Goal: Communication & Community: Answer question/provide support

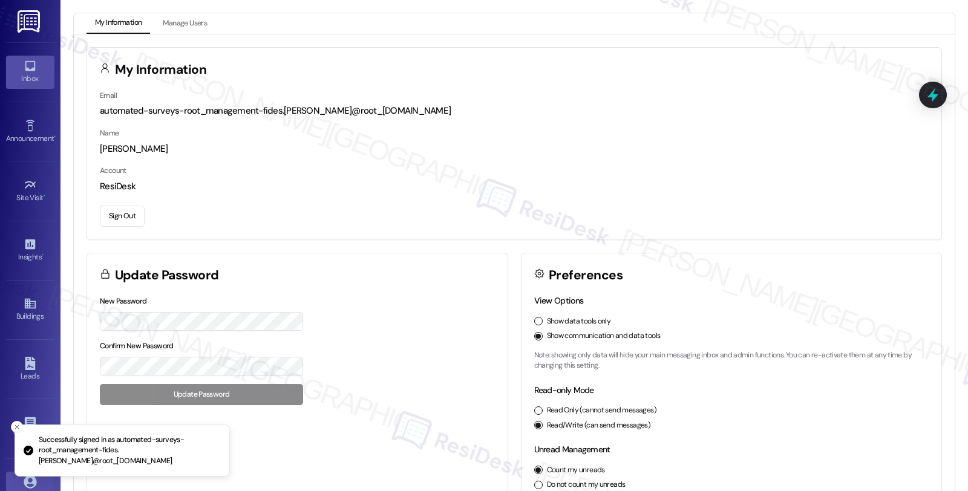
click at [34, 74] on div "Inbox" at bounding box center [30, 79] width 60 height 12
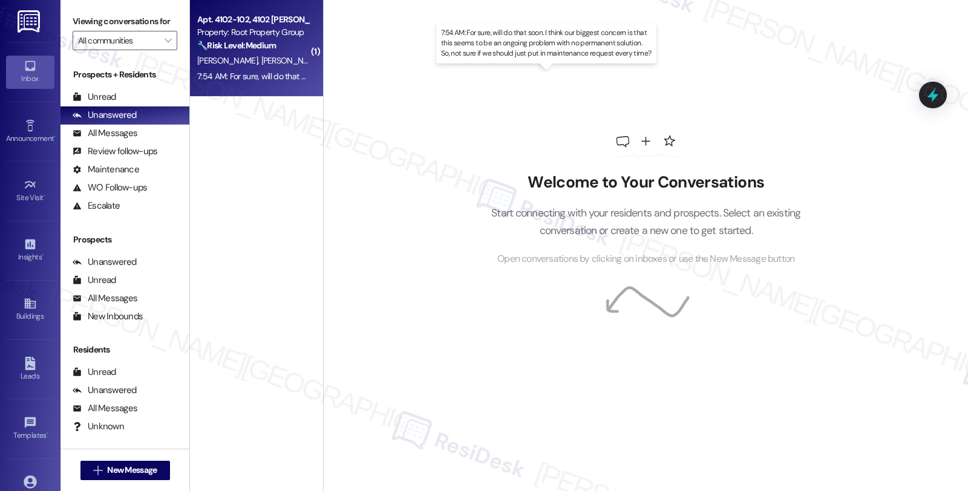
click at [273, 71] on div "7:54 AM: For sure, will do that soon. I think our biggest concern is that this …" at bounding box center [554, 76] width 714 height 11
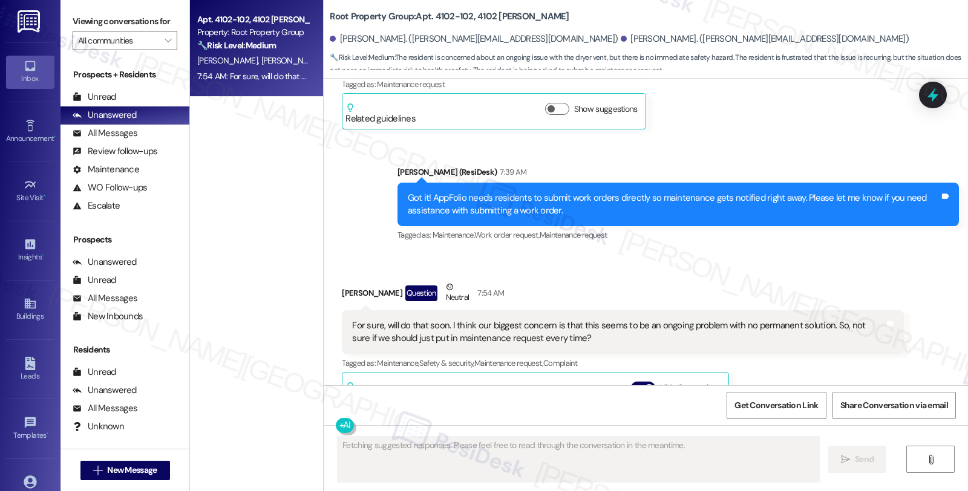
scroll to position [4477, 0]
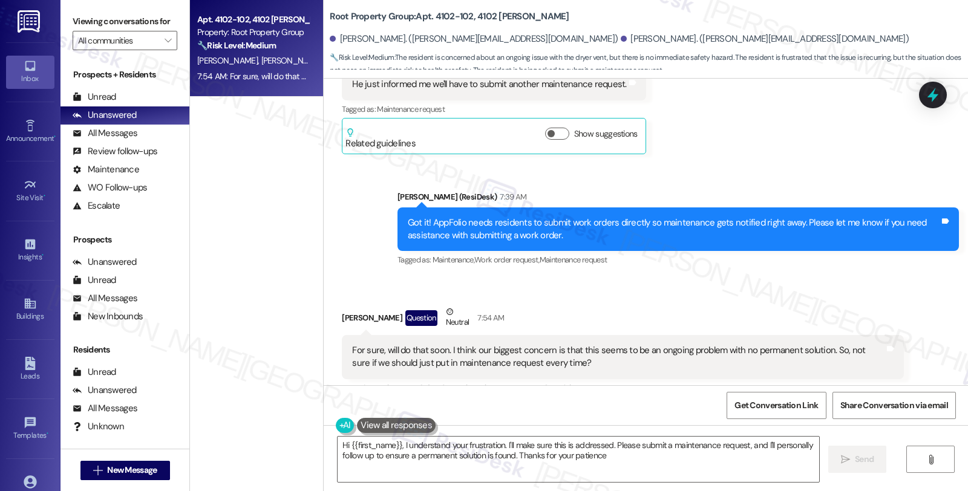
type textarea "Hi {{first_name}}, I understand your frustration. I'll make sure this is addres…"
drag, startPoint x: 322, startPoint y: 15, endPoint x: 539, endPoint y: 15, distance: 217.1
click at [539, 15] on div "Root Property Group: Apt. 4102-102, 4102 N. Sheridan" at bounding box center [451, 16] width 242 height 15
copy b "Root Property Group: Apt. 4102-102, 4102 N. Sheridan"
drag, startPoint x: 393, startPoint y: 300, endPoint x: 450, endPoint y: 300, distance: 56.8
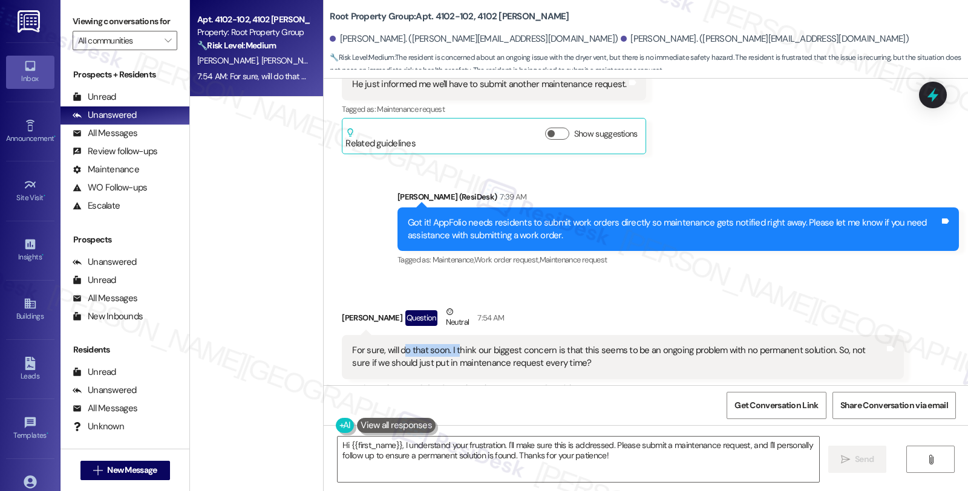
click at [450, 344] on div "For sure, will do that soon. I think our biggest concern is that this seems to …" at bounding box center [618, 357] width 532 height 26
click at [483, 344] on div "For sure, will do that soon. I think our biggest concern is that this seems to …" at bounding box center [618, 357] width 532 height 26
drag, startPoint x: 439, startPoint y: 299, endPoint x: 521, endPoint y: 299, distance: 82.2
click at [521, 344] on div "For sure, will do that soon. I think our biggest concern is that this seems to …" at bounding box center [618, 357] width 532 height 26
click at [458, 344] on div "For sure, will do that soon. I think our biggest concern is that this seems to …" at bounding box center [618, 357] width 532 height 26
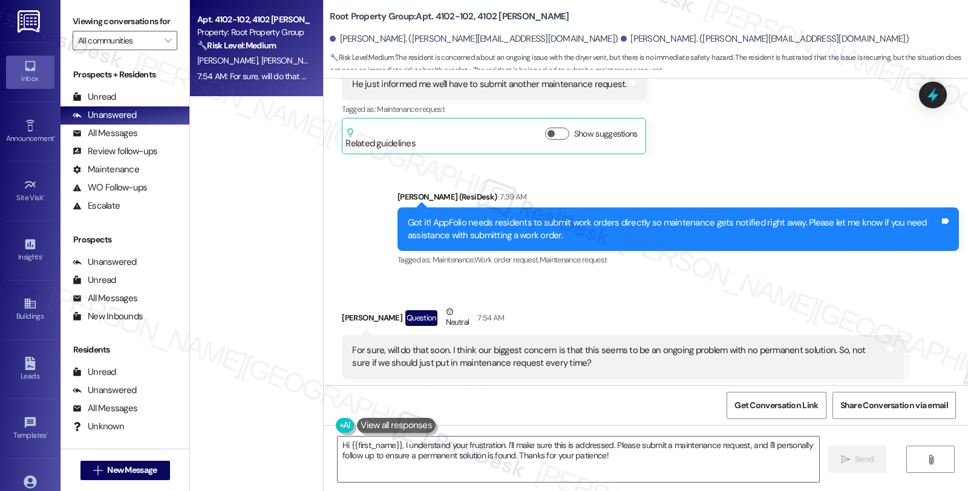
click at [685, 344] on div "For sure, will do that soon. I think our biggest concern is that this seems to …" at bounding box center [618, 357] width 532 height 26
click at [515, 344] on div "For sure, will do that soon. I think our biggest concern is that this seems to …" at bounding box center [618, 357] width 532 height 26
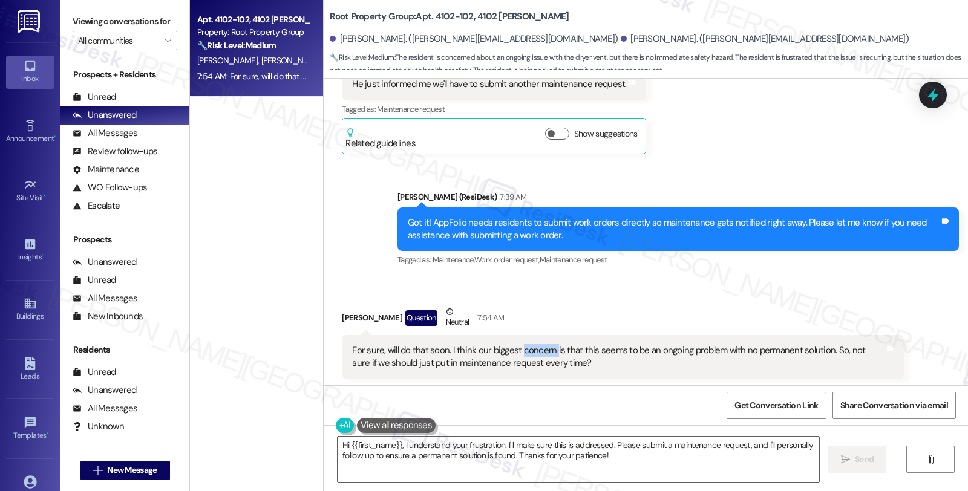
click at [515, 344] on div "For sure, will do that soon. I think our biggest concern is that this seems to …" at bounding box center [618, 357] width 532 height 26
click at [547, 344] on div "For sure, will do that soon. I think our biggest concern is that this seems to …" at bounding box center [618, 357] width 532 height 26
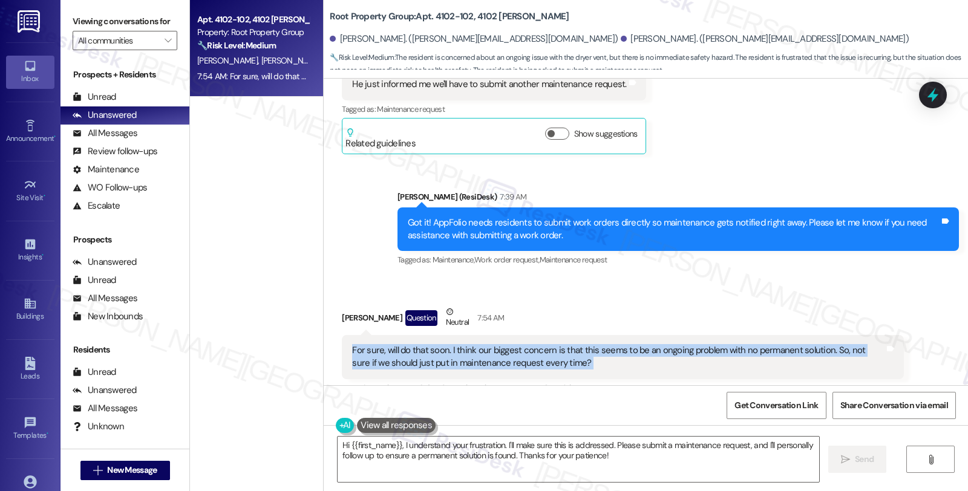
click at [547, 344] on div "For sure, will do that soon. I think our biggest concern is that this seems to …" at bounding box center [618, 357] width 532 height 26
click at [597, 344] on div "For sure, will do that soon. I think our biggest concern is that this seems to …" at bounding box center [618, 357] width 532 height 26
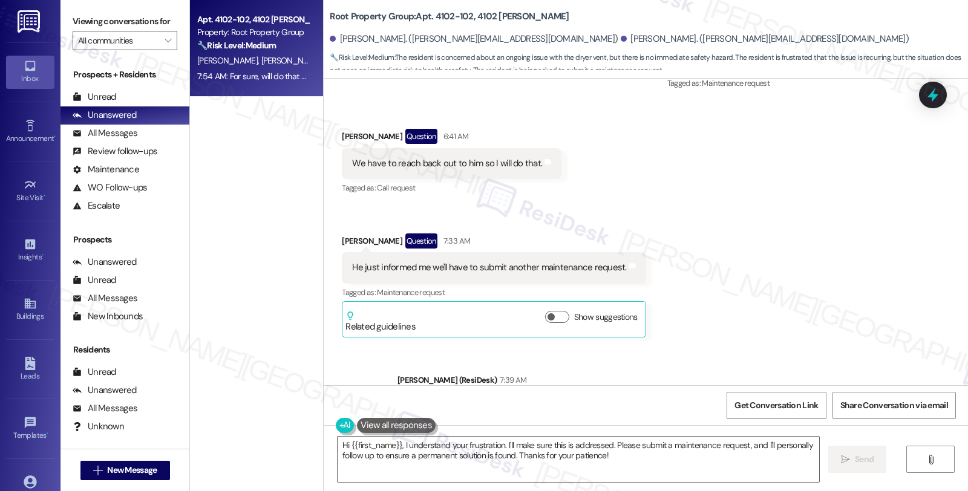
scroll to position [4276, 0]
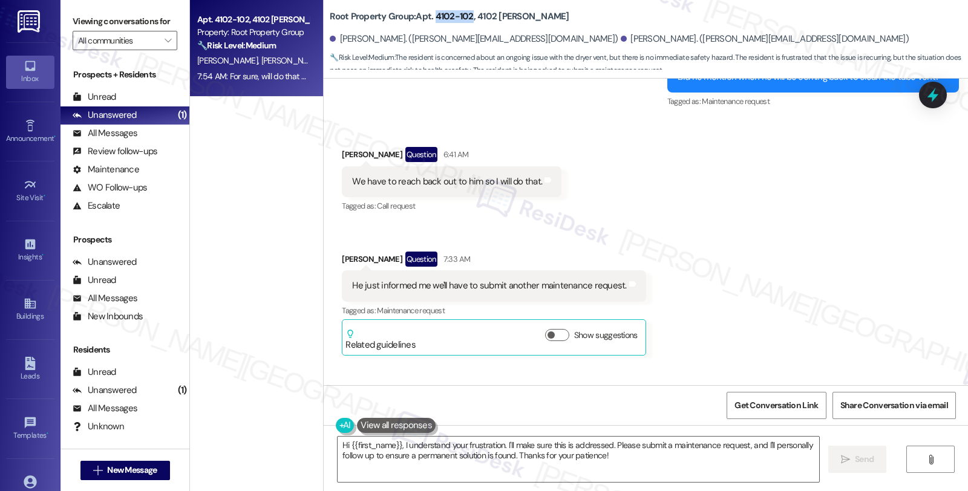
drag, startPoint x: 428, startPoint y: 16, endPoint x: 463, endPoint y: 18, distance: 35.2
click at [463, 18] on b "Root Property Group: Apt. 4102-102, 4102 N. Sheridan" at bounding box center [449, 16] width 239 height 13
copy b "4102-102"
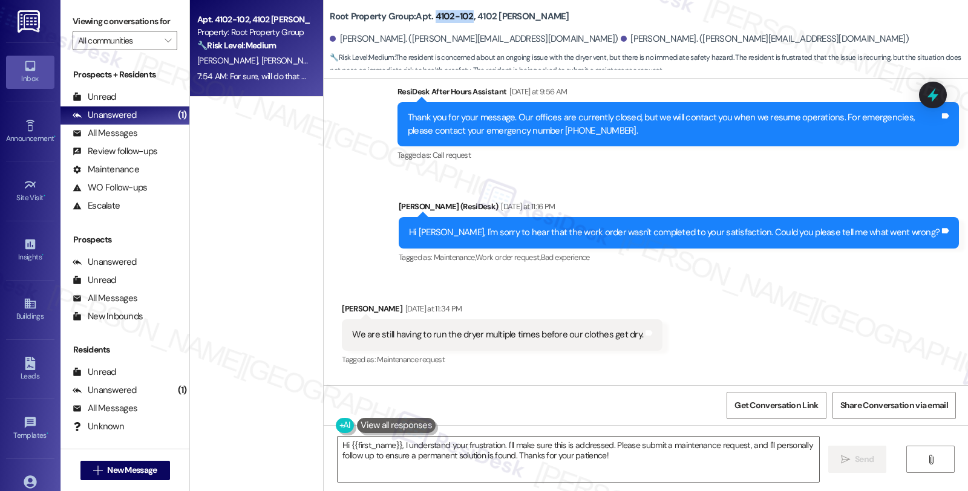
scroll to position [3536, 0]
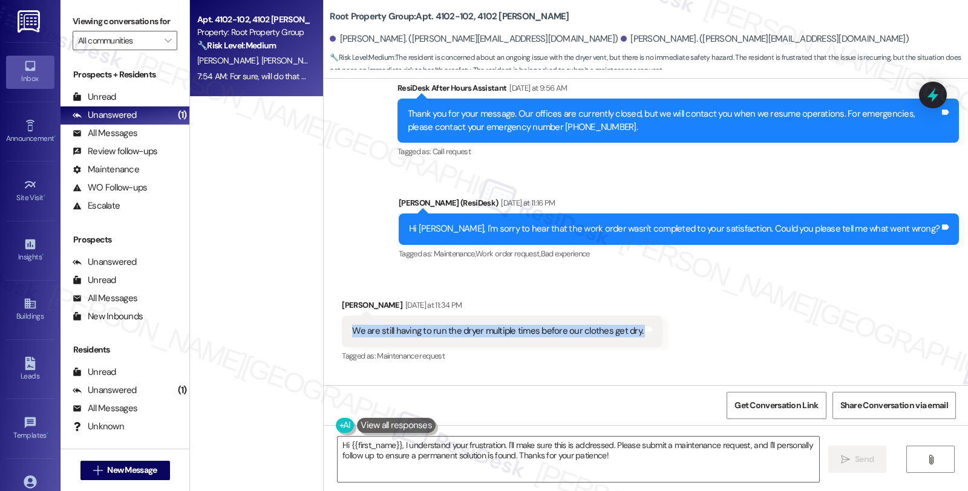
drag, startPoint x: 343, startPoint y: 292, endPoint x: 648, endPoint y: 292, distance: 304.8
click at [648, 292] on div "Received via SMS Dhara Shah Yesterday at 11:34 PM We are still having to run th…" at bounding box center [502, 332] width 339 height 84
copy div "We are still having to run the dryer multiple times before our clothes get dry.…"
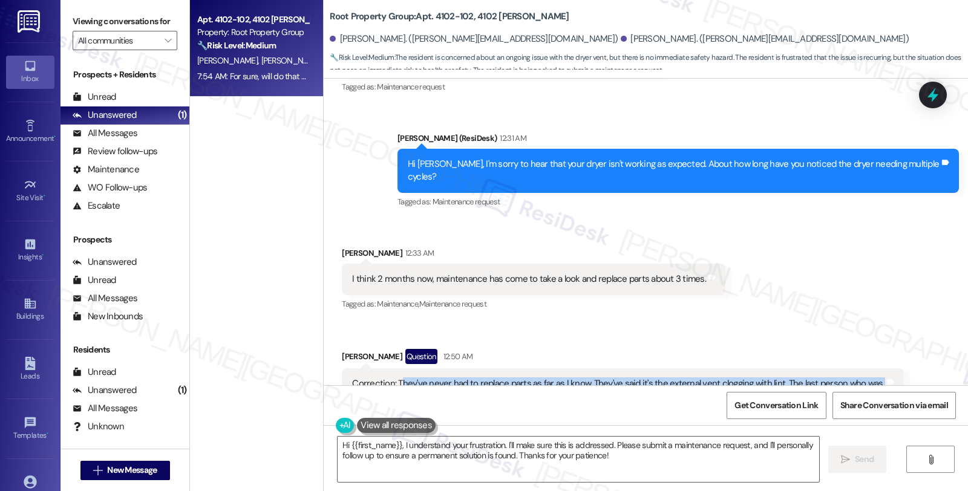
drag, startPoint x: 391, startPoint y: 331, endPoint x: 484, endPoint y: 357, distance: 97.3
click at [484, 377] on div "Correction: They've never had to replace parts as far as I know. They've said i…" at bounding box center [618, 396] width 532 height 39
copy div "hey've never had to replace parts as far as I know. They've said it's the exter…"
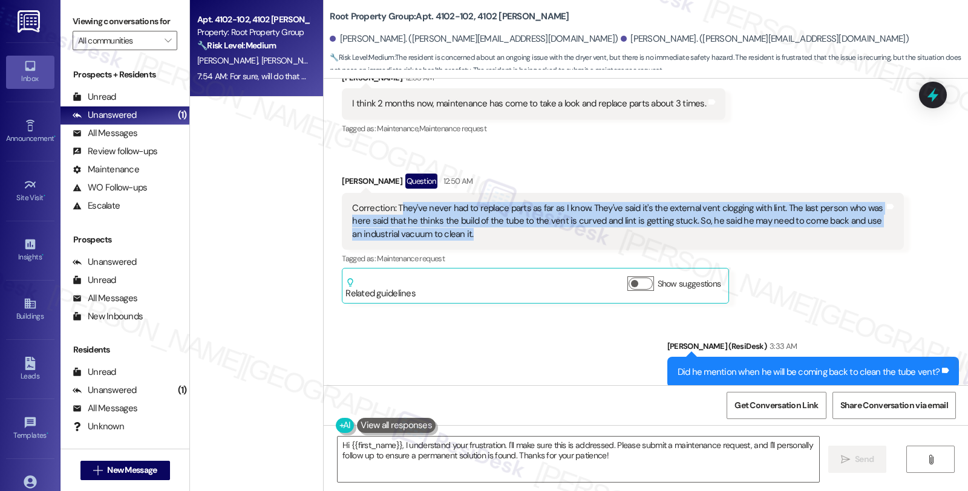
copy div "hey've never had to replace parts as far as I know. They've said it's the exter…"
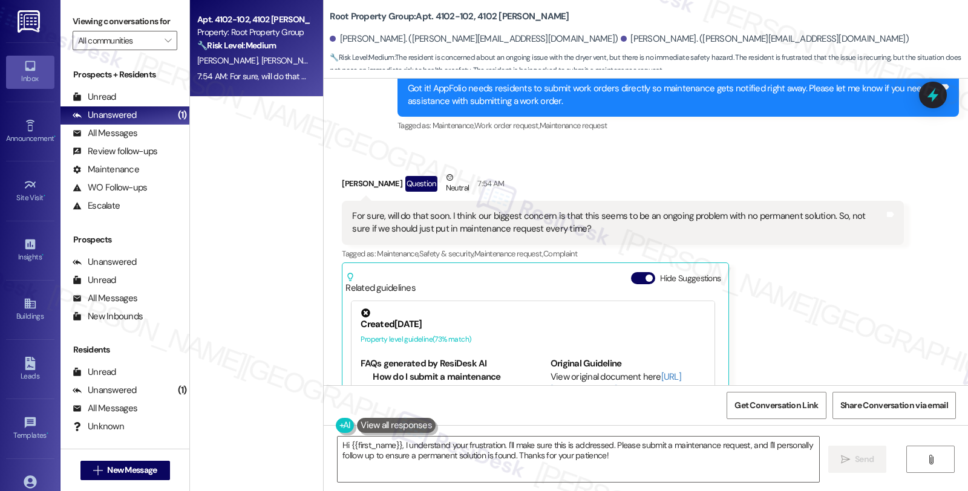
scroll to position [4477, 0]
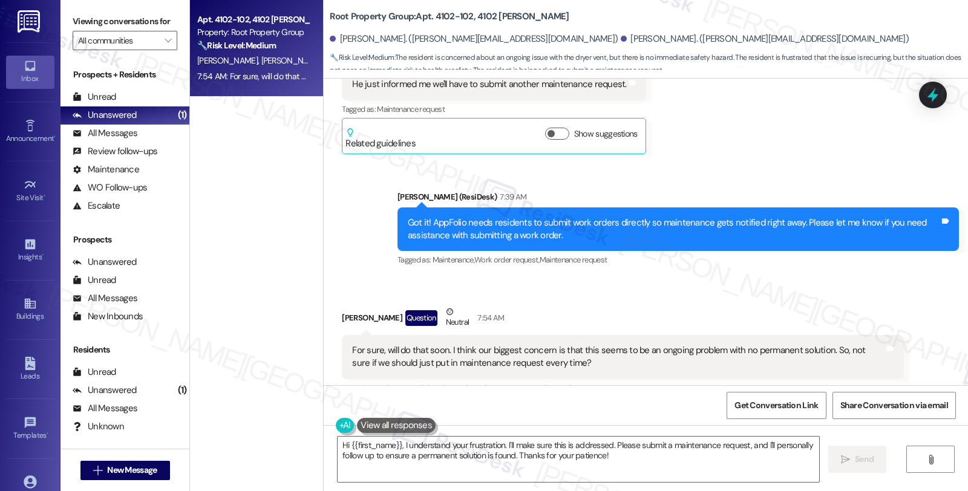
click at [342, 305] on div "Whitney Spencer Question Neutral 7:54 AM" at bounding box center [622, 320] width 561 height 30
copy div "Whitney"
click at [342, 443] on textarea "Hi {{first_name}}, I understand your frustration. I'll make sure this is addres…" at bounding box center [577, 459] width 481 height 45
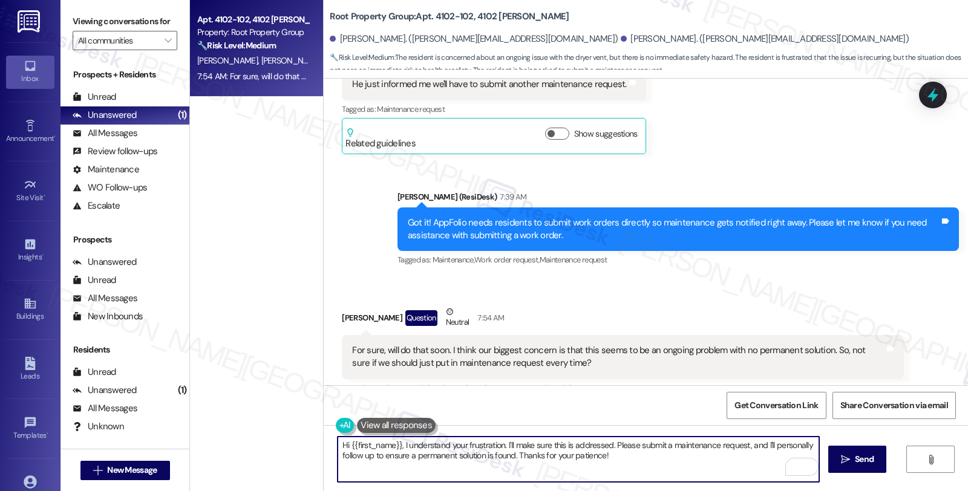
paste textarea "Whitney"
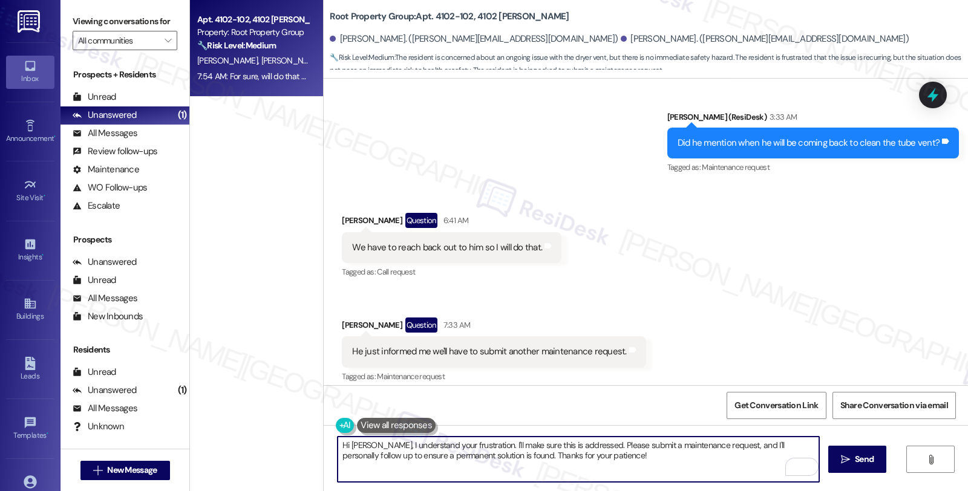
scroll to position [4074, 0]
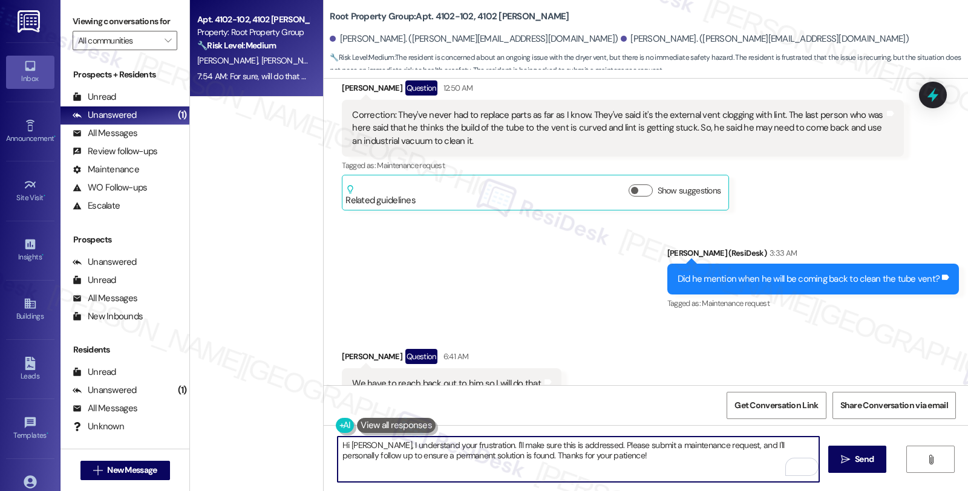
click at [478, 444] on textarea "Hi Whitney, I understand your frustration. I'll make sure this is addressed. Pl…" at bounding box center [577, 459] width 481 height 45
click at [391, 454] on textarea "Hi Whitney, I understand your frustration. You may kindly submit a work order t…" at bounding box center [577, 459] width 481 height 45
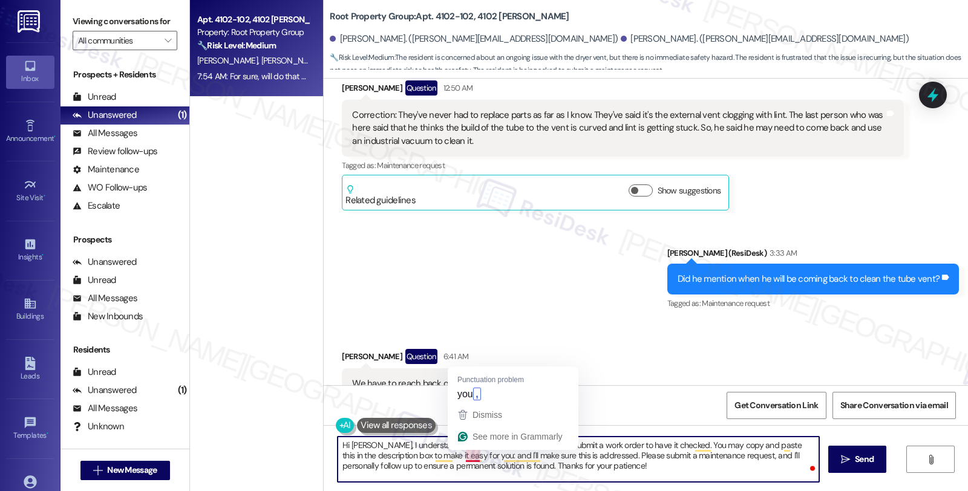
click at [470, 455] on textarea "Hi Whitney, I understand your frustration. You may kindly submit a work order t…" at bounding box center [577, 459] width 481 height 45
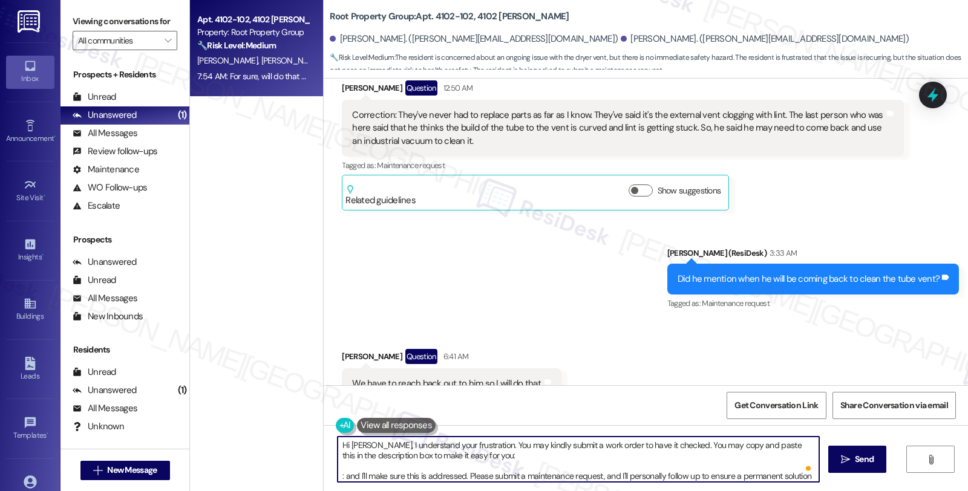
paste textarea "Resident reports that the dryer continues to require multiple cycles to dry clo…"
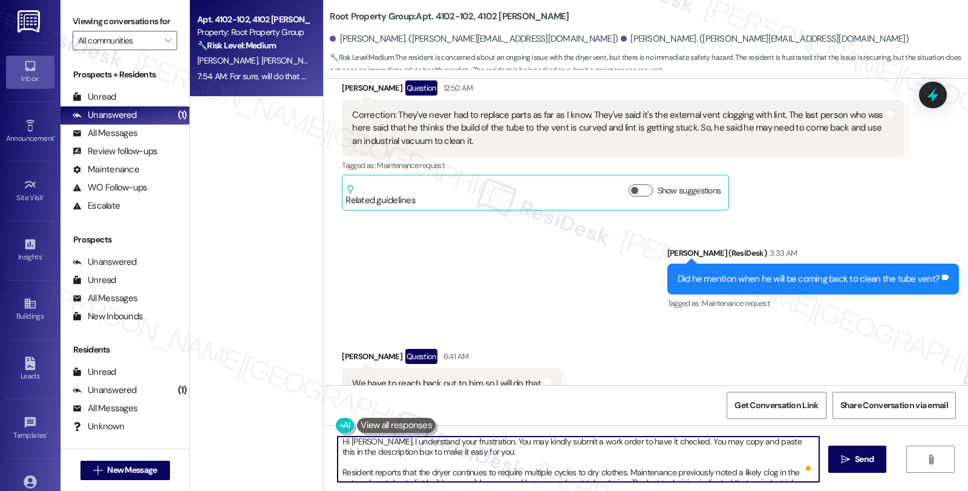
scroll to position [0, 0]
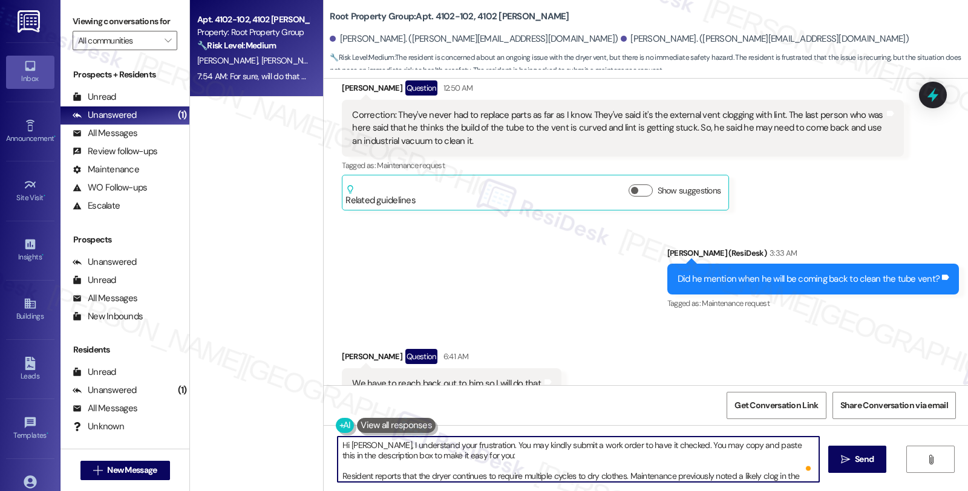
click at [337, 476] on textarea "Hi Whitney, I understand your frustration. You may kindly submit a work order t…" at bounding box center [577, 459] width 481 height 45
click at [410, 474] on textarea "Hi Whitney, I understand your frustration. You may kindly submit a work order t…" at bounding box center [577, 459] width 481 height 45
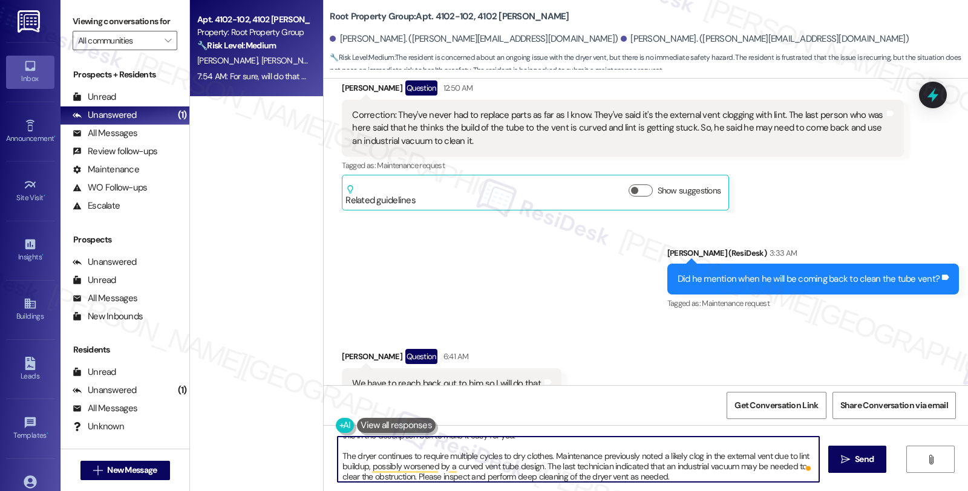
scroll to position [30, 0]
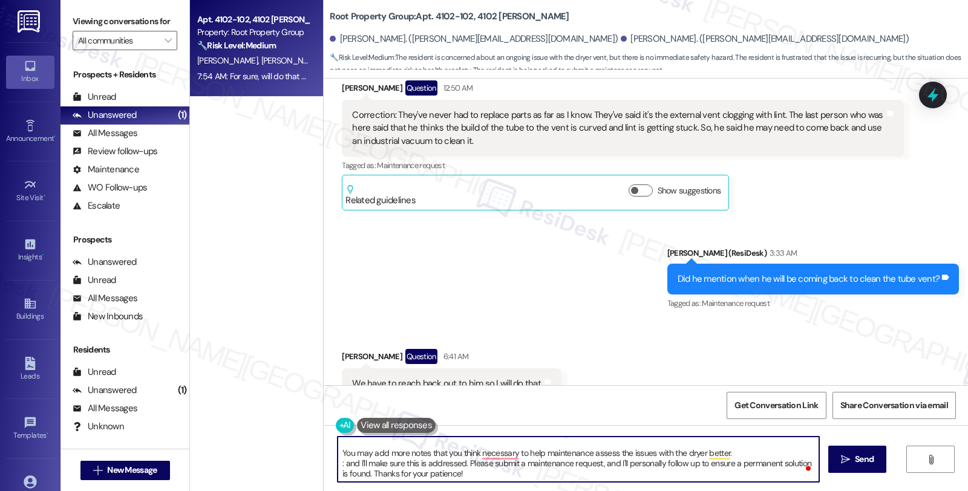
click at [679, 478] on textarea "Hi Whitney, I understand your frustration. You may kindly submit a work order t…" at bounding box center [577, 459] width 481 height 45
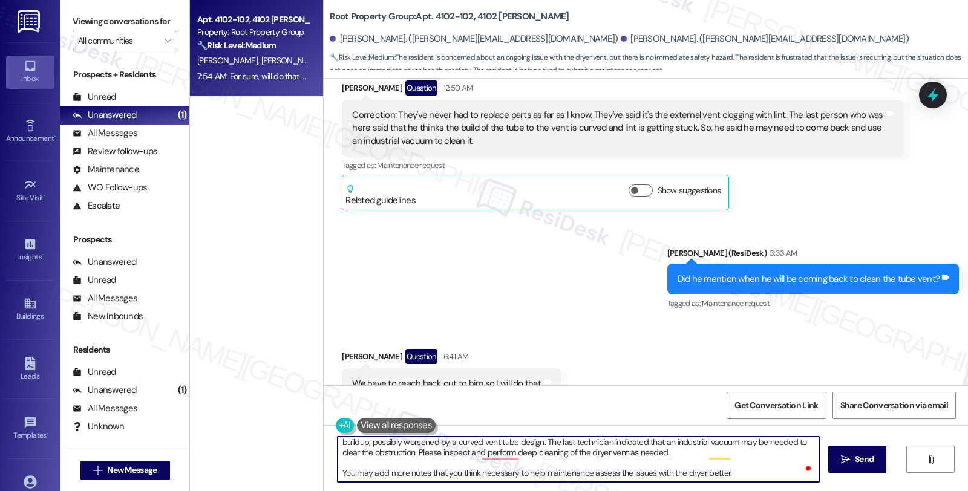
scroll to position [44, 0]
click at [754, 475] on textarea "Hi Whitney, I understand your frustration. You may kindly submit a work order t…" at bounding box center [577, 459] width 481 height 45
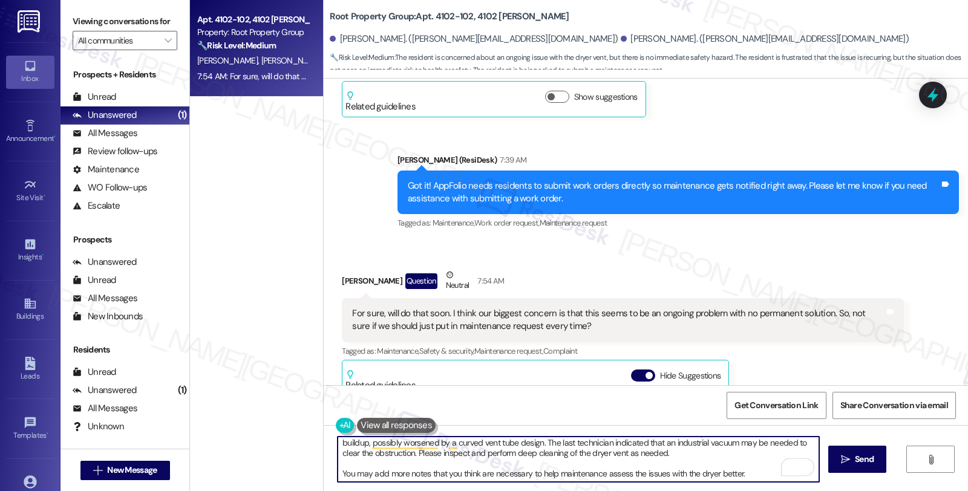
scroll to position [4410, 0]
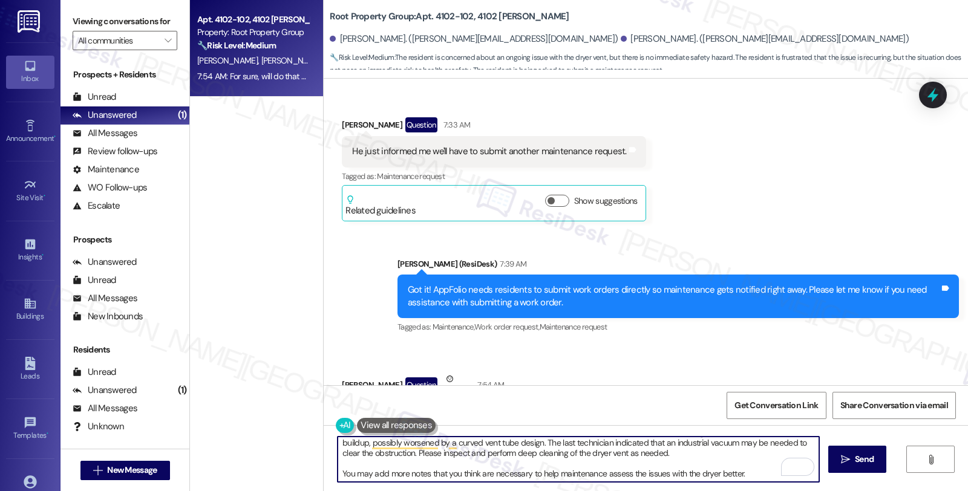
click at [758, 474] on textarea "Hi Whitney, I understand your frustration. You may kindly submit a work order t…" at bounding box center [577, 459] width 481 height 45
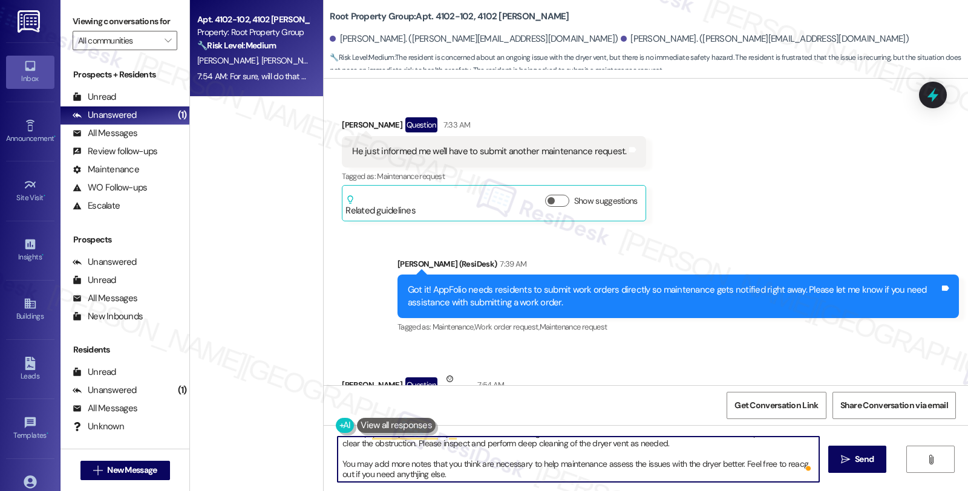
click at [404, 474] on textarea "Hi Whitney, I understand your frustration. You may kindly submit a work order t…" at bounding box center [577, 459] width 481 height 45
type textarea "Hi Whitney, I understand your frustration. You may kindly submit a work order t…"
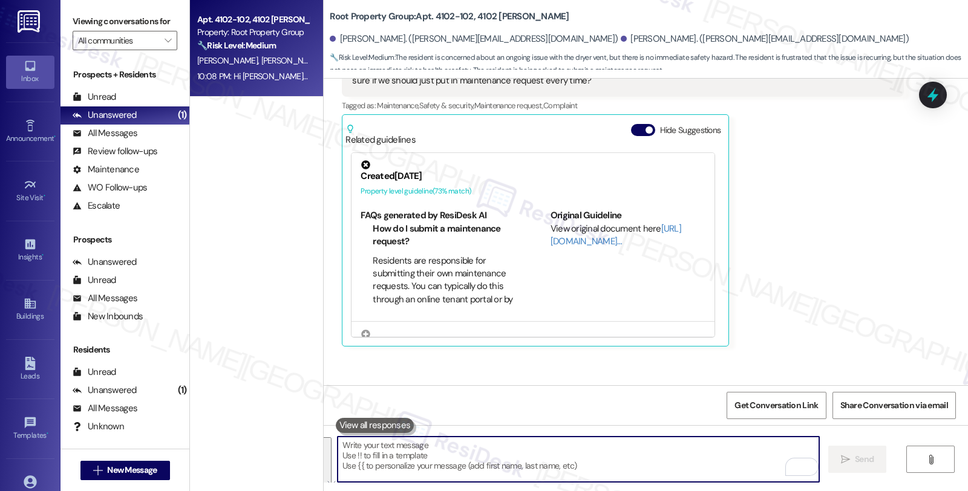
scroll to position [4866, 0]
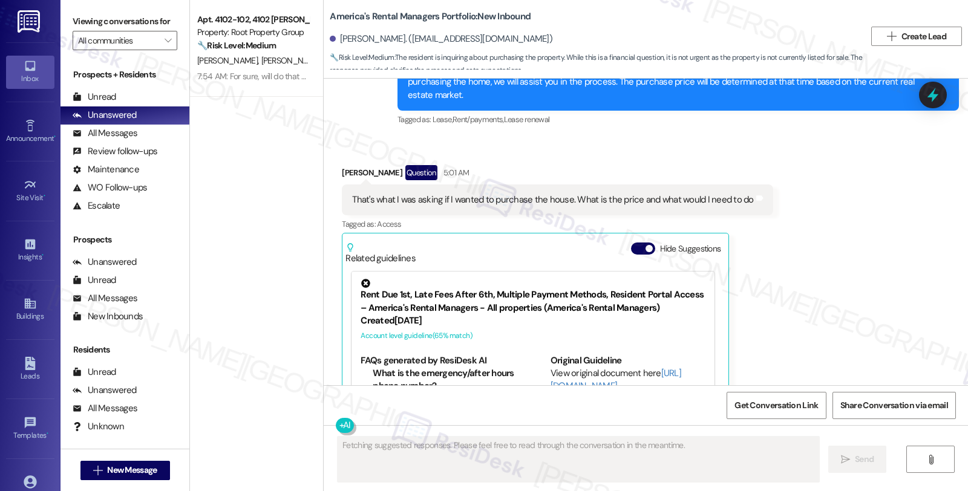
scroll to position [755, 0]
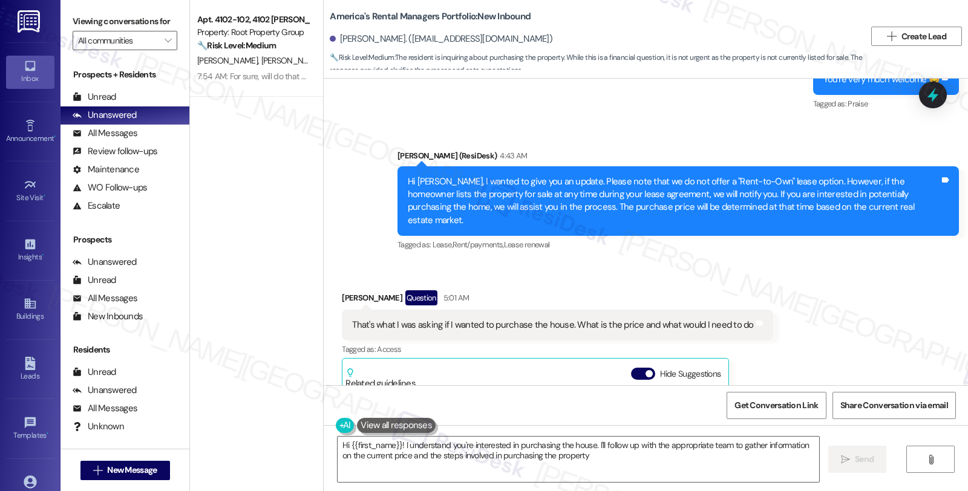
type textarea "Hi {{first_name}}! I understand you're interested in purchasing the house. I'll…"
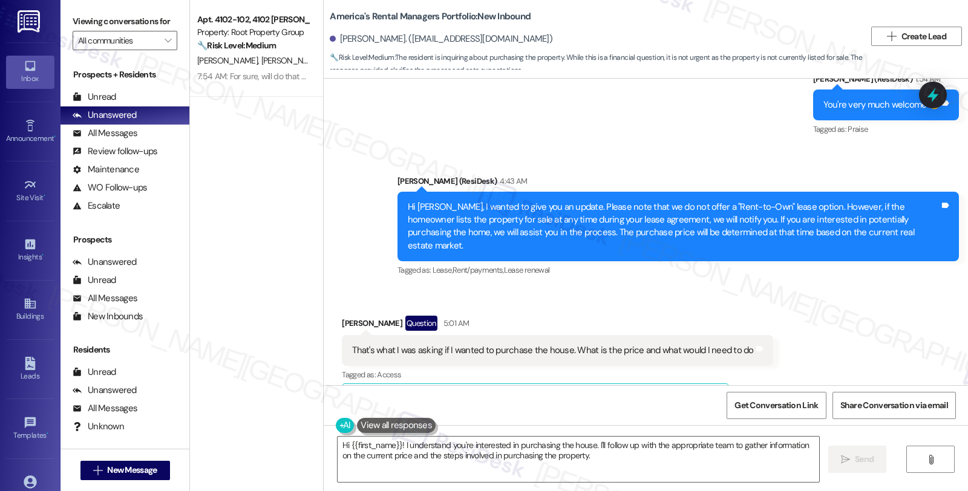
scroll to position [822, 0]
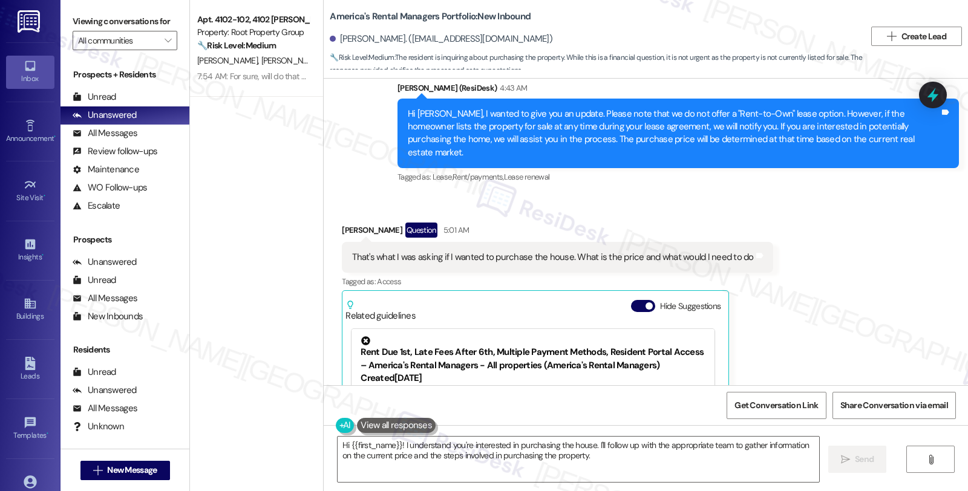
click at [809, 285] on div "Received via SMS Cherish Wilder Question 5:01 AM That's what I was asking if I …" at bounding box center [646, 363] width 644 height 337
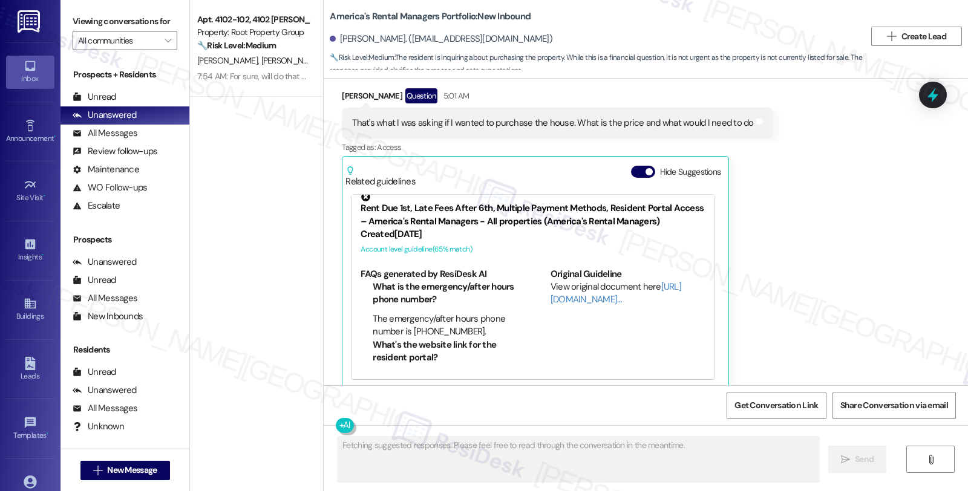
scroll to position [755, 0]
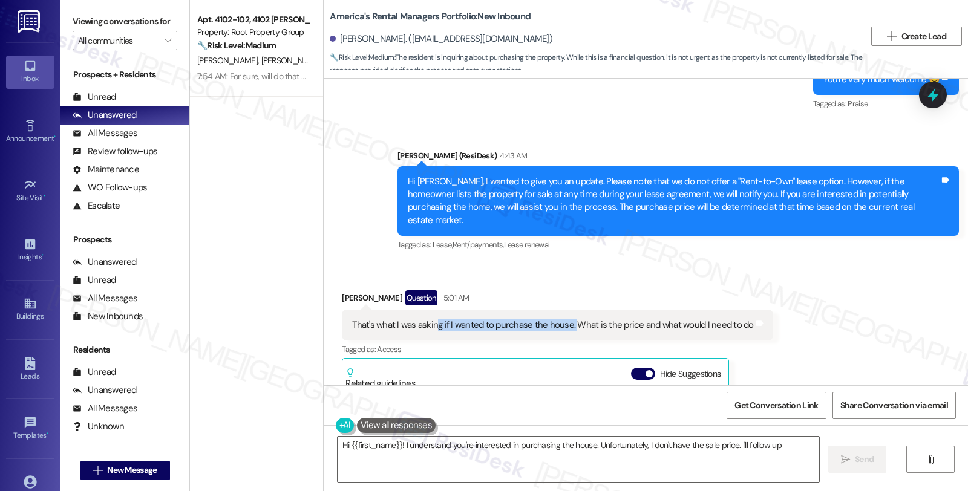
drag, startPoint x: 428, startPoint y: 305, endPoint x: 563, endPoint y: 307, distance: 135.5
click at [563, 319] on div "That's what I was asking if I wanted to purchase the house. What is the price a…" at bounding box center [552, 325] width 401 height 13
type textarea "Hi {{first_name}}! I understand you're interested in purchasing the house. Unfo…"
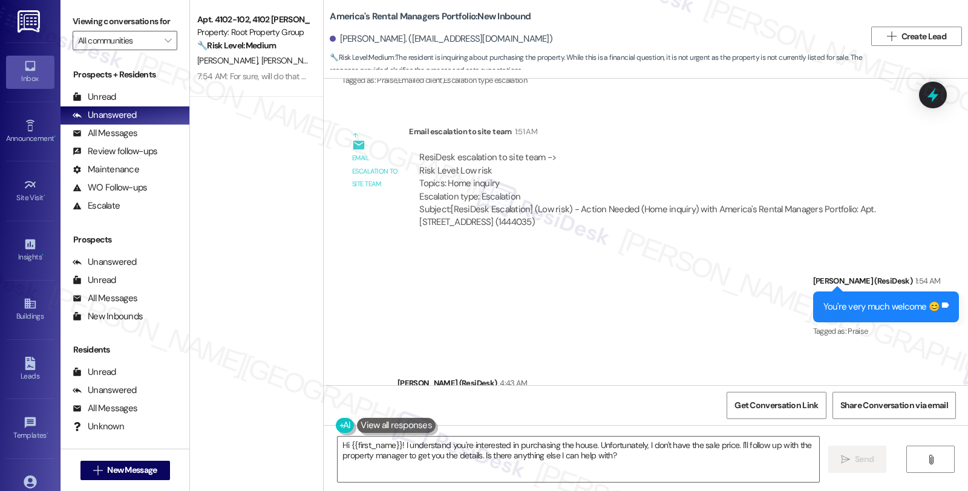
scroll to position [672, 0]
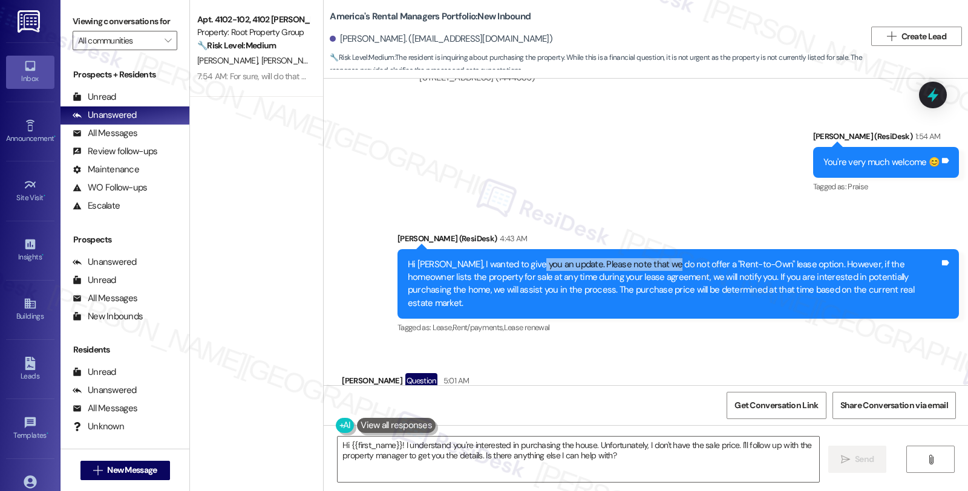
drag, startPoint x: 522, startPoint y: 262, endPoint x: 656, endPoint y: 263, distance: 133.0
click at [656, 263] on div "Hi Cherish, I wanted to give you an update. Please note that we do not offer a …" at bounding box center [674, 284] width 532 height 52
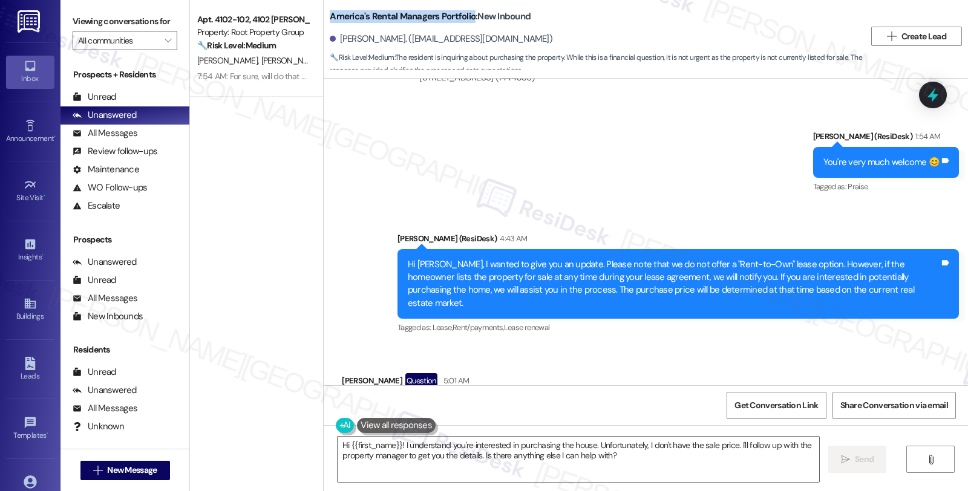
drag, startPoint x: 322, startPoint y: 16, endPoint x: 463, endPoint y: 16, distance: 140.9
click at [463, 16] on b "America's Rental Managers Portfolio: New Inbound" at bounding box center [430, 16] width 201 height 13
copy b "America's Rental Managers Portfolio"
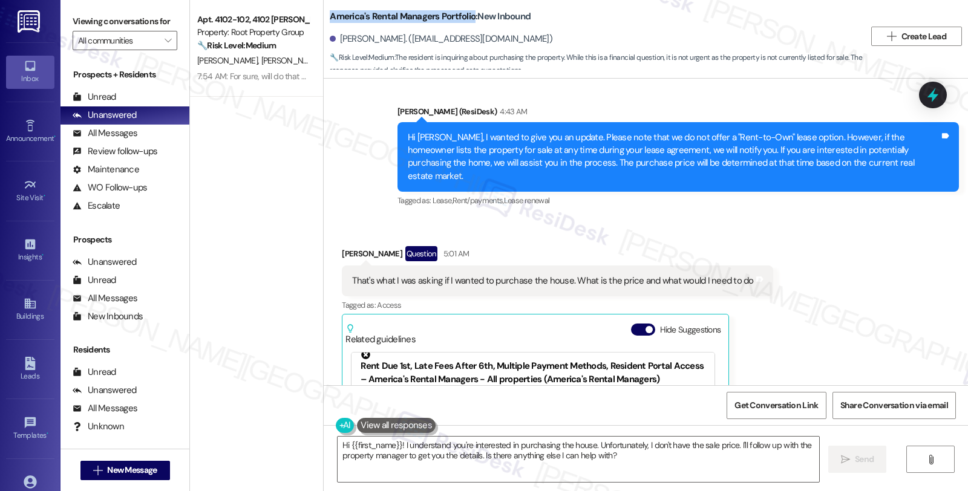
scroll to position [688, 0]
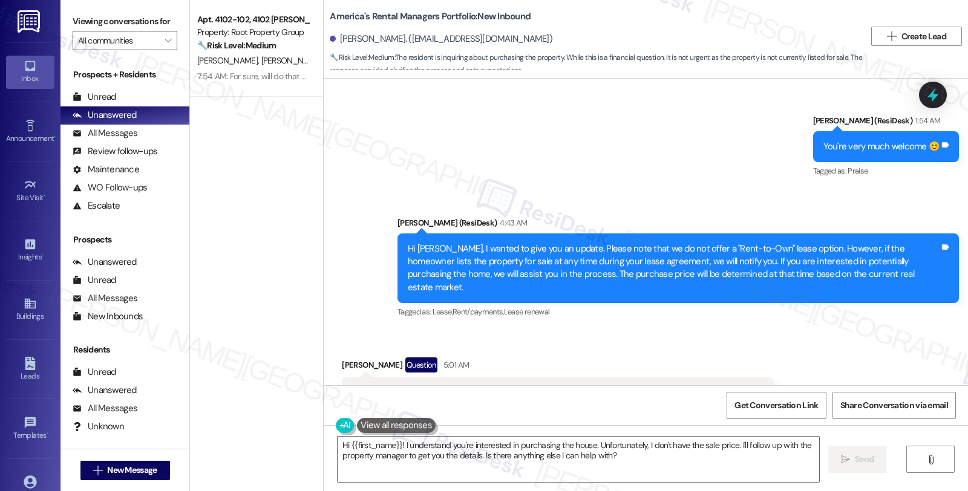
click at [367, 34] on div "Cherish Wilder. (wilder_cherish@yahoo.com)" at bounding box center [441, 39] width 223 height 13
copy div "Wilder"
drag, startPoint x: 777, startPoint y: 311, endPoint x: 726, endPoint y: 233, distance: 93.4
click at [777, 311] on div "Sent via SMS Sarah (ResiDesk) 4:43 AM Hi Cherish, I wanted to give you an updat…" at bounding box center [677, 268] width 579 height 123
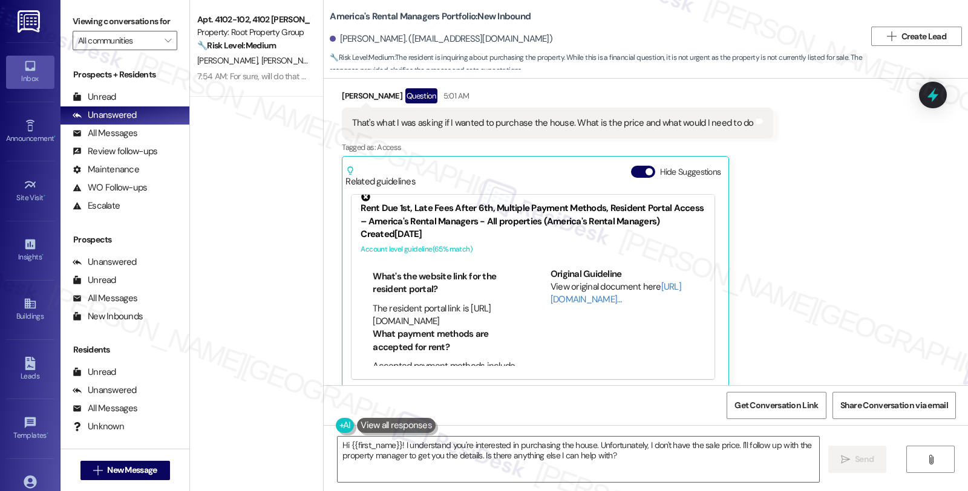
scroll to position [269, 0]
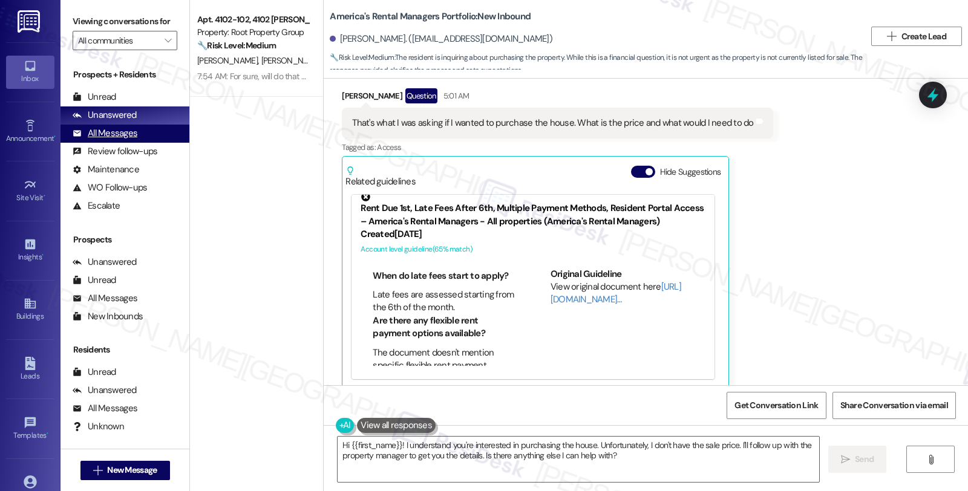
click at [129, 140] on div "All Messages" at bounding box center [105, 133] width 65 height 13
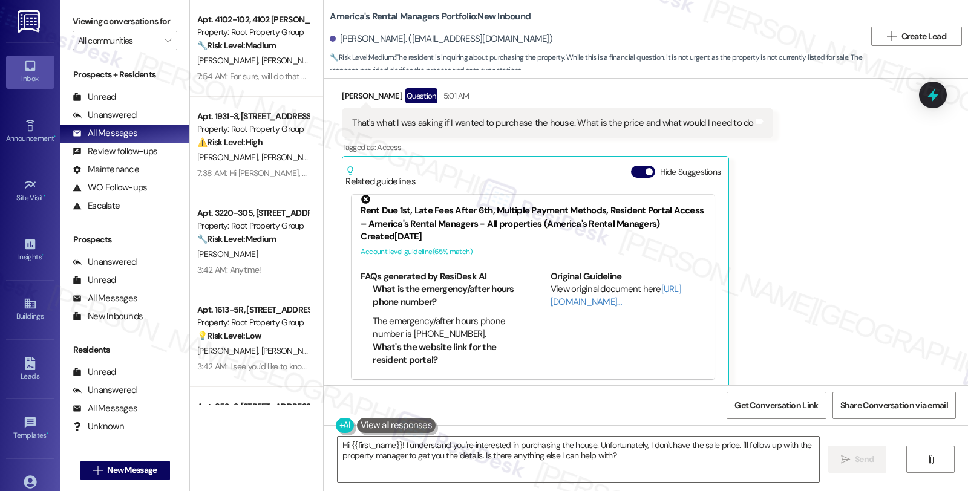
scroll to position [10, 0]
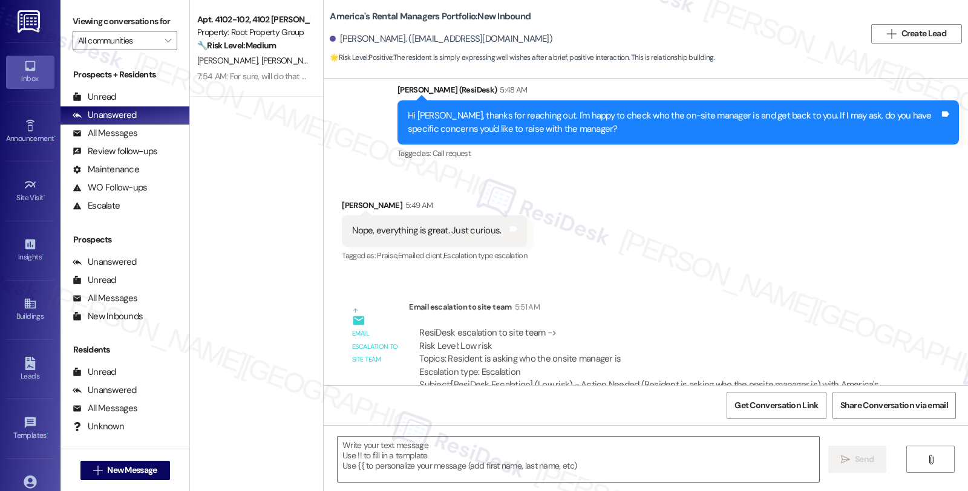
type textarea "Fetching suggested responses. Please feel free to read through the conversation…"
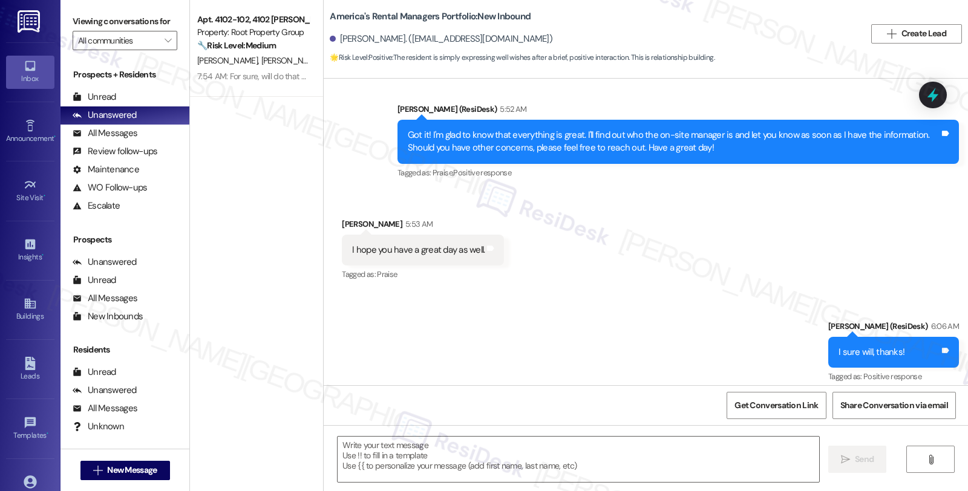
scroll to position [731, 0]
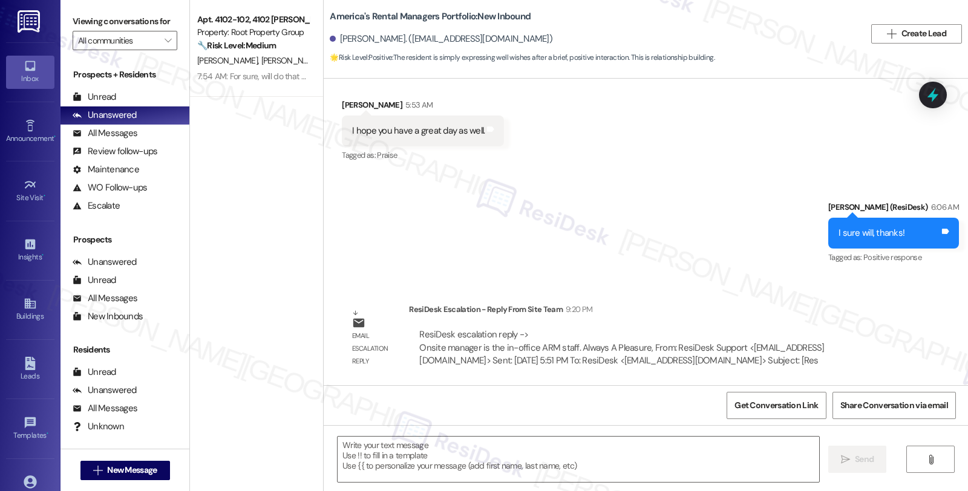
click at [780, 279] on div "Survey, sent via SMS Residesk Automated Survey 12:58 AM Hi Brad, I'm on the new…" at bounding box center [646, 232] width 644 height 307
click at [436, 458] on textarea at bounding box center [577, 459] width 481 height 45
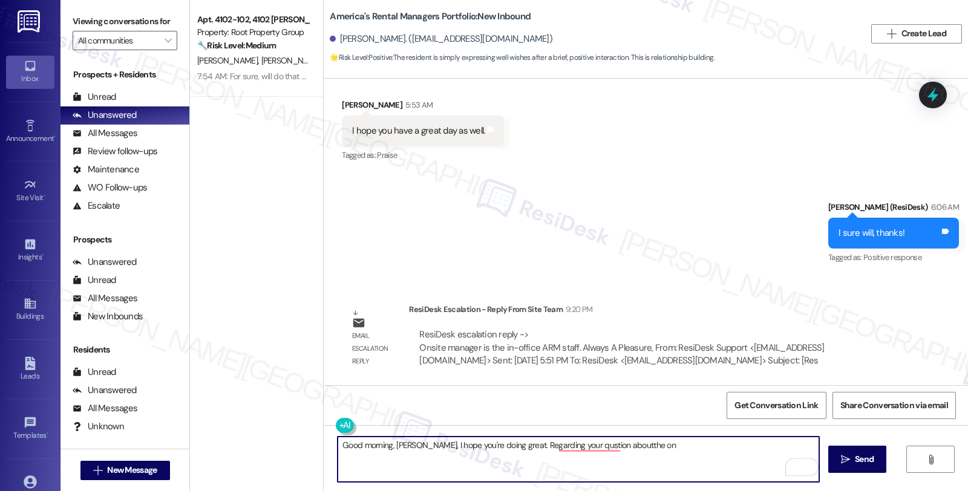
click at [496, 444] on textarea "Good morning, Brad, I hope you're doing great. Regarding your qustion aboutthe …" at bounding box center [577, 459] width 481 height 45
paste textarea "Onsite manager is the in-office ARM staff."
click at [633, 444] on textarea "Good morning, Brad, I hope you're doing great. Just cehcking in to gove you an …" at bounding box center [577, 459] width 481 height 45
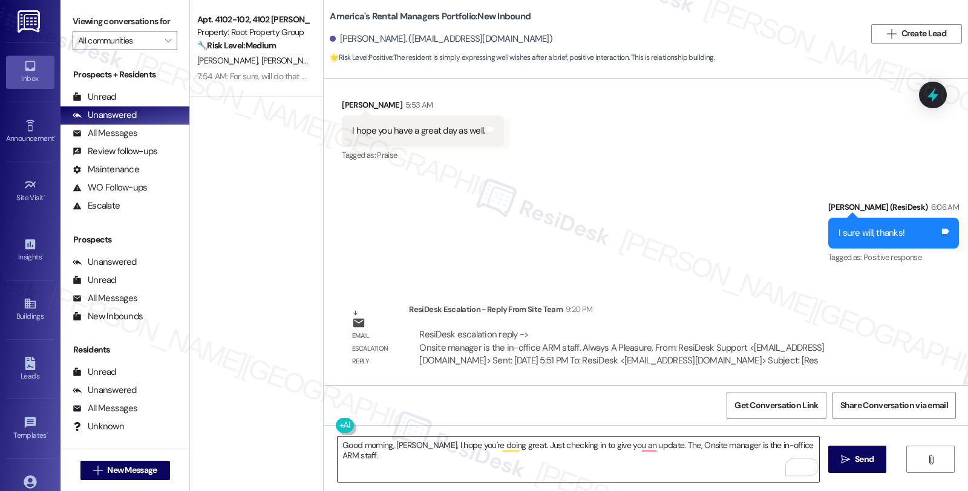
click at [717, 455] on textarea "Good morning, Brad, I hope you're doing great. Just checking in to give you an …" at bounding box center [577, 459] width 481 height 45
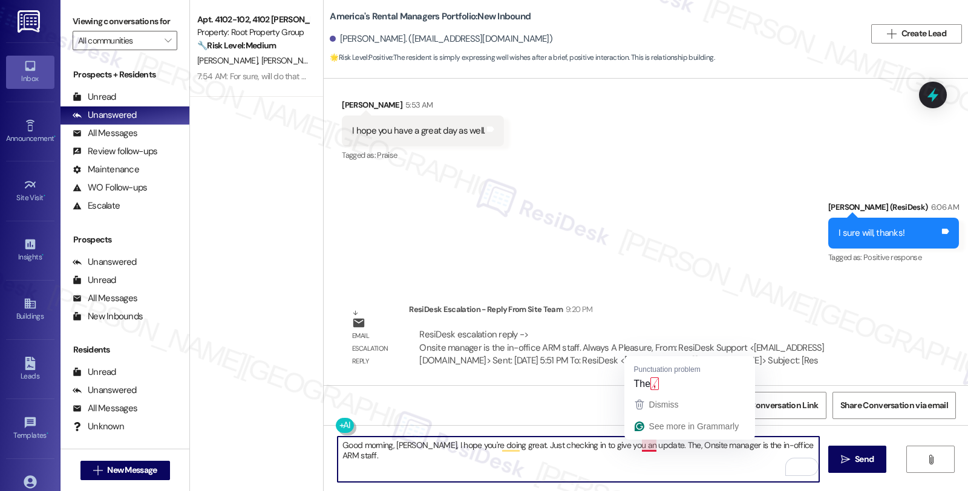
click at [646, 446] on textarea "Good morning, Brad, I hope you're doing great. Just checking in to give you an …" at bounding box center [577, 459] width 481 height 45
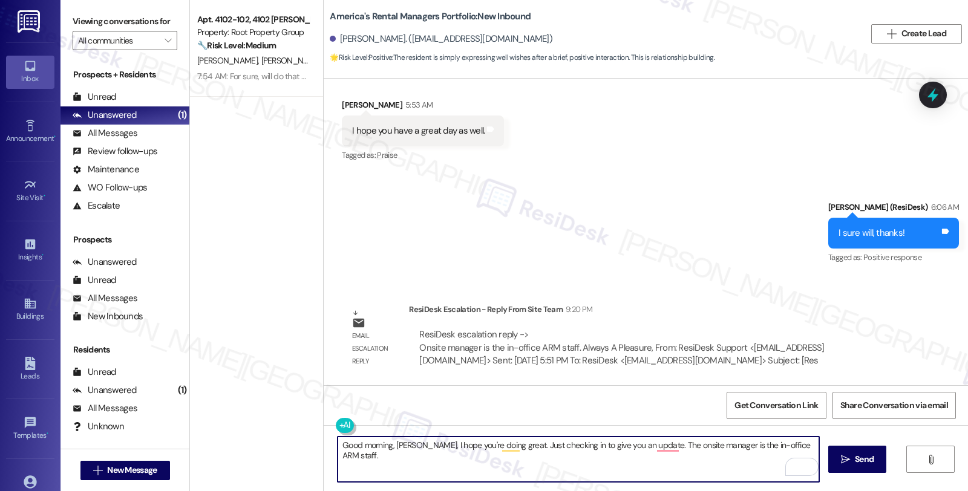
click at [802, 443] on textarea "Good morning, Brad, I hope you're doing great. Just checking in to give you an …" at bounding box center [577, 459] width 481 height 45
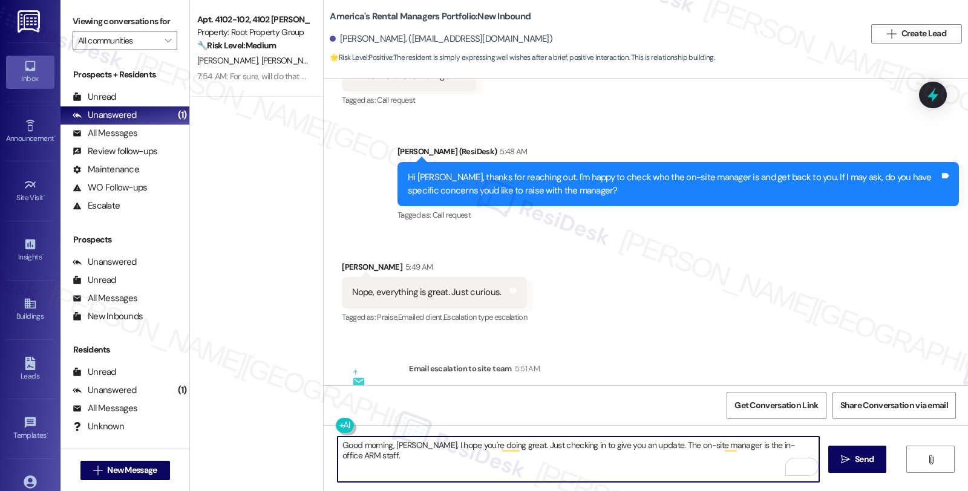
scroll to position [194, 0]
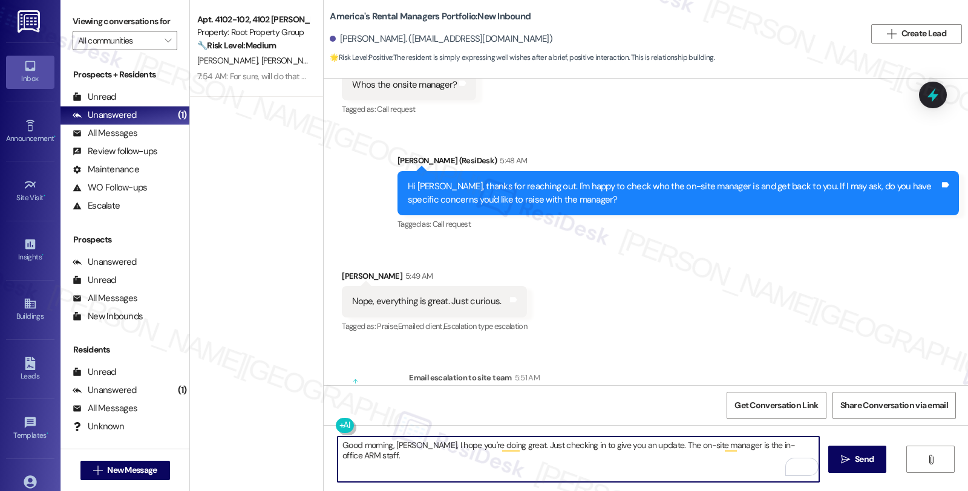
click at [801, 443] on textarea "Good morning, Brad, I hope you're doing great. Just checking in to give you an …" at bounding box center [577, 459] width 481 height 45
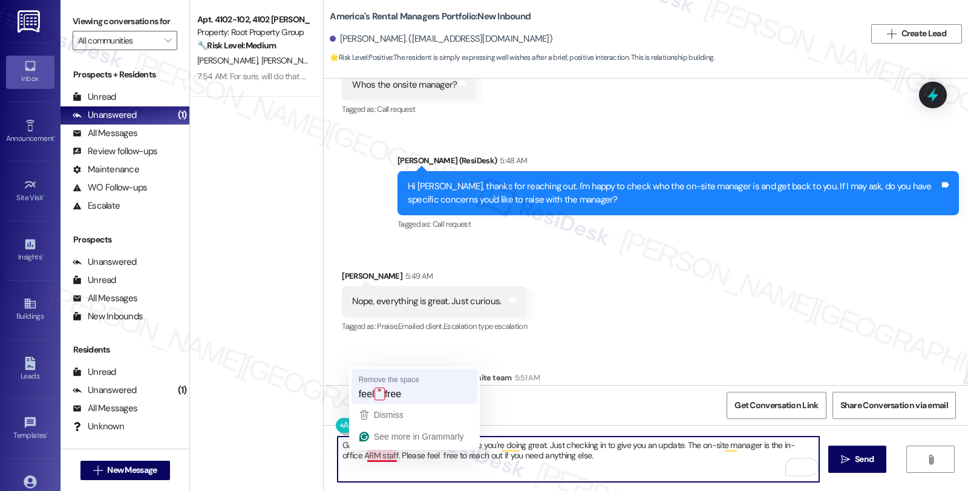
type textarea "Good morning, Brad, I hope you're doing great. Just checking in to give you an …"
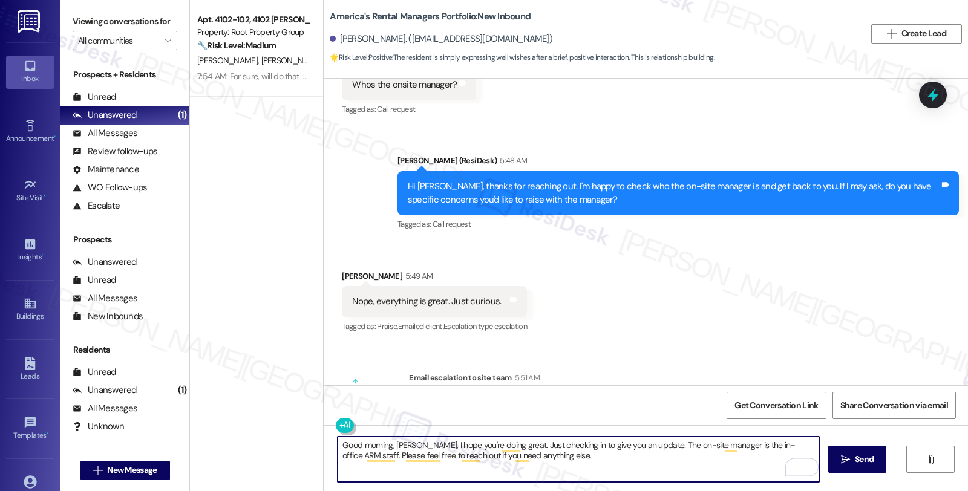
click at [554, 456] on textarea "Good morning, Brad, I hope you're doing great. Just checking in to give you an …" at bounding box center [577, 459] width 481 height 45
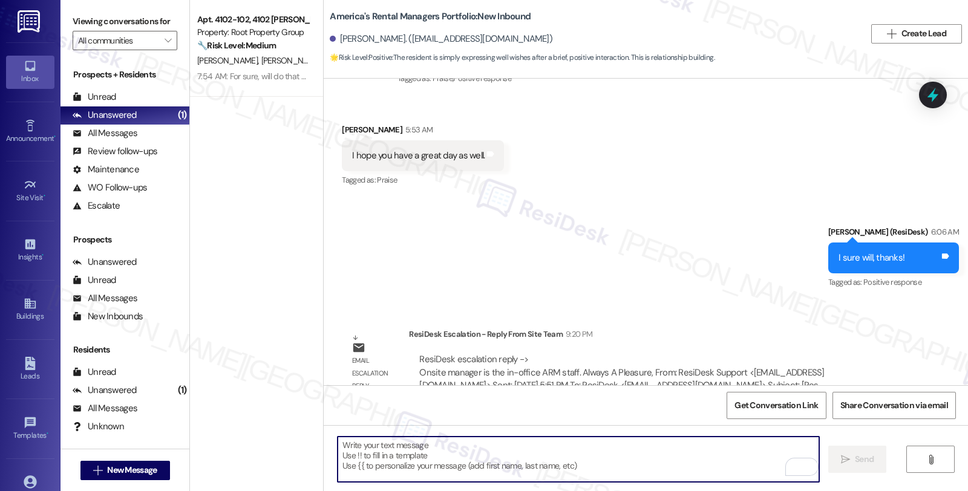
scroll to position [731, 0]
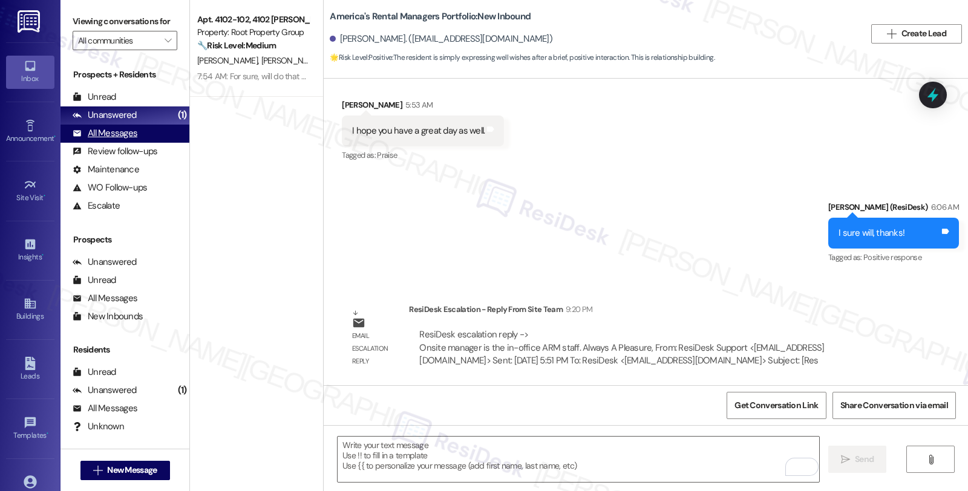
click at [135, 140] on div "All Messages" at bounding box center [105, 133] width 65 height 13
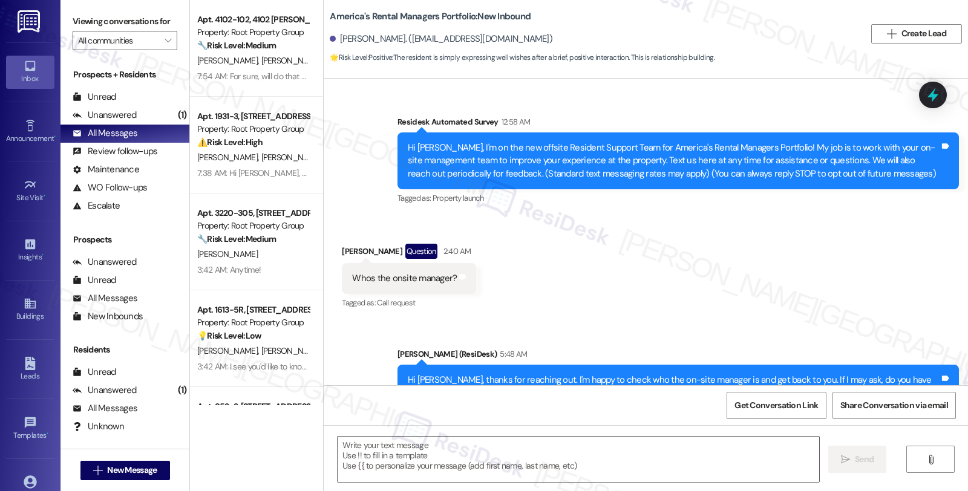
type textarea "Fetching suggested responses. Please feel free to read through the conversation…"
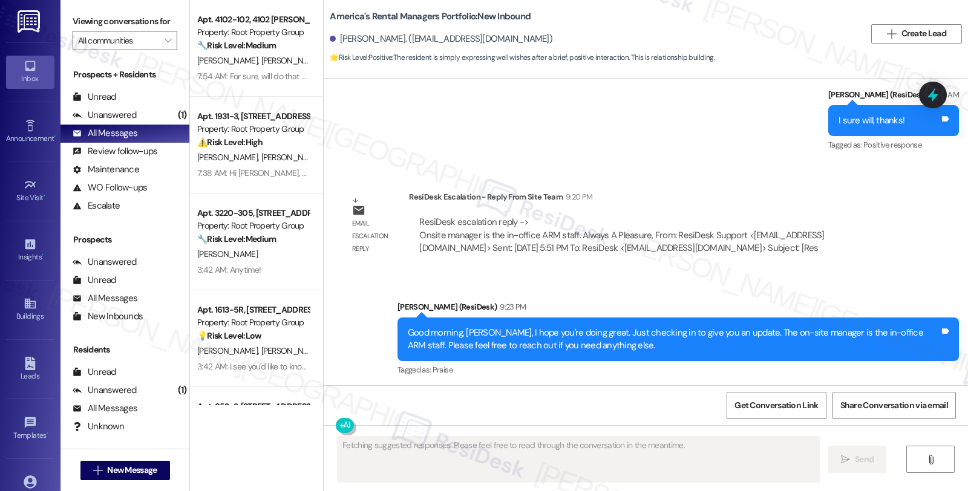
scroll to position [845, 0]
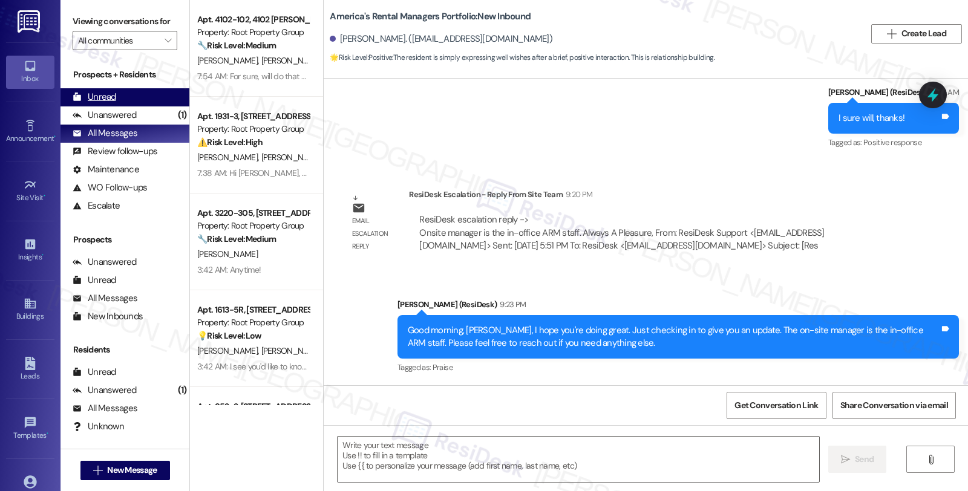
click at [158, 106] on div "Unread (0)" at bounding box center [124, 97] width 129 height 18
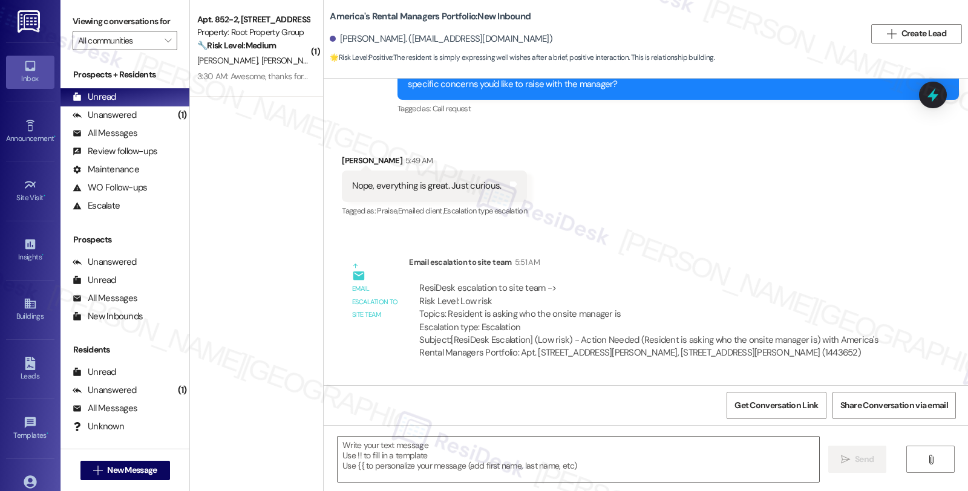
type textarea "Fetching suggested responses. Please feel free to read through the conversation…"
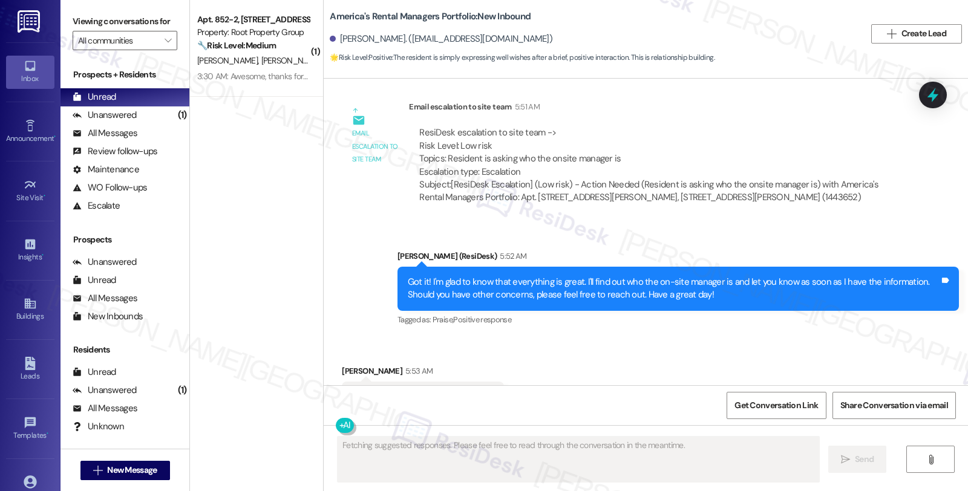
scroll to position [518, 0]
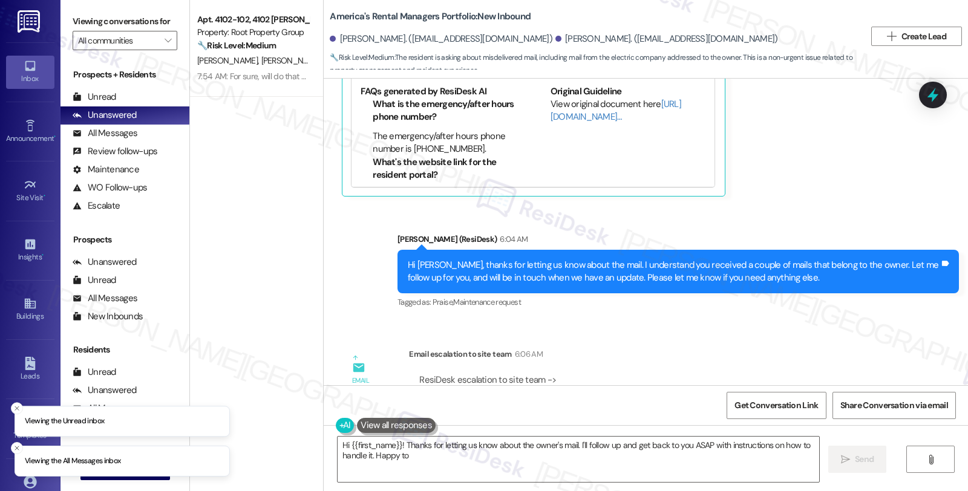
scroll to position [594, 0]
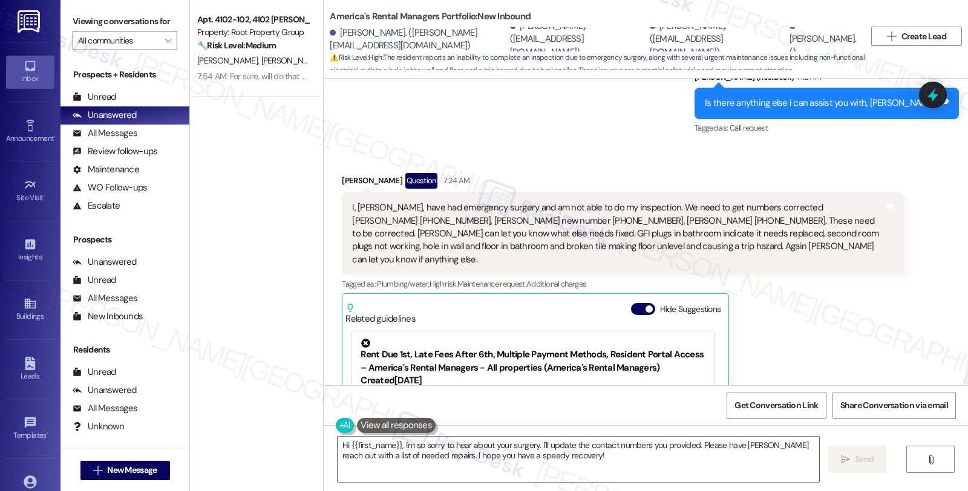
scroll to position [776, 0]
click at [777, 293] on div "[PERSON_NAME] Question 7:24 AM I, [PERSON_NAME], have had emergency surgery and…" at bounding box center [622, 350] width 561 height 353
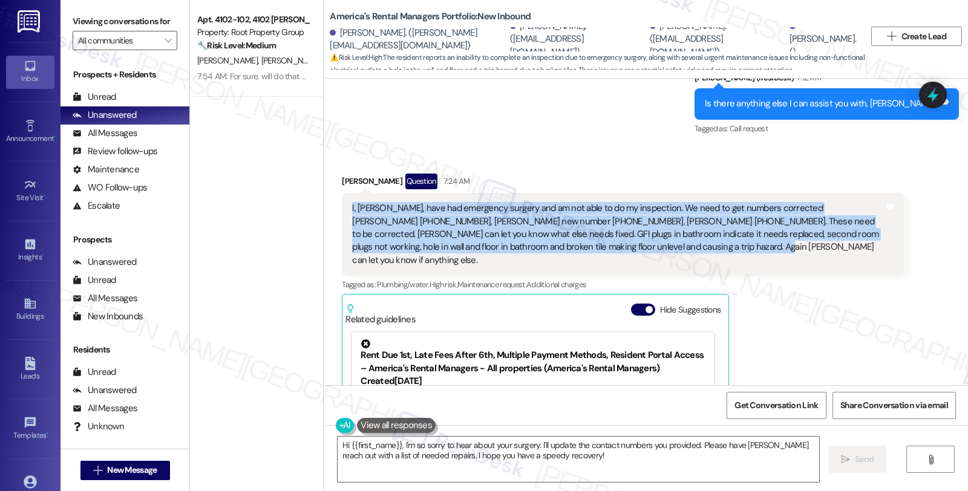
drag, startPoint x: 657, startPoint y: 222, endPoint x: 340, endPoint y: 178, distance: 319.9
click at [342, 193] on div "I, [PERSON_NAME], have had emergency surgery and am not able to do my inspectio…" at bounding box center [622, 234] width 561 height 83
copy div "I, [PERSON_NAME], have had emergency surgery and am not able to do my inspectio…"
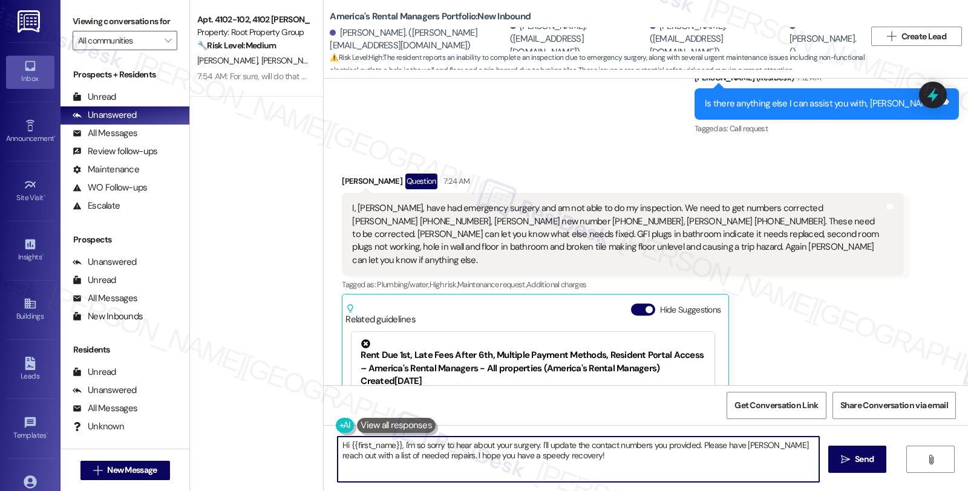
click at [530, 444] on textarea "Hi {{first_name}}, I'm so sorry to hear about your surgery. I'll update the con…" at bounding box center [577, 459] width 481 height 45
click at [664, 445] on textarea "Hi {{first_name}}, I'm so sorry to hear about your surgery, and I hope you both…" at bounding box center [577, 459] width 481 height 45
type textarea "Hi {{first_name}}, I'm so sorry to hear about your surgery, and I hope you both…"
click at [700, 460] on textarea "Hi {{first_name}}, I'm so sorry to hear about your surgery, and I hope you both…" at bounding box center [577, 459] width 481 height 45
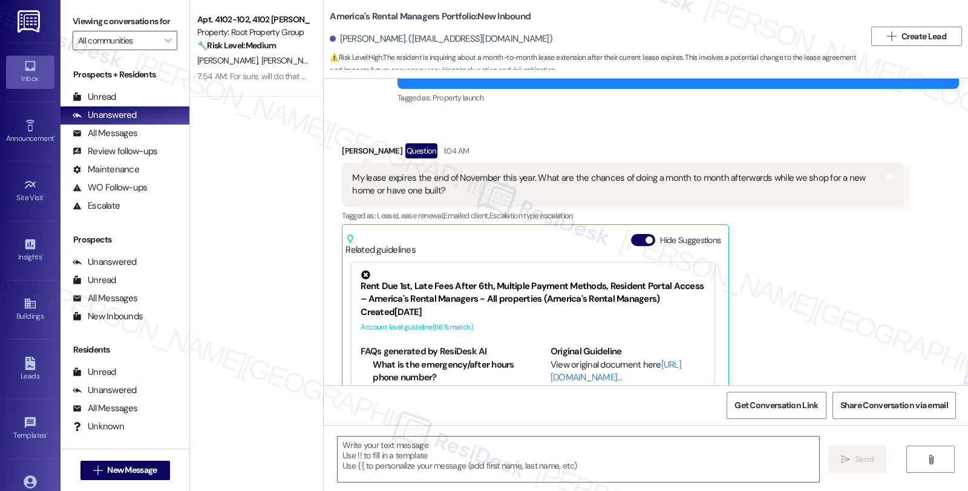
scroll to position [313, 0]
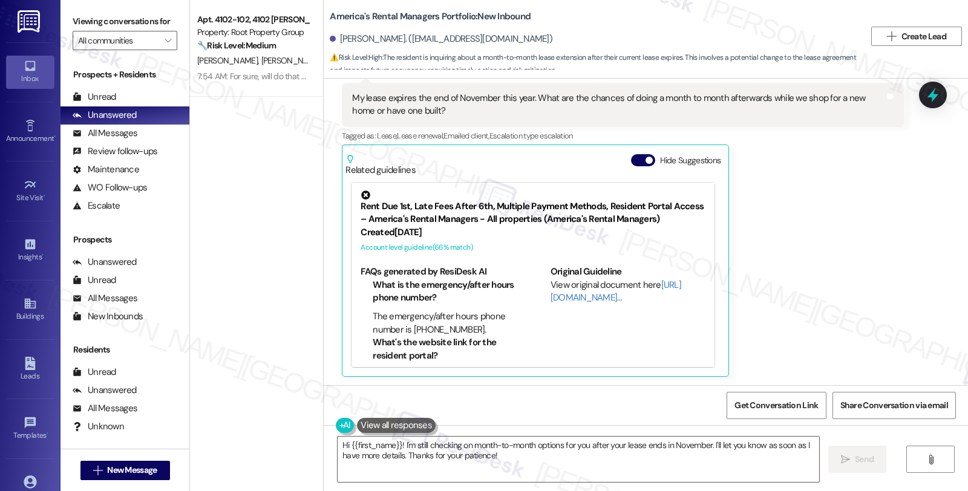
click at [850, 249] on div "[PERSON_NAME] Question 1:04 AM My lease expires the end of November this year. …" at bounding box center [622, 219] width 561 height 313
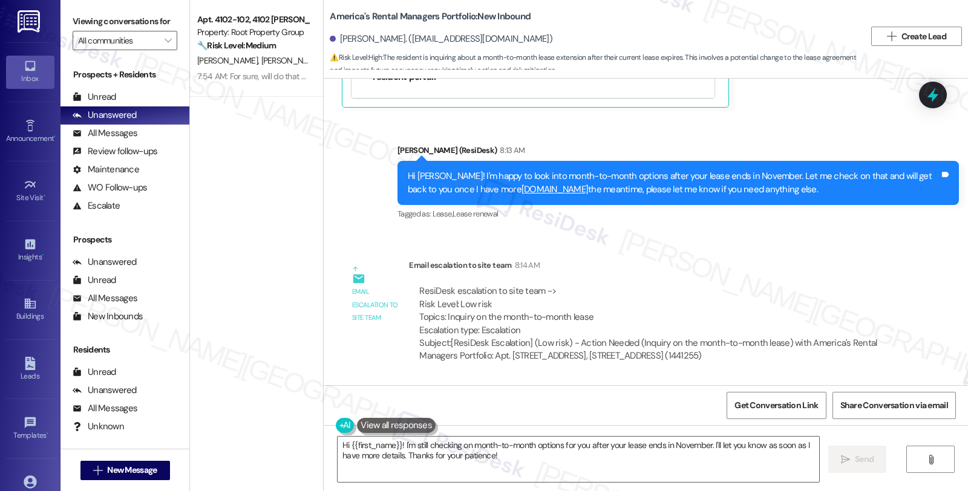
scroll to position [688, 0]
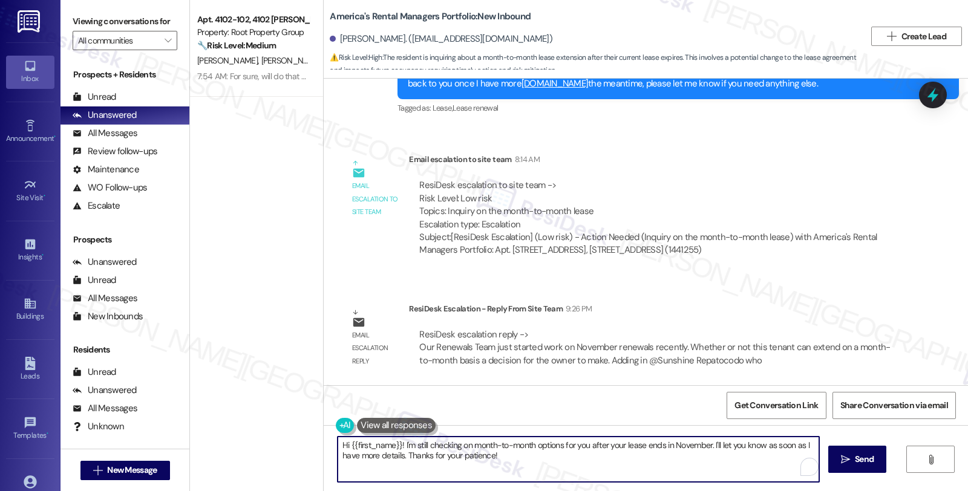
drag, startPoint x: 331, startPoint y: 446, endPoint x: 578, endPoint y: 458, distance: 246.4
click at [578, 458] on textarea "Hi {{first_name}}! I'm still checking on month-to-month options for you after y…" at bounding box center [577, 459] width 481 height 45
paste textarea "Our Renewals Team just started work on November renewals recently. Whether or n…"
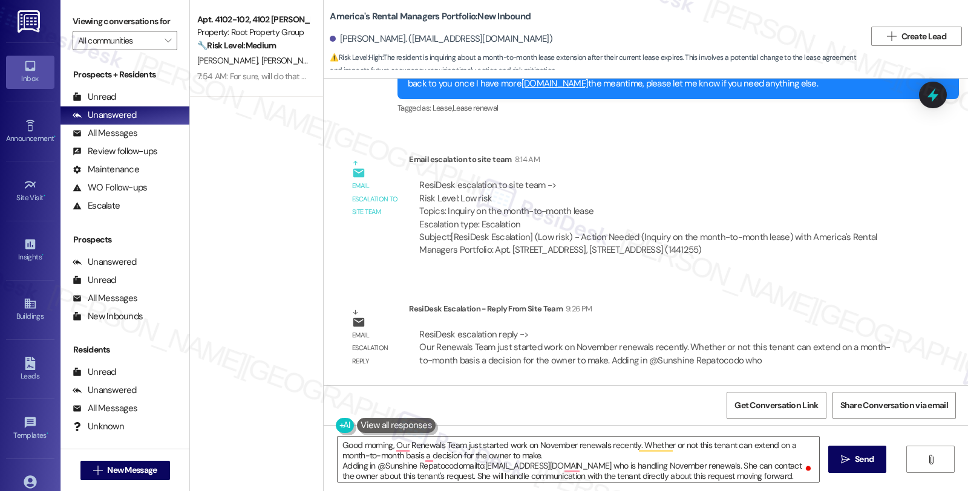
click at [345, 37] on div "Timothy Lundy. (vet1028@gmail.com)" at bounding box center [441, 39] width 223 height 13
copy div "Timothy"
click at [389, 441] on textarea "Good morning, Our Renewals Team just started work on November renewals recently…" at bounding box center [577, 459] width 481 height 45
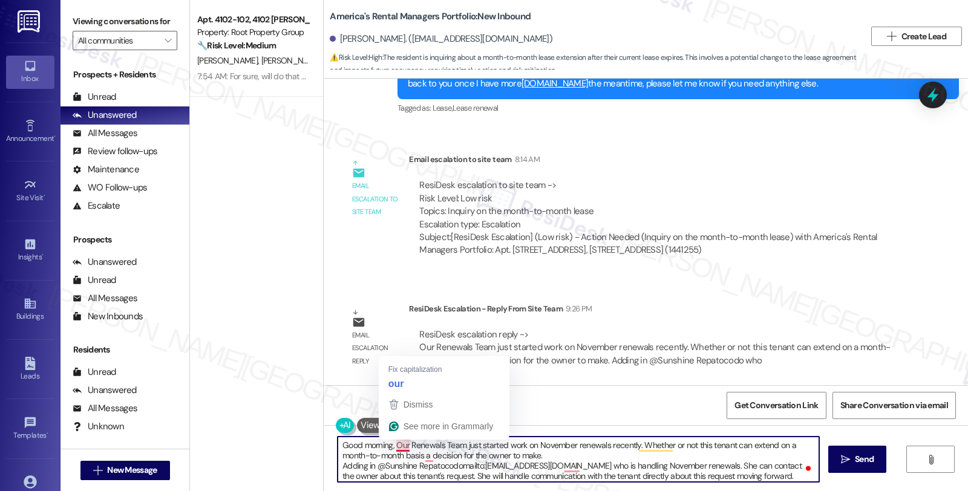
paste textarea "Timothy"
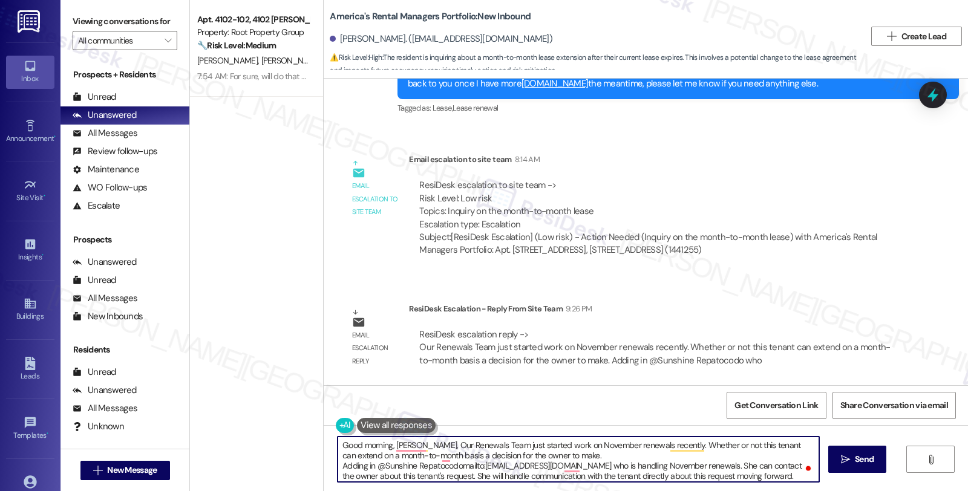
scroll to position [2, 0]
drag, startPoint x: 570, startPoint y: 458, endPoint x: 770, endPoint y: 485, distance: 201.9
click at [770, 485] on div "Good morning, Timothy, Our Renewals Team just started work on November renewals…" at bounding box center [646, 470] width 644 height 91
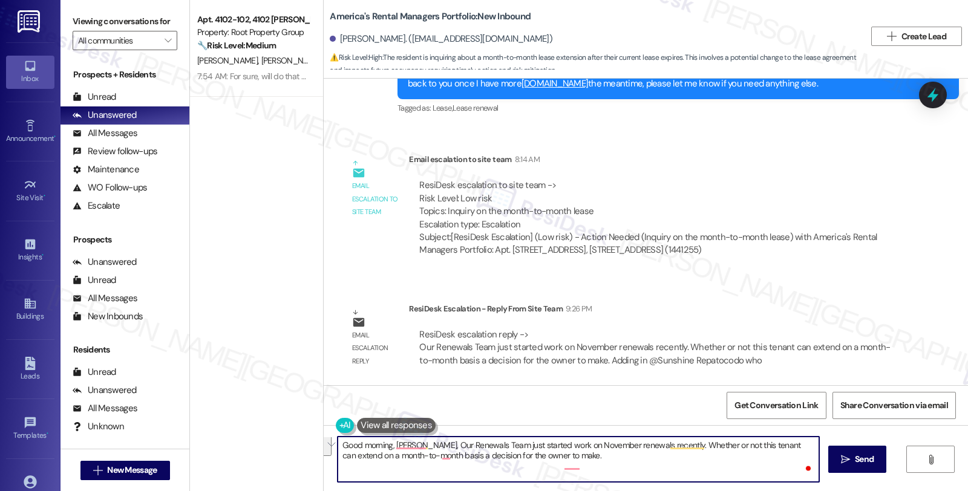
scroll to position [0, 0]
click at [420, 445] on textarea "Good morning, Timothy. Our Renewals Team just started work on November renewals…" at bounding box center [577, 459] width 481 height 45
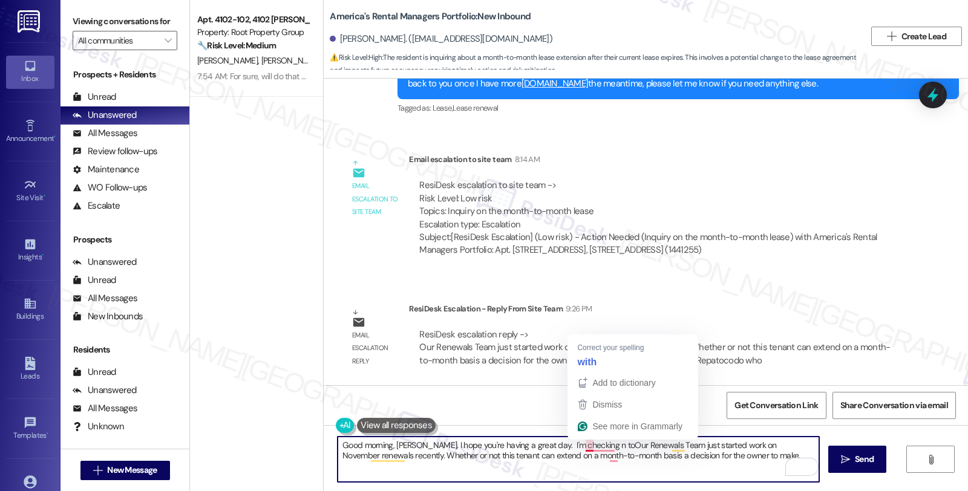
click at [579, 443] on textarea "Good morning, Timothy. I hope you're having a great day. I'm checking n toOur R…" at bounding box center [577, 459] width 481 height 45
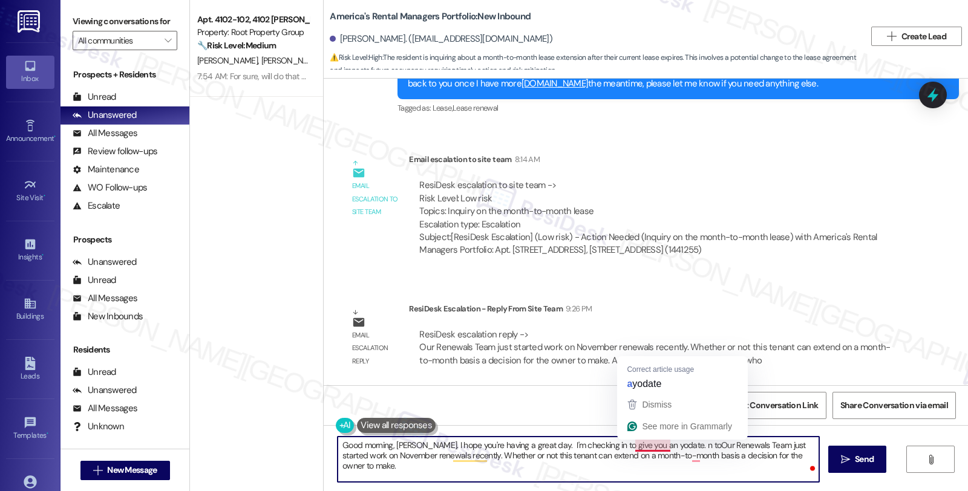
click at [639, 440] on textarea "Good morning, Timothy. I hope you're having a great day. I'm checking in to giv…" at bounding box center [577, 459] width 481 height 45
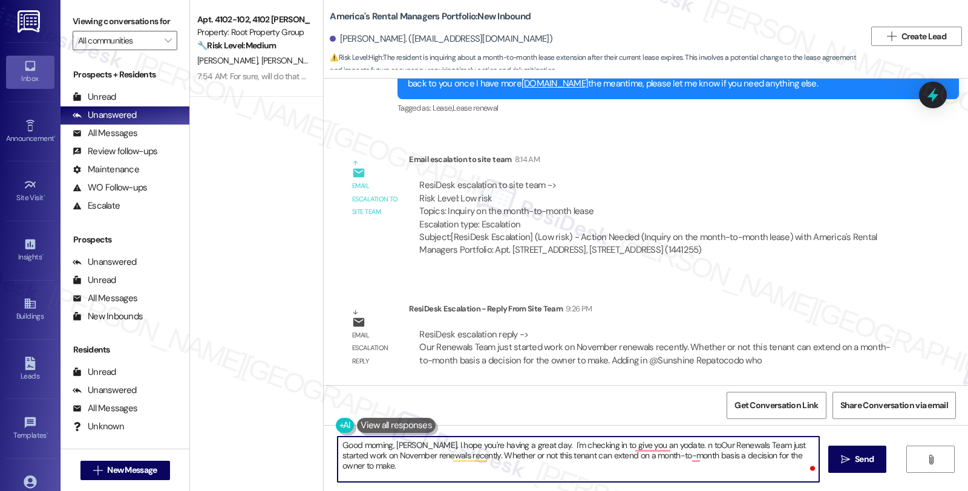
click at [639, 440] on textarea "Good morning, Timothy. I hope you're having a great day. I'm checking in to giv…" at bounding box center [577, 459] width 481 height 45
click at [396, 454] on textarea "Good morning, Timothy. I hope you're having a great day. I'm checking in to giv…" at bounding box center [577, 459] width 481 height 45
click at [371, 457] on textarea "Good morning, Timothy. I hope you're having a great day. I'm checking in to giv…" at bounding box center [577, 459] width 481 height 45
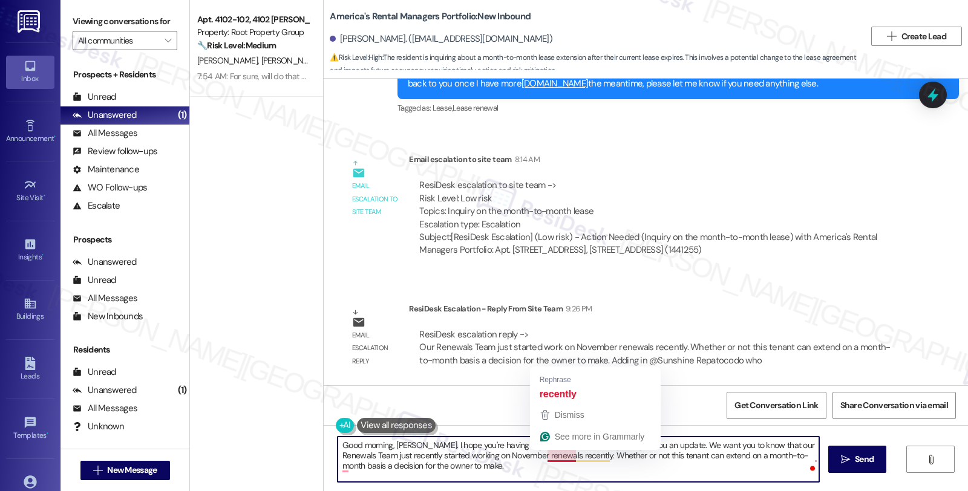
click at [555, 460] on textarea "Good morning, Timothy. I hope you're having a great day. I'm checking in to giv…" at bounding box center [577, 459] width 481 height 45
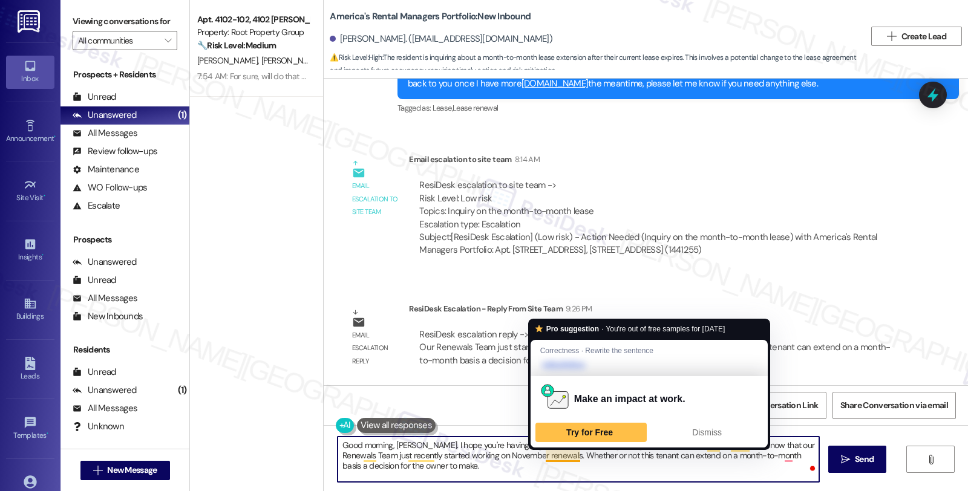
click at [543, 455] on textarea "Good morning, Timothy. I hope you're having a great day. I'm checking in to giv…" at bounding box center [577, 459] width 481 height 45
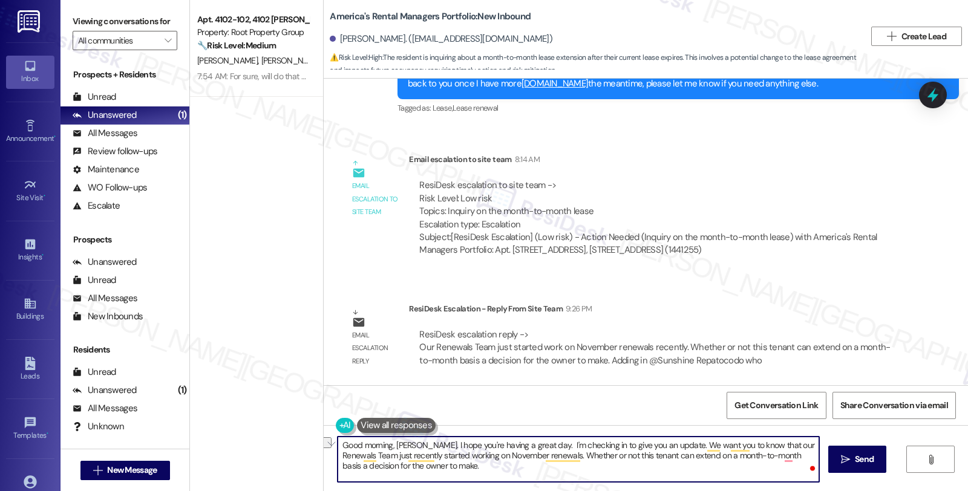
drag, startPoint x: 596, startPoint y: 457, endPoint x: 637, endPoint y: 457, distance: 40.5
click at [637, 457] on textarea "Good morning, Timothy. I hope you're having a great day. I'm checking in to giv…" at bounding box center [577, 459] width 481 height 45
click at [473, 475] on textarea "Good morning, Timothy. I hope you're having a great day. I'm checking in to giv…" at bounding box center [577, 459] width 481 height 45
paste textarea "Adding in @Sunshine Repatocodomailto:Shine@armrents.com who is handling Novembe…"
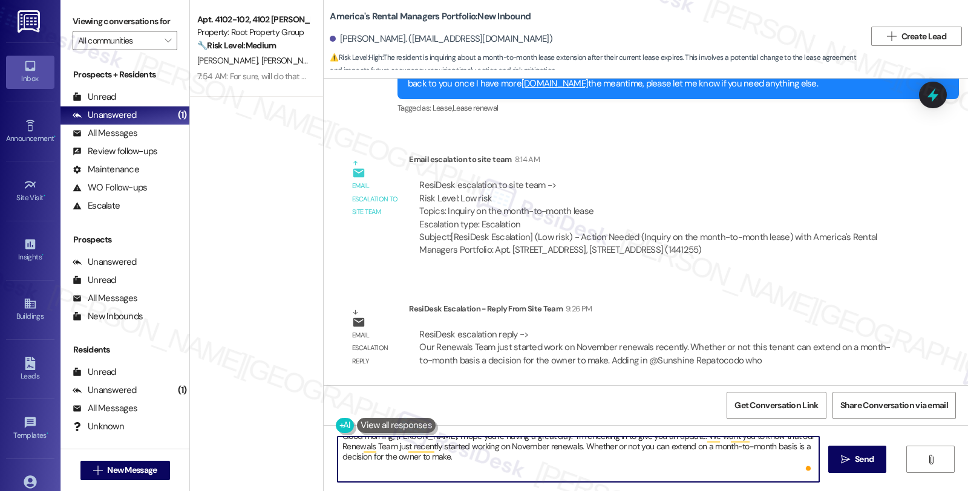
scroll to position [30, 0]
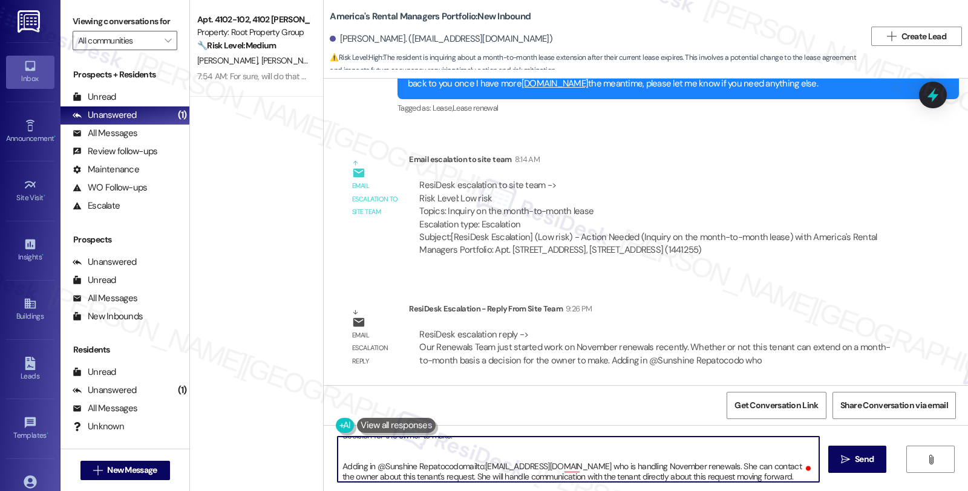
click at [337, 458] on textarea "Good morning, Timothy. I hope you're having a great day. I'm checking in to giv…" at bounding box center [577, 459] width 481 height 45
click at [714, 464] on textarea "Good morning, Timothy. I hope you're having a great day. I'm checking in to giv…" at bounding box center [577, 459] width 481 height 45
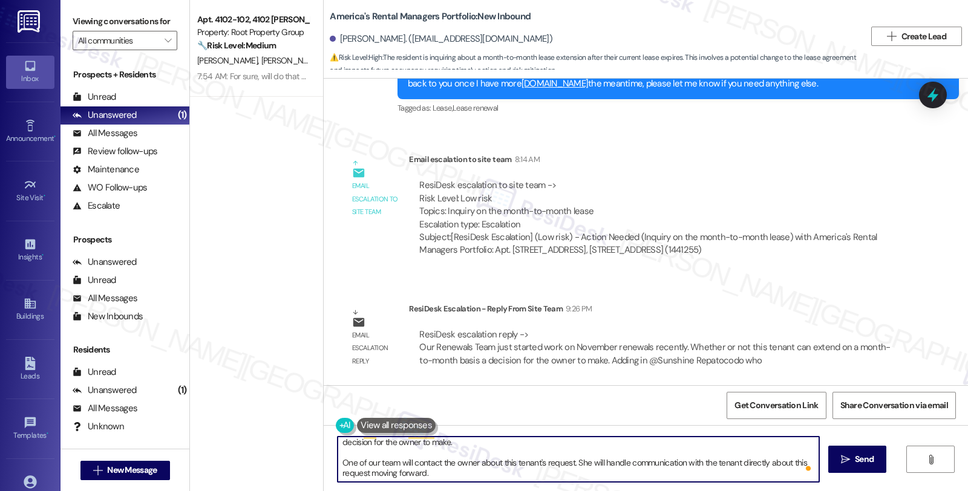
scroll to position [23, 0]
click at [516, 460] on textarea "Good morning, Timothy. I hope you're having a great day. I'm checking in to giv…" at bounding box center [577, 459] width 481 height 45
click at [539, 463] on textarea "Good morning, Timothy. I hope you're having a great day. I'm checking in to giv…" at bounding box center [577, 459] width 481 height 45
type textarea "Good morning, Timothy. I hope you're having a great day. I'm checking in to giv…"
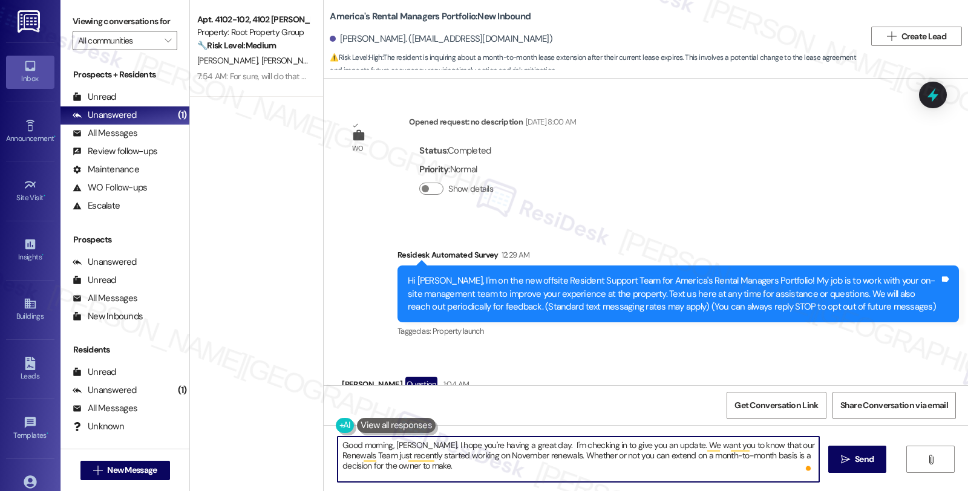
scroll to position [23, 0]
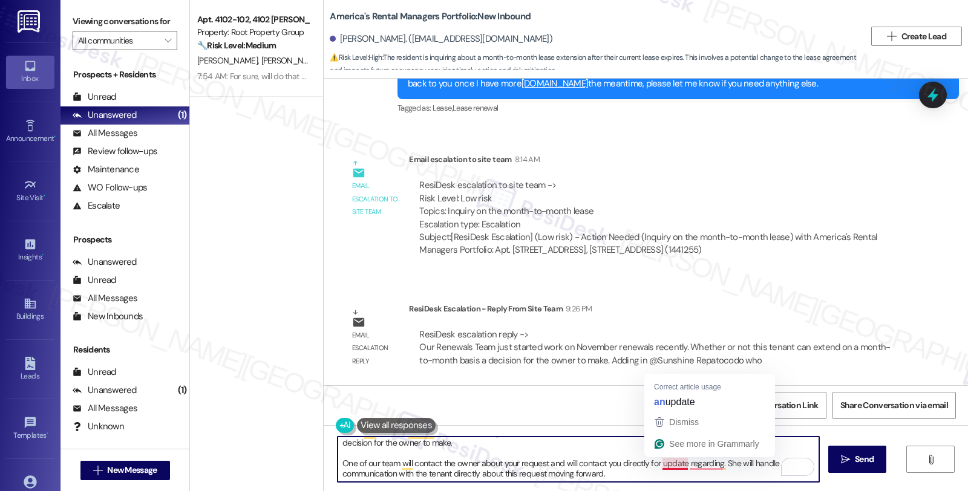
click at [678, 463] on textarea "Good morning, Timothy. I hope you're having a great day. I'm checking in to giv…" at bounding box center [577, 459] width 481 height 45
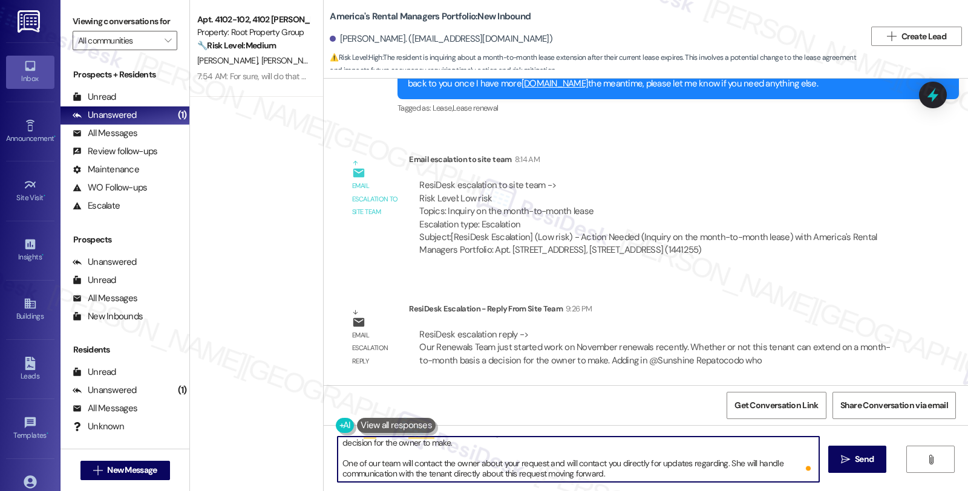
click at [718, 463] on textarea "Good morning, Timothy. I hope you're having a great day. I'm checking in to giv…" at bounding box center [577, 459] width 481 height 45
click at [497, 473] on textarea "Good morning, Timothy. I hope you're having a great day. I'm checking in to giv…" at bounding box center [577, 459] width 481 height 45
click at [401, 475] on textarea "Good morning, Timothy. I hope you're having a great day. I'm checking in to giv…" at bounding box center [577, 459] width 481 height 45
paste textarea "’re having a great day! I’m reaching out to provide an update. Our Renewals Tea…"
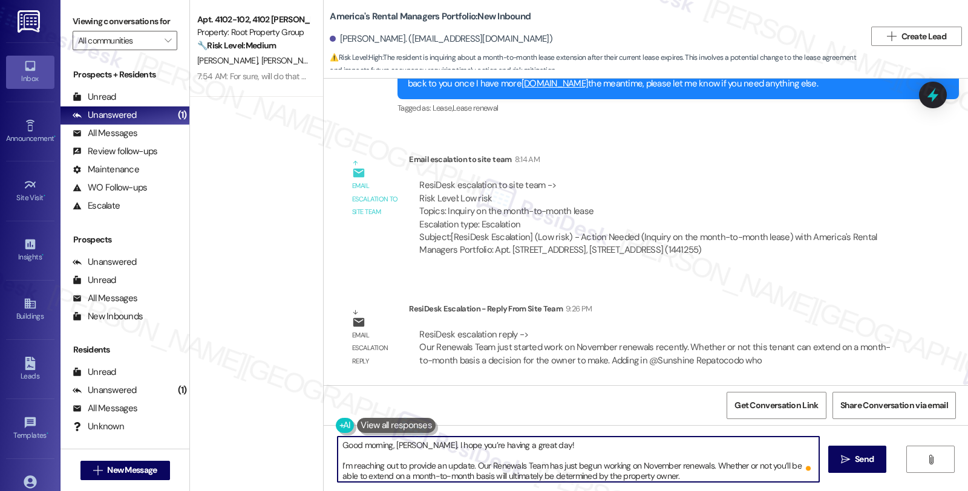
click at [562, 446] on textarea "Good morning, Timothy. I hope you’re having a great day! I’m reaching out to pr…" at bounding box center [577, 459] width 481 height 45
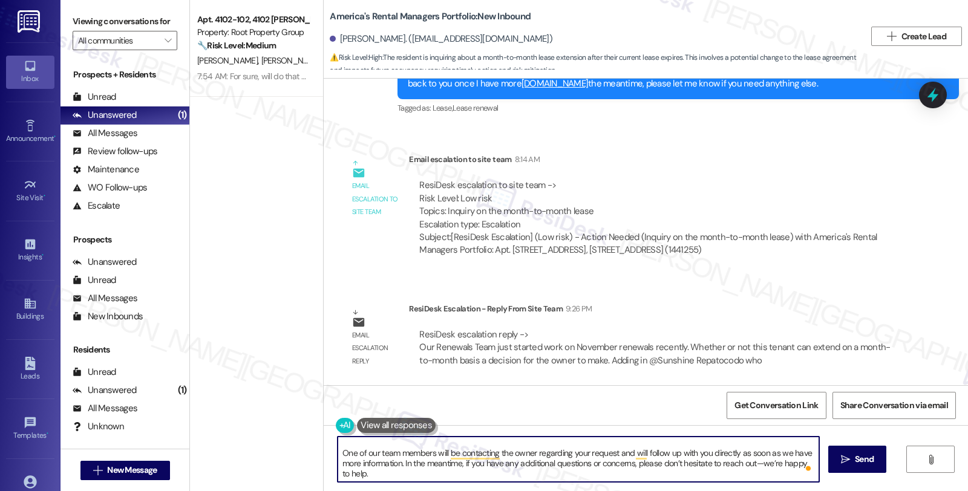
click at [345, 474] on textarea "Good morning, Timothy. I hope you’re having a great day! I’m reaching out to pr…" at bounding box center [577, 459] width 481 height 45
type textarea "Good morning, Timothy. I hope you’re having a great day! I’m reaching out to pr…"
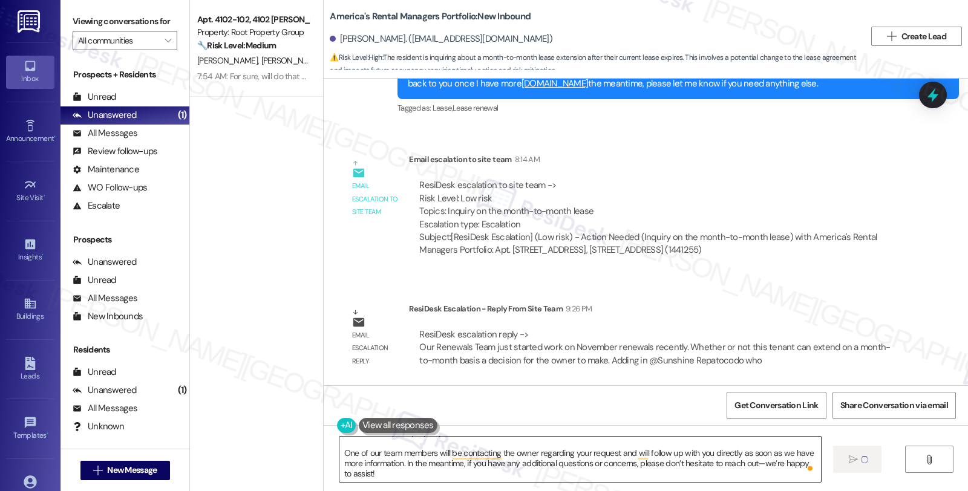
scroll to position [0, 0]
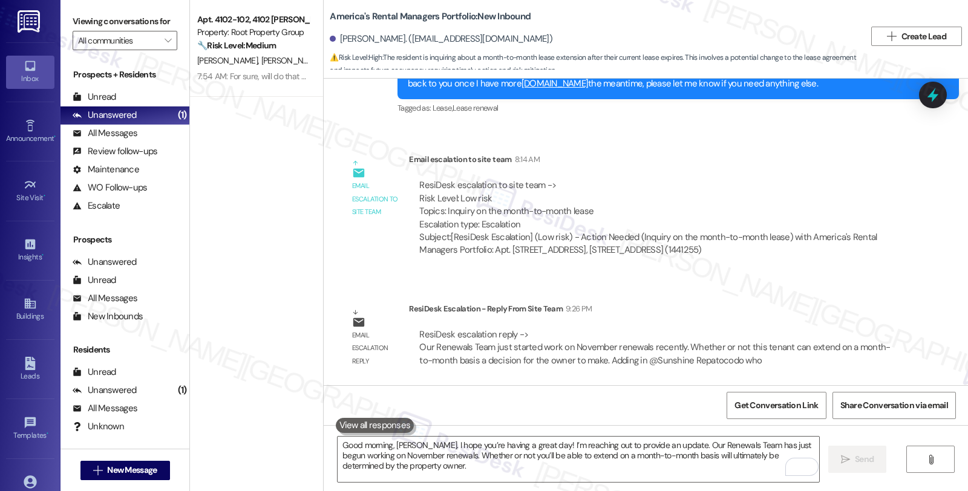
drag, startPoint x: 815, startPoint y: 226, endPoint x: 772, endPoint y: 230, distance: 43.1
click at [815, 226] on div "ResiDesk escalation to site team -> Risk Level: Low risk Topics: Inquiry on the…" at bounding box center [656, 205] width 474 height 52
click at [103, 103] on div "Unread" at bounding box center [95, 97] width 44 height 13
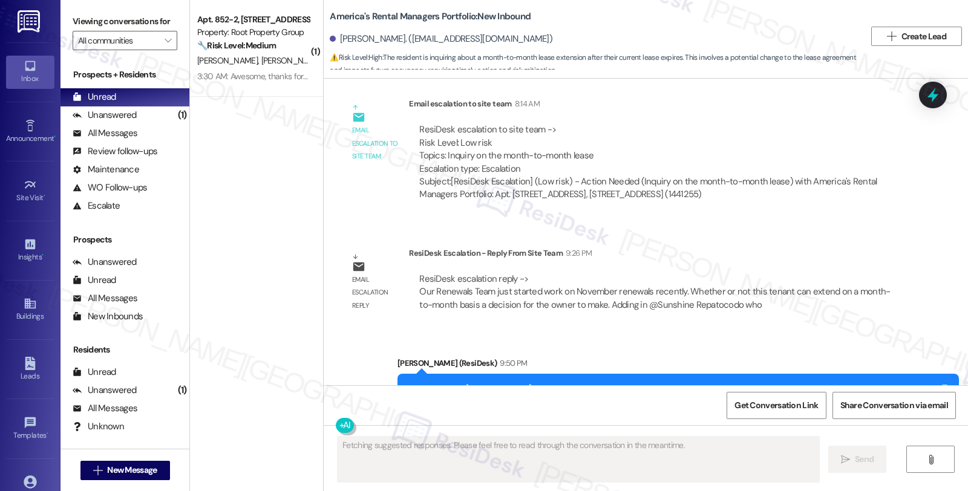
scroll to position [842, 0]
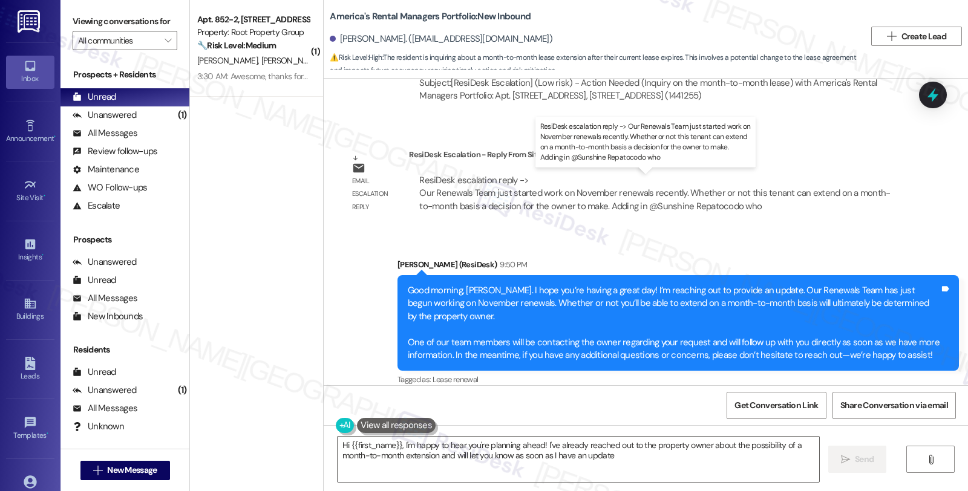
type textarea "Hi {{first_name}}, I'm happy to hear you're planning ahead! I've already reache…"
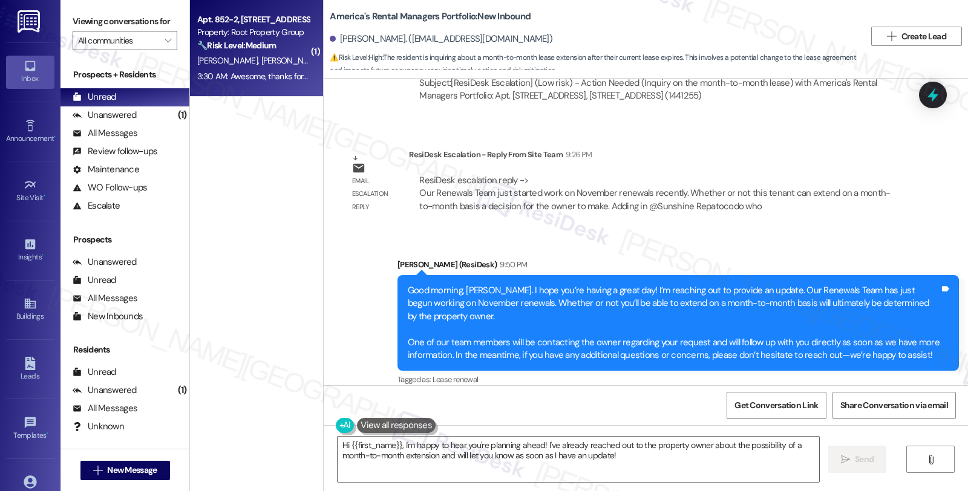
click at [269, 67] on div "M. Tarbox M. Stemmler" at bounding box center [253, 60] width 114 height 15
type textarea "Fetching suggested responses. Please feel free to read through the conversation…"
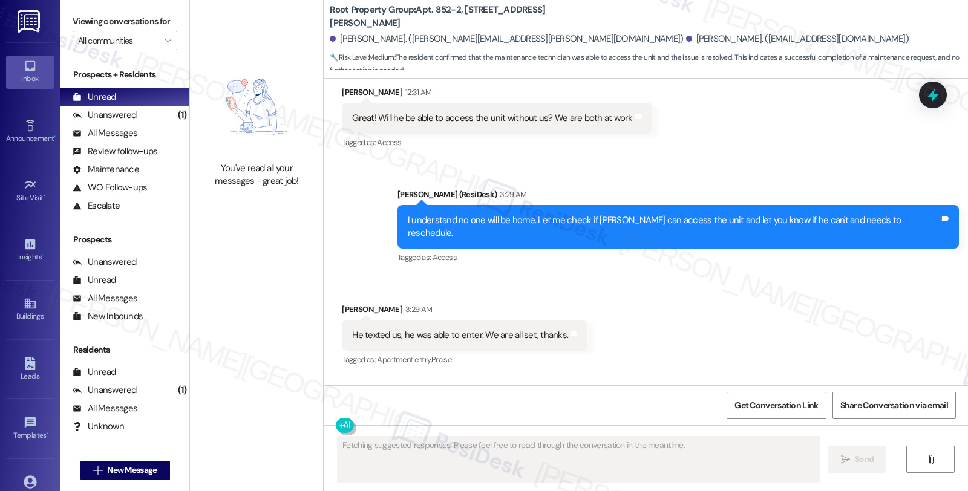
scroll to position [3316, 0]
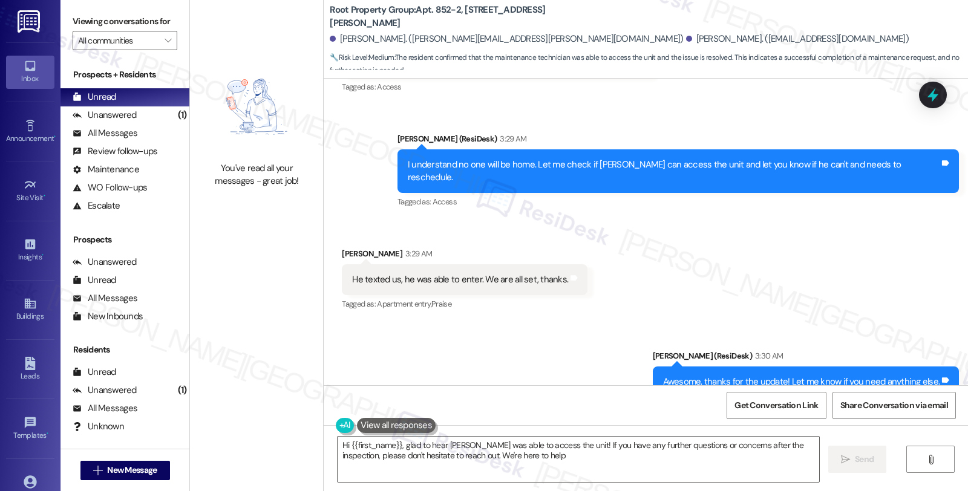
type textarea "Hi {{first_name}}, glad to hear Julian was able to access the unit! If you have…"
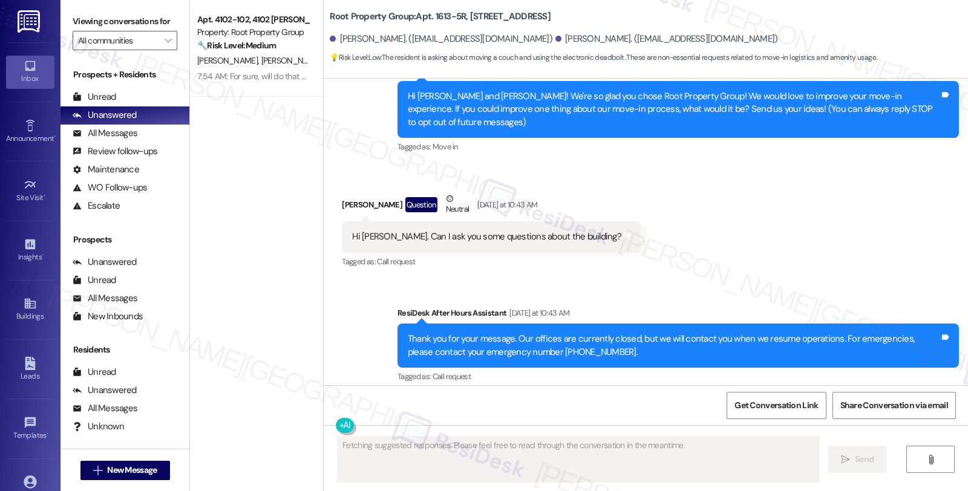
scroll to position [620, 0]
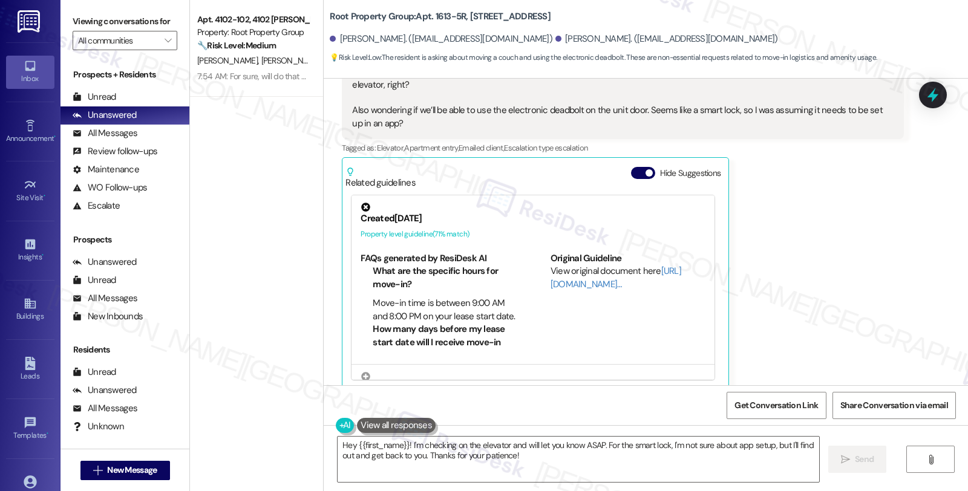
click at [914, 156] on div "Received via SMS [PERSON_NAME] Question Neutral 12:43 AM I’ve got a pretty big …" at bounding box center [646, 198] width 644 height 399
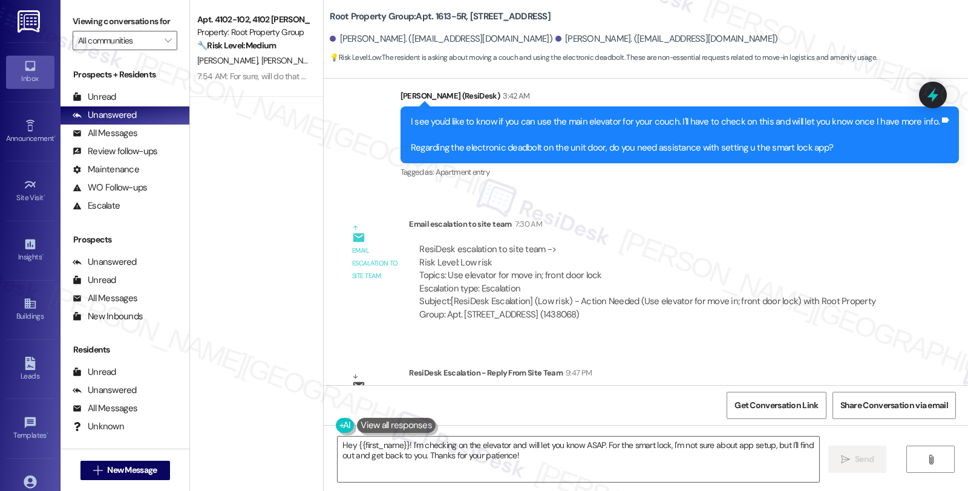
scroll to position [1117, 0]
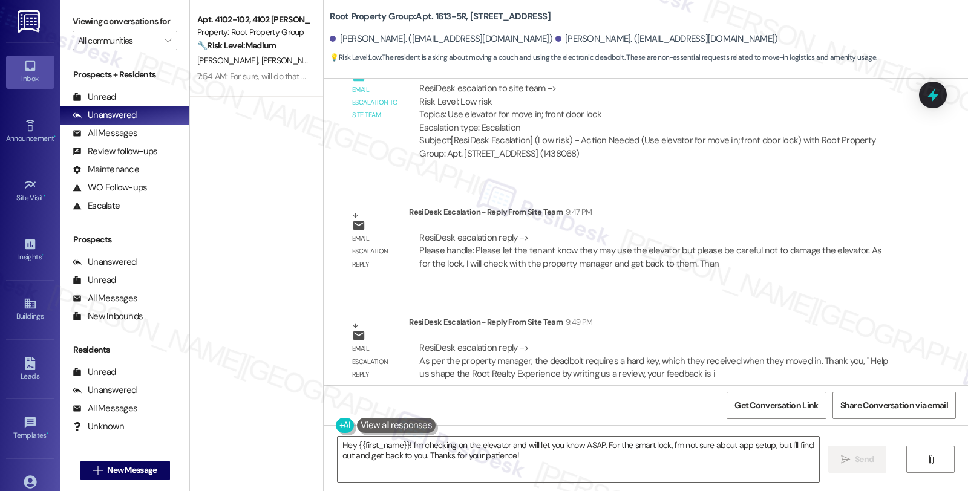
drag, startPoint x: 451, startPoint y: 468, endPoint x: 444, endPoint y: 362, distance: 106.7
click at [451, 468] on textarea "Hey {{first_name}}! I'm checking on the elevator and will let you know ASAP. Fo…" at bounding box center [577, 459] width 481 height 45
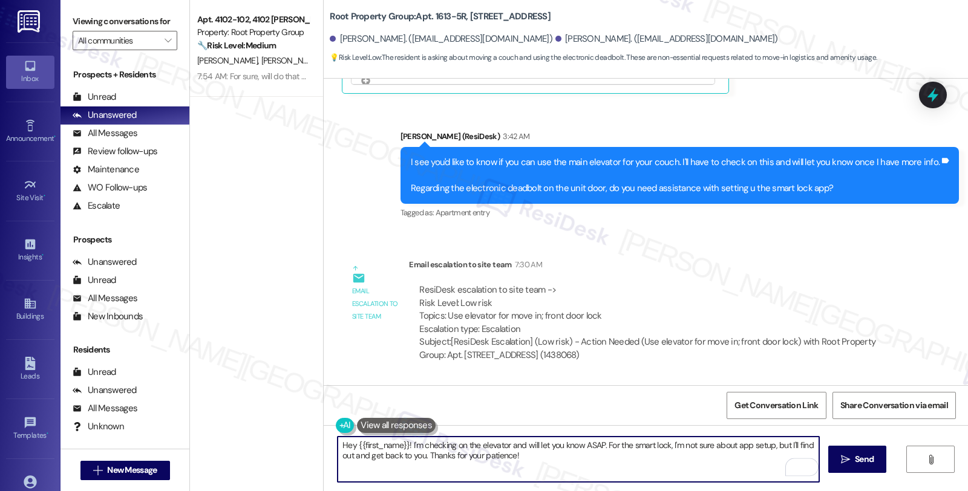
scroll to position [848, 0]
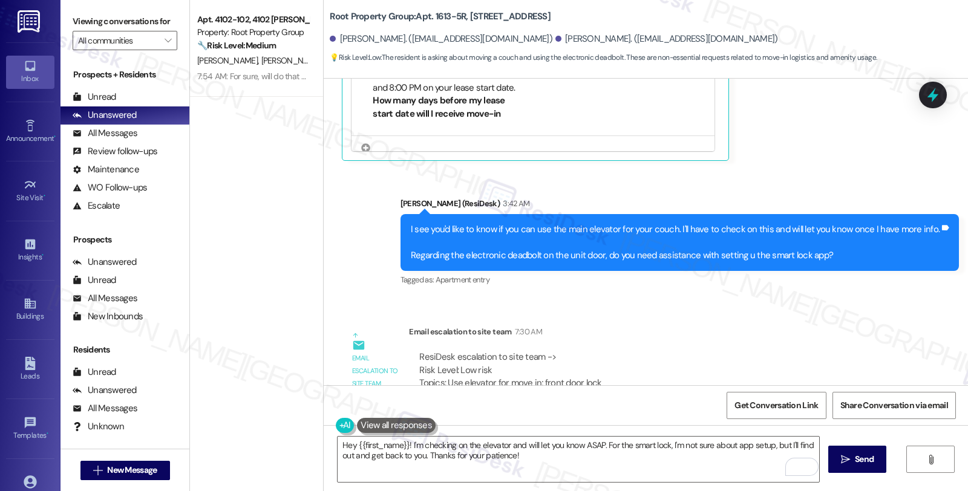
click at [815, 289] on div "Lease started [DATE] 8:00 AM Survey, sent via SMS Residesk Automated Survey [DA…" at bounding box center [646, 232] width 644 height 307
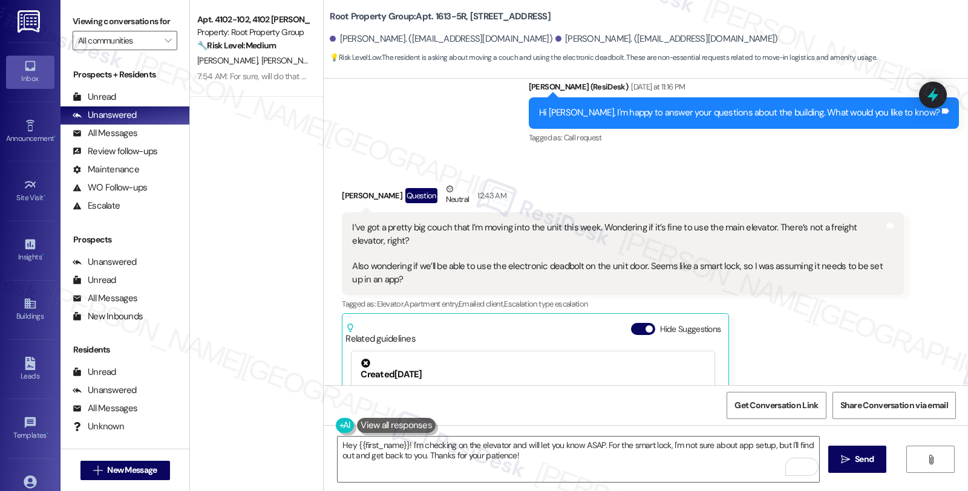
scroll to position [378, 0]
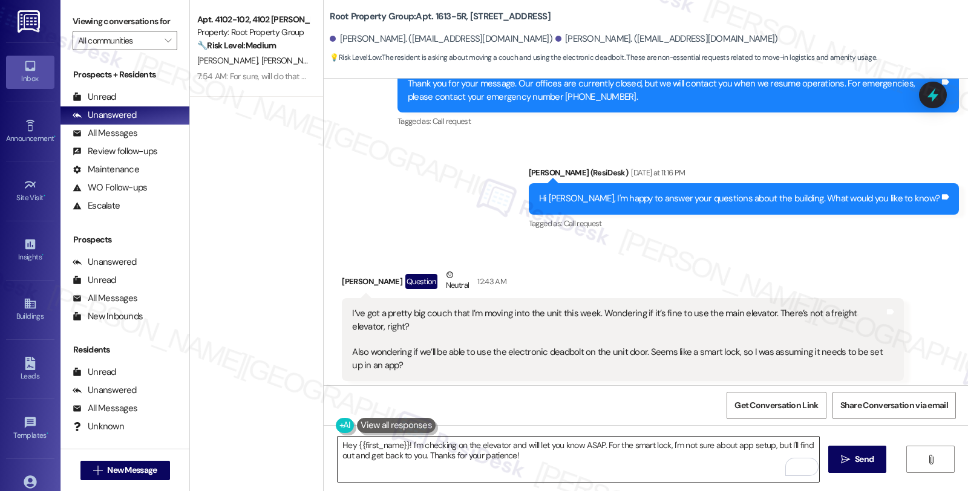
click at [337, 438] on textarea "Hey {{first_name}}! I'm checking on the elevator and will let you know ASAP. Fo…" at bounding box center [577, 459] width 481 height 45
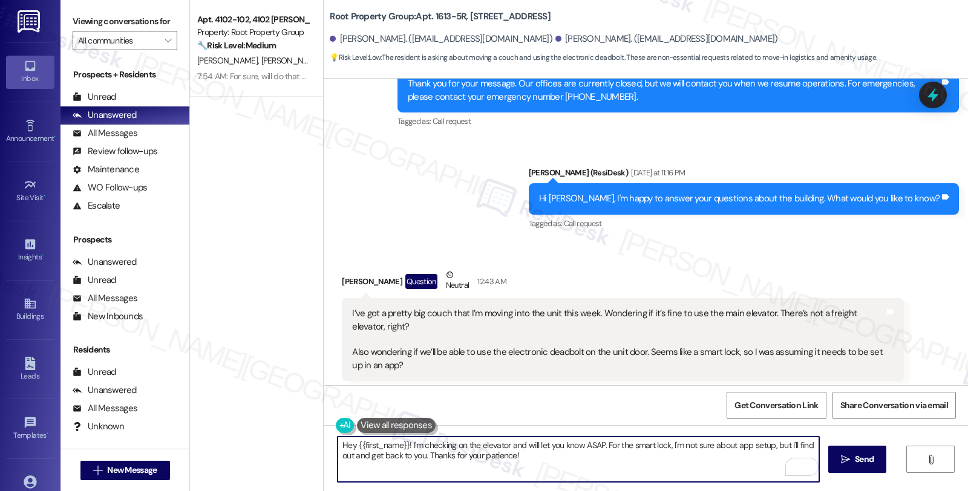
click at [337, 438] on textarea "Hey {{first_name}}! I'm checking on the elevator and will let you know ASAP. Fo…" at bounding box center [577, 459] width 481 height 45
paste textarea "Please let the tenant know they may use the elevator but please be careful not …"
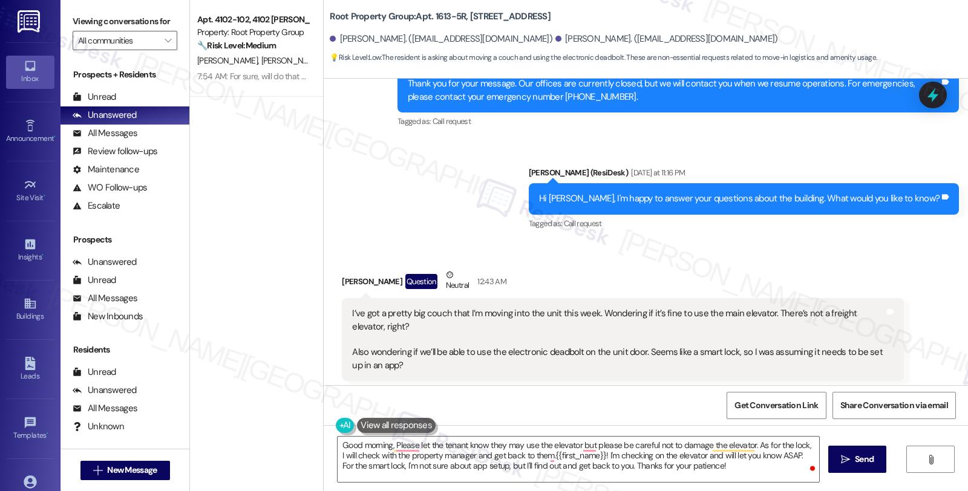
click at [346, 269] on div "[PERSON_NAME] Question Neutral 12:43 AM" at bounding box center [622, 284] width 561 height 30
copy div "[PERSON_NAME]"
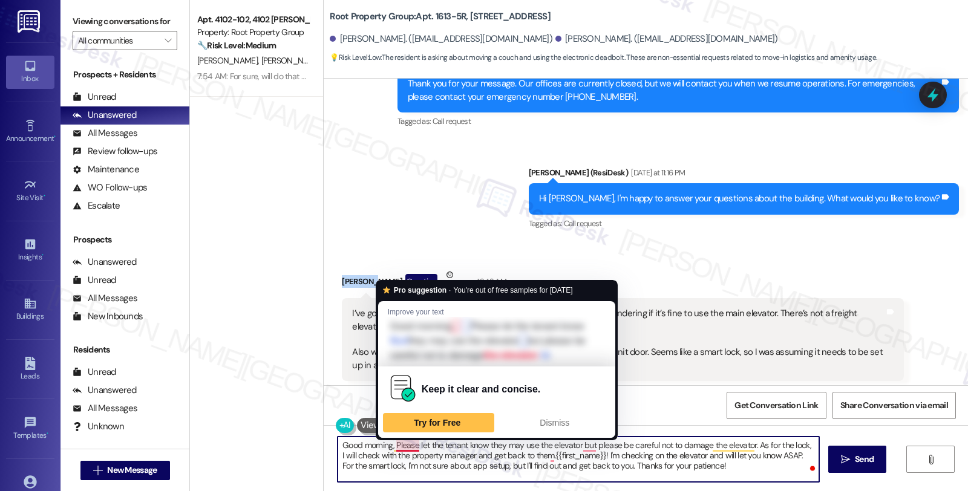
click at [388, 443] on textarea "Good morning, Please let the tenant know they may use the elevator but please b…" at bounding box center [577, 459] width 481 height 45
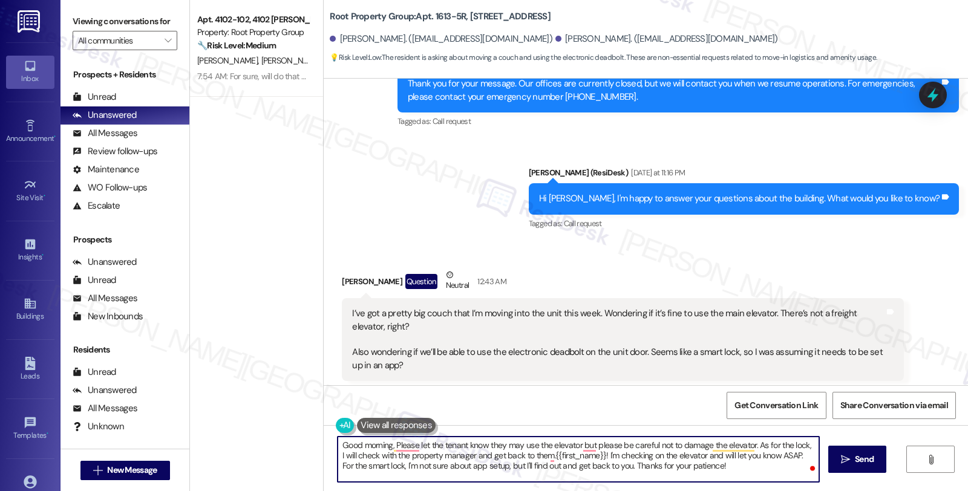
paste textarea "[PERSON_NAME]"
click at [511, 443] on textarea "Good morning, Anthony. I hope you're doing great. Please let the tenant know th…" at bounding box center [577, 459] width 481 height 45
drag, startPoint x: 664, startPoint y: 442, endPoint x: 709, endPoint y: 442, distance: 44.8
click at [709, 442] on textarea "Good morning, Anthony. I hope you're doing great. I'm checking in to give you a…" at bounding box center [577, 459] width 481 height 45
click at [698, 442] on textarea "Good morning, Anthony. I hope you're doing great. I'm checking in to give you a…" at bounding box center [577, 459] width 481 height 45
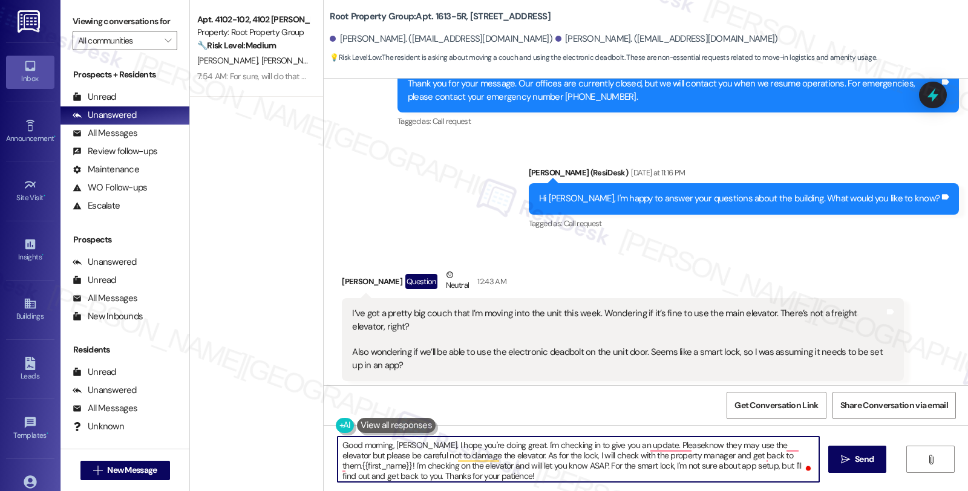
click at [698, 442] on textarea "Good morning, Anthony. I hope you're doing great. I'm checking in to give you a…" at bounding box center [577, 459] width 481 height 45
click at [700, 443] on textarea "Good morning, Anthony. I hope you're doing great. I'm checking in to give you a…" at bounding box center [577, 459] width 481 height 45
click at [495, 452] on textarea "Good morning, Anthony. I hope you're doing great. I'm checking in to give you a…" at bounding box center [577, 459] width 481 height 45
click at [509, 470] on textarea "Good morning, Anthony. I hope you're doing great. I'm checking in to give you a…" at bounding box center [577, 459] width 481 height 45
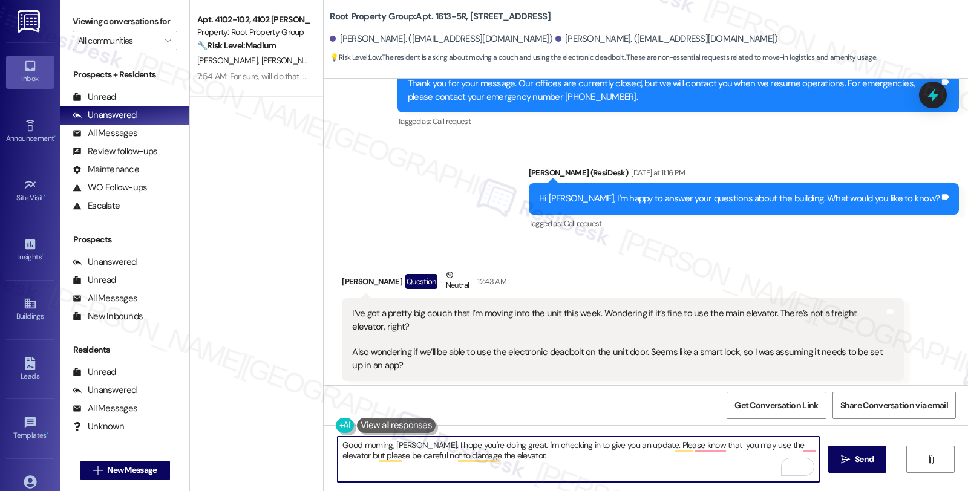
click at [608, 479] on textarea "Good morning, Anthony. I hope you're doing great. I'm checking in to give you a…" at bounding box center [577, 459] width 481 height 45
paste textarea "As for the lock, I will check with the property manager and get back to them."
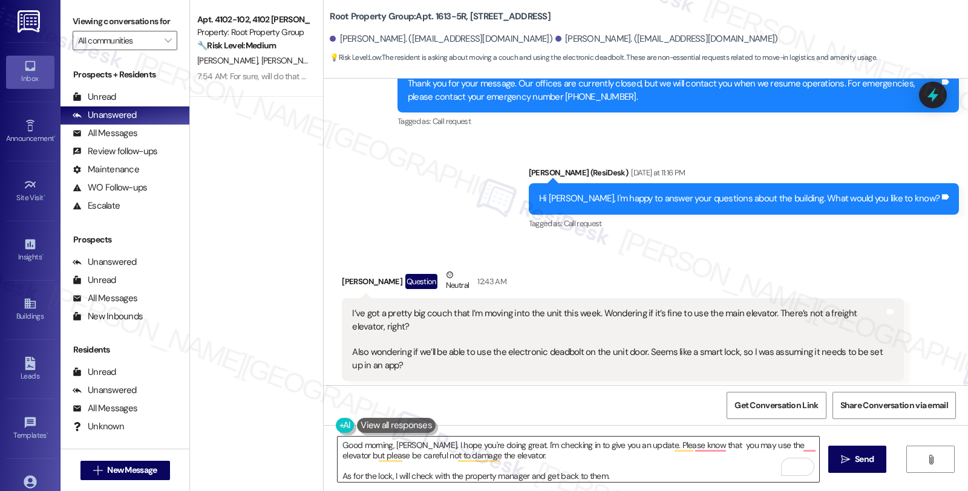
click at [617, 476] on textarea "Good morning, Anthony. I hope you're doing great. I'm checking in to give you a…" at bounding box center [577, 459] width 481 height 45
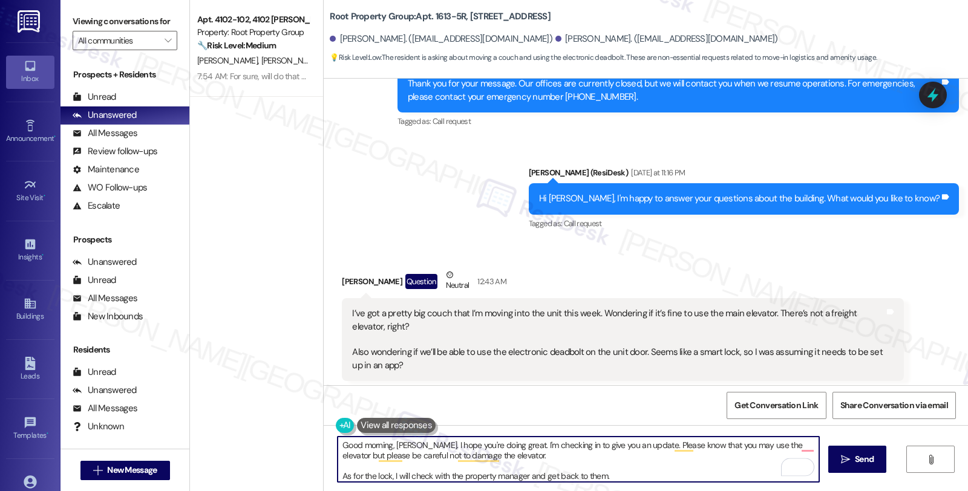
click at [663, 481] on textarea "Good morning, Anthony. I hope you're doing great. I'm checking in to give you a…" at bounding box center [577, 459] width 481 height 45
paste textarea "As for the lock, I will check with the property manager and get back to them."
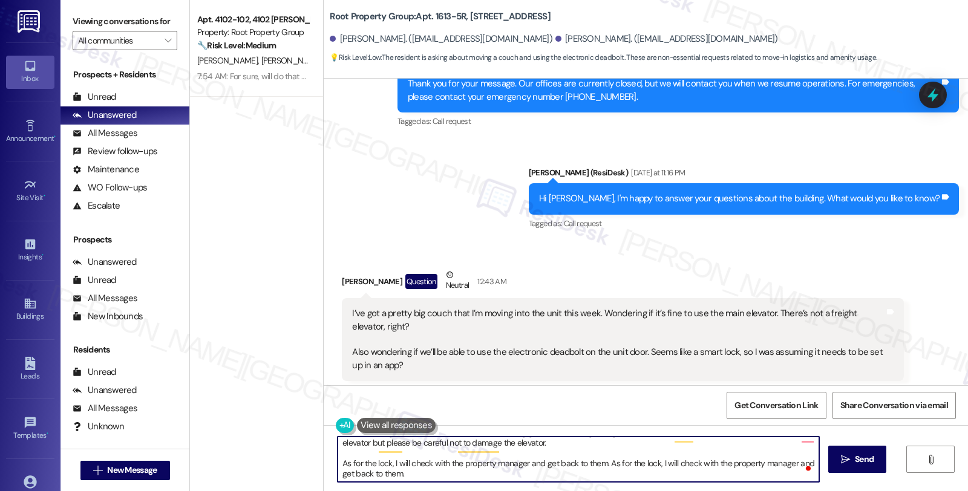
scroll to position [13, 0]
drag, startPoint x: 655, startPoint y: 466, endPoint x: 661, endPoint y: 472, distance: 9.0
click at [661, 472] on textarea "Good morning, Anthony. I hope you're doing great. I'm checking in to give you a…" at bounding box center [577, 459] width 481 height 45
paste textarea "the deadbolt requires a hard key, which they received when they moved in"
click at [342, 474] on textarea "Good morning, Anthony. I hope you're doing great. I'm checking in to give you a…" at bounding box center [577, 459] width 481 height 45
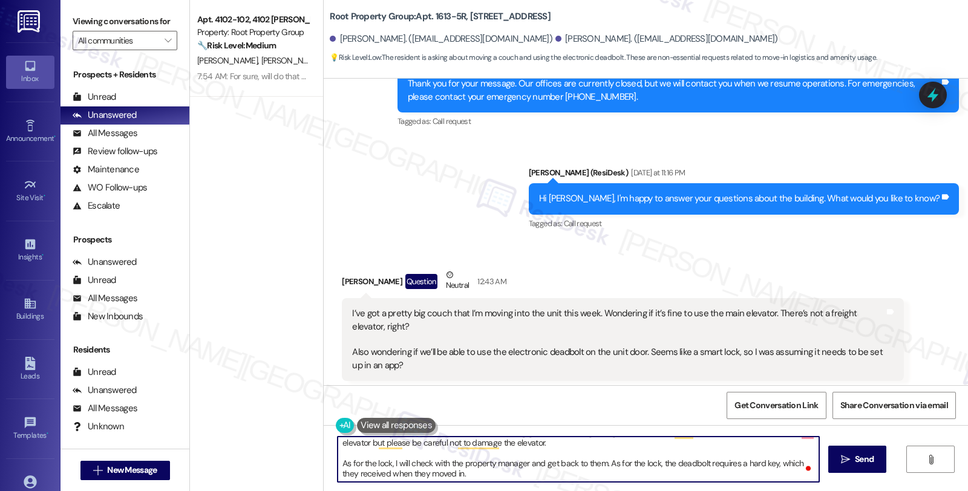
click at [342, 474] on textarea "Good morning, Anthony. I hope you're doing great. I'm checking in to give you a…" at bounding box center [577, 459] width 481 height 45
click at [396, 473] on textarea "Good morning, Anthony. I hope you're doing great. I'm checking in to give you a…" at bounding box center [577, 459] width 481 height 45
click at [457, 473] on textarea "Good morning, Anthony. I hope you're doing great. I'm checking in to give you a…" at bounding box center [577, 459] width 481 height 45
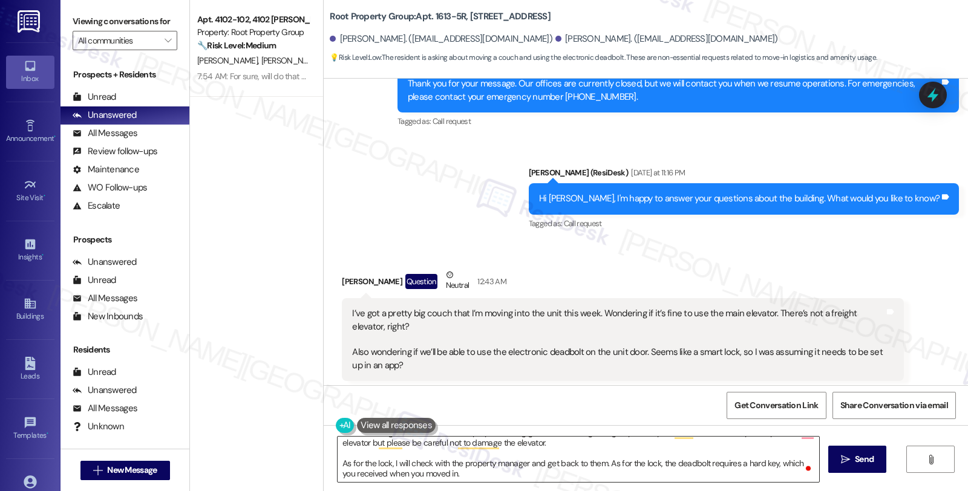
click at [756, 460] on textarea "Good morning, Anthony. I hope you're doing great. I'm checking in to give you a…" at bounding box center [577, 459] width 481 height 45
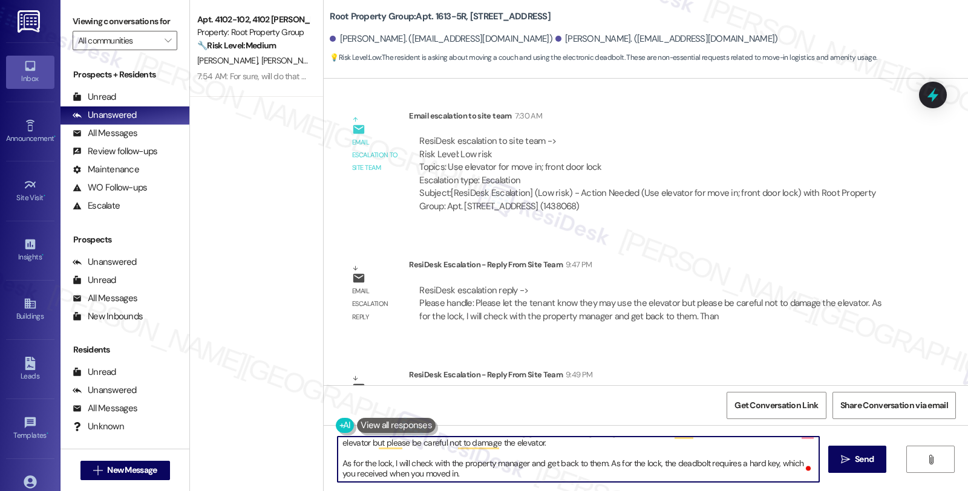
scroll to position [1117, 0]
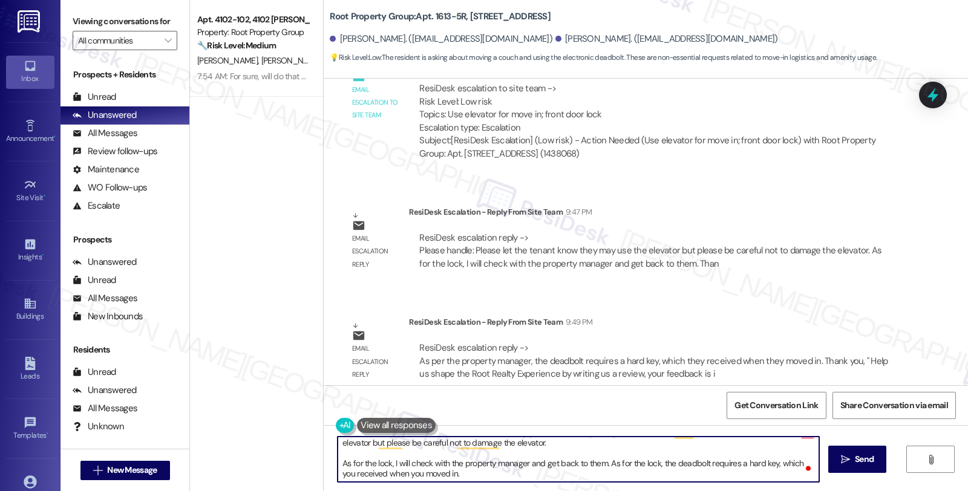
click at [492, 474] on textarea "Good morning, Anthony. I hope you're doing great. I'm checking in to give you a…" at bounding box center [577, 459] width 481 height 45
click at [437, 472] on textarea "Good morning, Anthony. I hope you're doing great. I'm checking in to give you a…" at bounding box center [577, 459] width 481 height 45
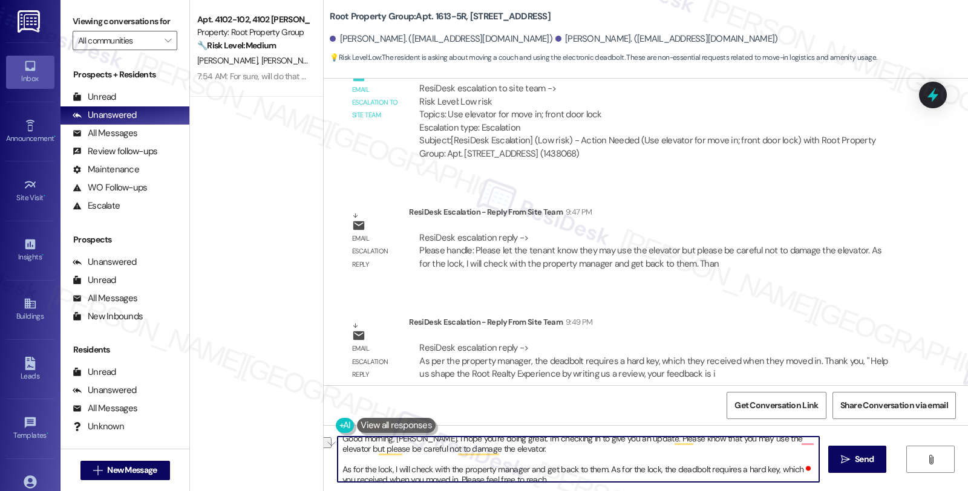
scroll to position [13, 0]
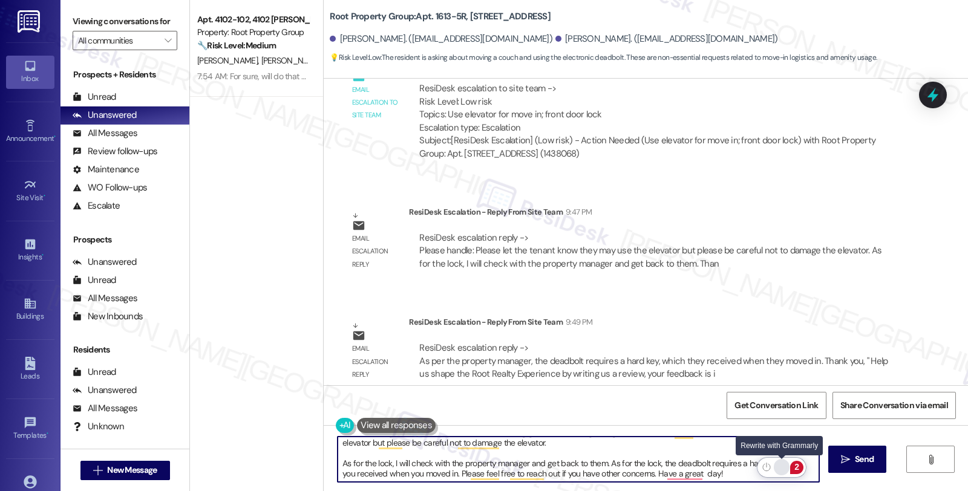
click at [778, 464] on div "Rewrite with Grammarly" at bounding box center [781, 467] width 13 height 14
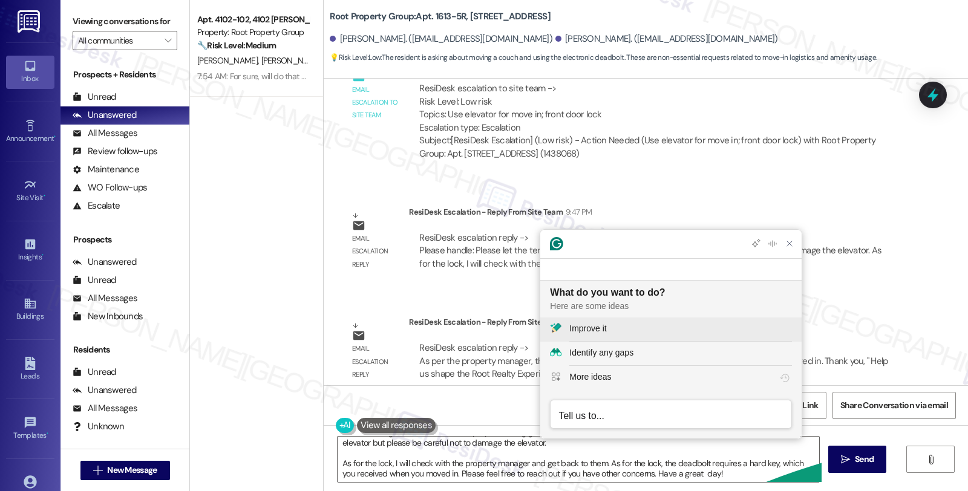
scroll to position [0, 0]
click at [613, 334] on div "Improve it" at bounding box center [680, 328] width 223 height 13
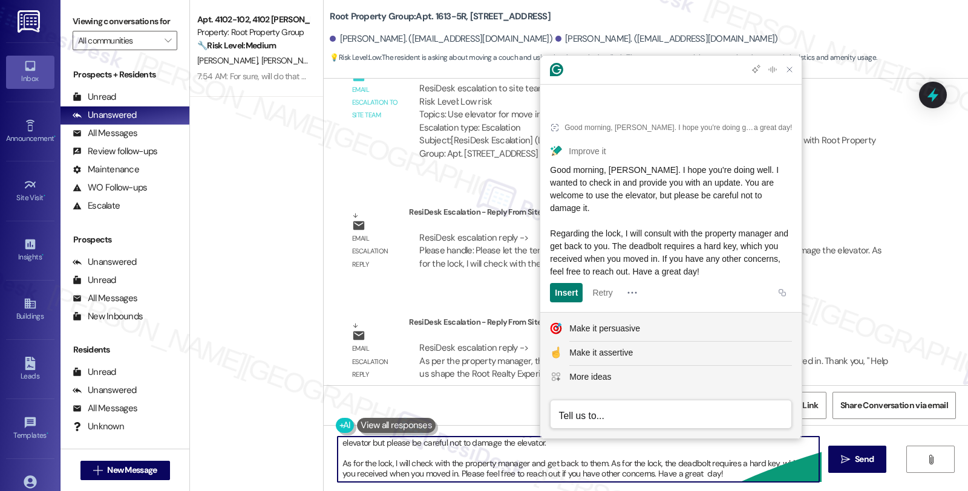
drag, startPoint x: 605, startPoint y: 463, endPoint x: 337, endPoint y: 461, distance: 267.9
click at [337, 461] on textarea "Good morning, Anthony. I hope you're doing great. I'm checking in to give you a…" at bounding box center [577, 459] width 481 height 45
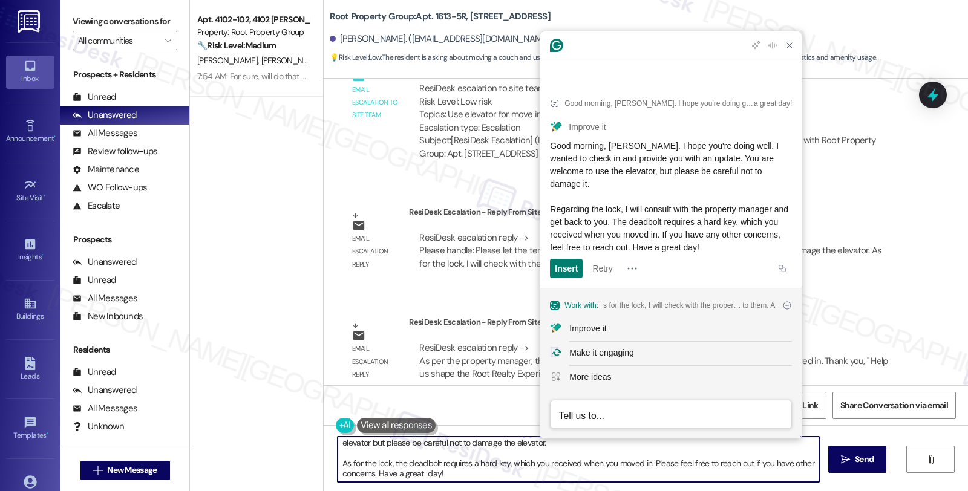
click at [470, 477] on textarea "Good morning, Anthony. I hope you're doing great. I'm checking in to give you a…" at bounding box center [577, 459] width 481 height 45
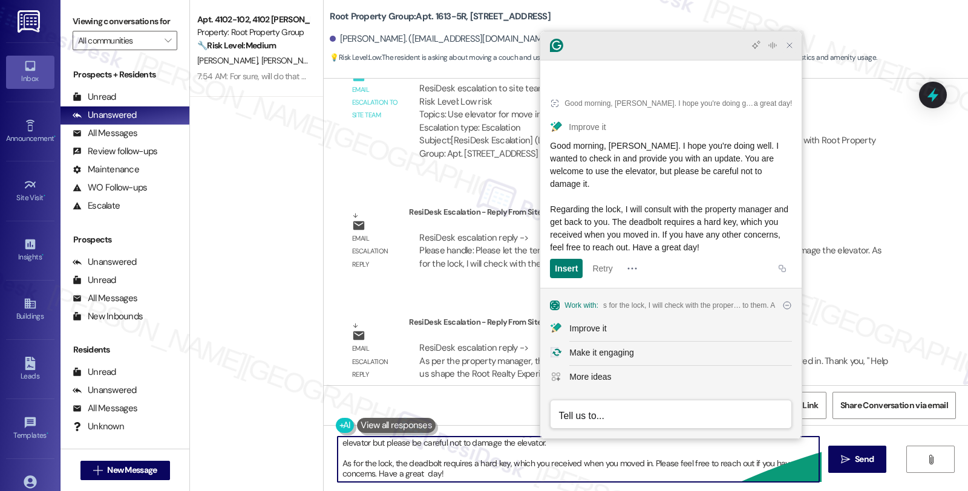
click at [784, 50] on icon "Close Grammarly Assistant" at bounding box center [789, 46] width 10 height 10
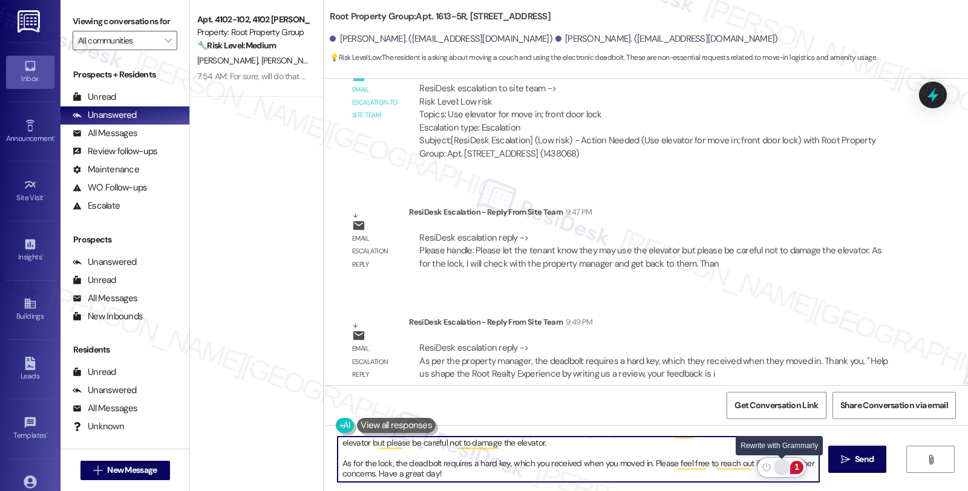
click at [783, 466] on div "Rewrite with Grammarly" at bounding box center [781, 467] width 13 height 14
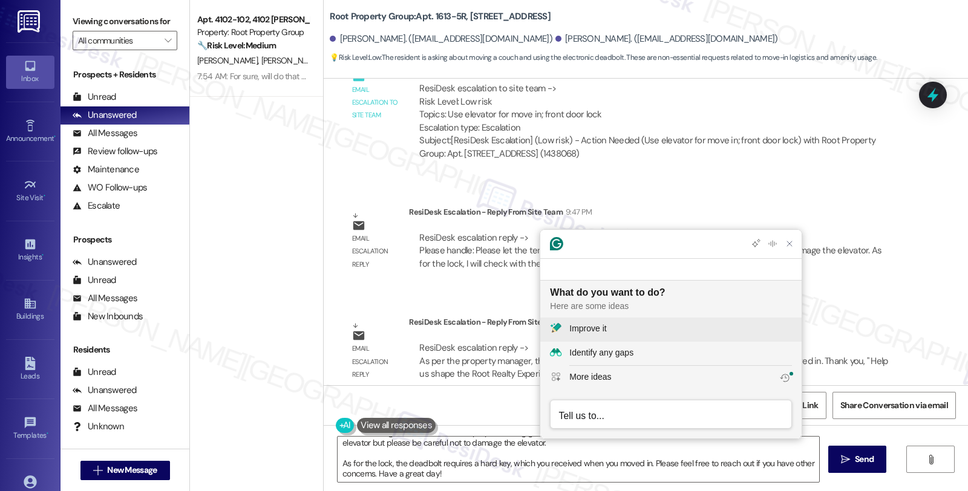
click at [596, 328] on div "Improve it" at bounding box center [587, 328] width 37 height 13
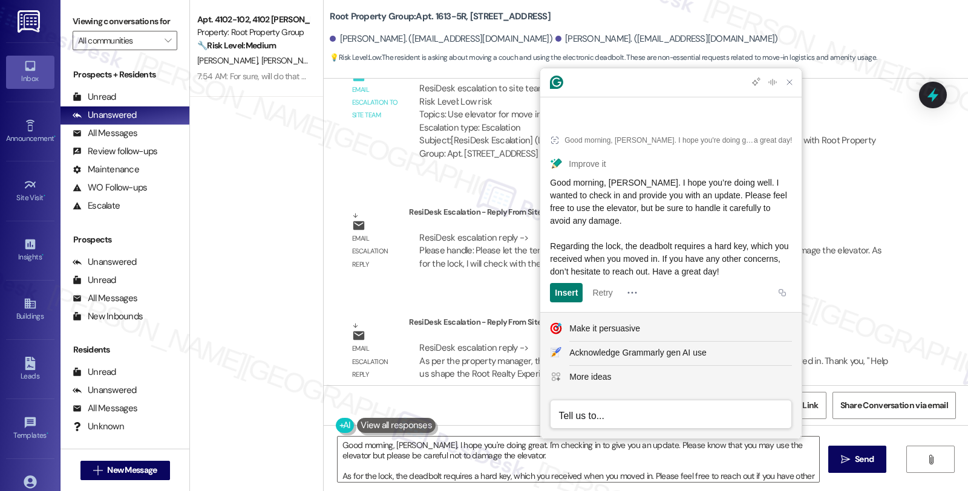
click at [552, 184] on span "Good morning, Anthony. I hope you’re doing well. I wanted to check in and provi…" at bounding box center [670, 227] width 241 height 99
drag, startPoint x: 552, startPoint y: 184, endPoint x: 782, endPoint y: 273, distance: 247.0
click at [782, 273] on div "Good morning, Anthony. I hope you’re doing well. I wanted to check in and provi…" at bounding box center [671, 228] width 242 height 102
click at [475, 462] on textarea "Good morning, Anthony. I hope you're doing great. I'm checking in to give you a…" at bounding box center [577, 459] width 481 height 45
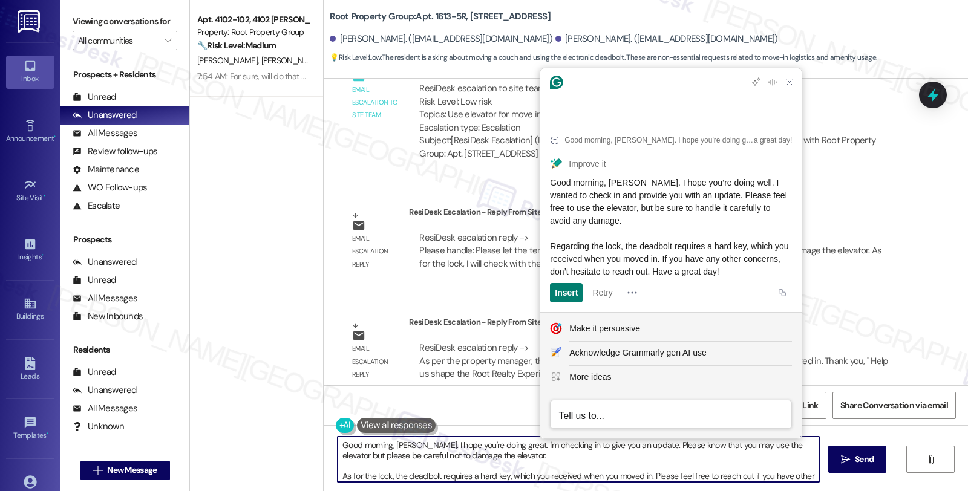
paste textarea "’re doing well. I wanted to check in and provide you with an update. Please fee…"
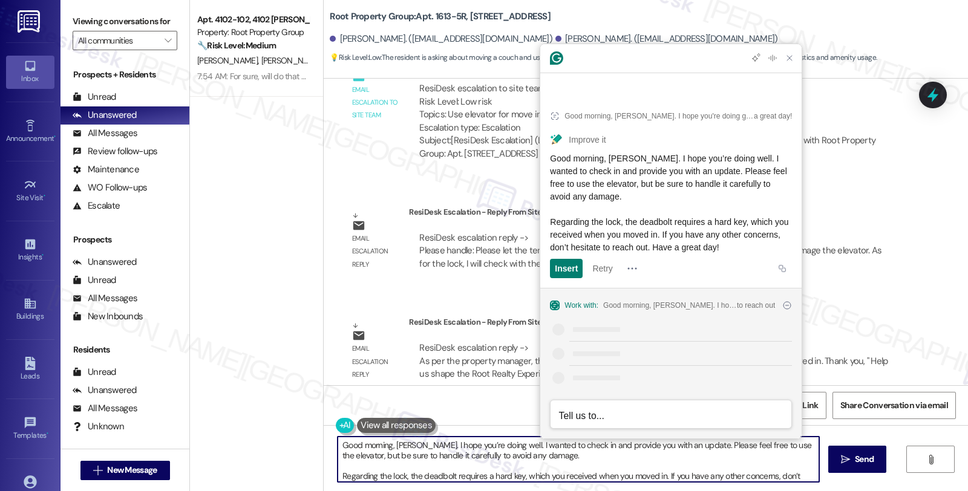
scroll to position [9, 0]
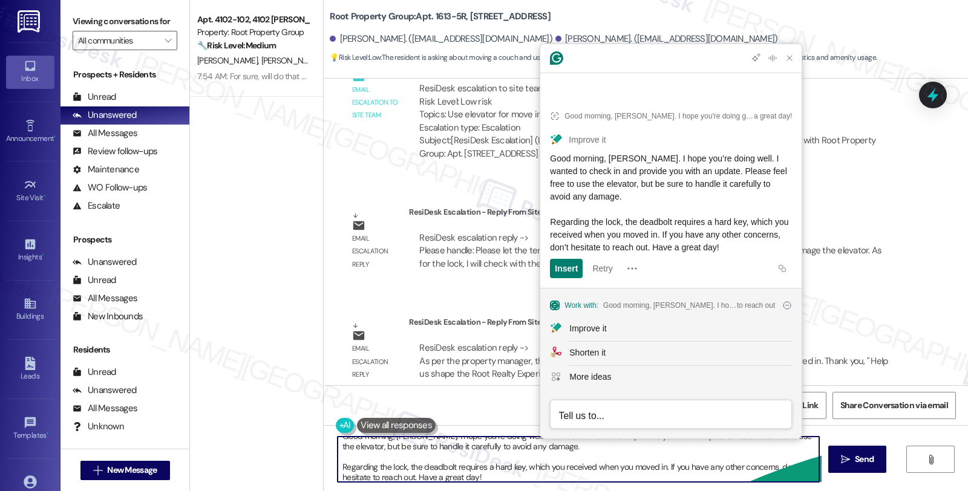
click at [458, 481] on textarea "Good morning, Anthony. I hope you’re doing well. I wanted to check in and provi…" at bounding box center [577, 459] width 481 height 45
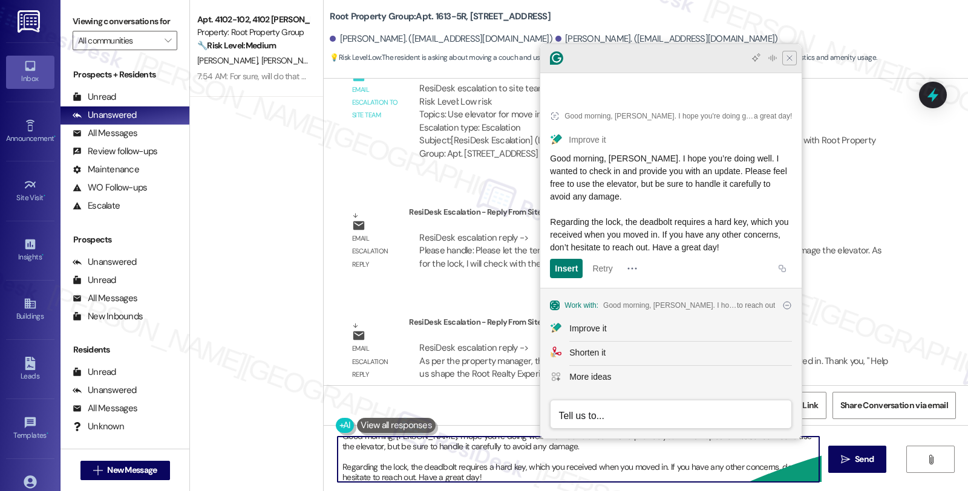
type textarea "Good morning, Anthony. I hope you’re doing well. I wanted to check in and provi…"
click at [792, 63] on icon "Close Grammarly Assistant" at bounding box center [789, 58] width 10 height 10
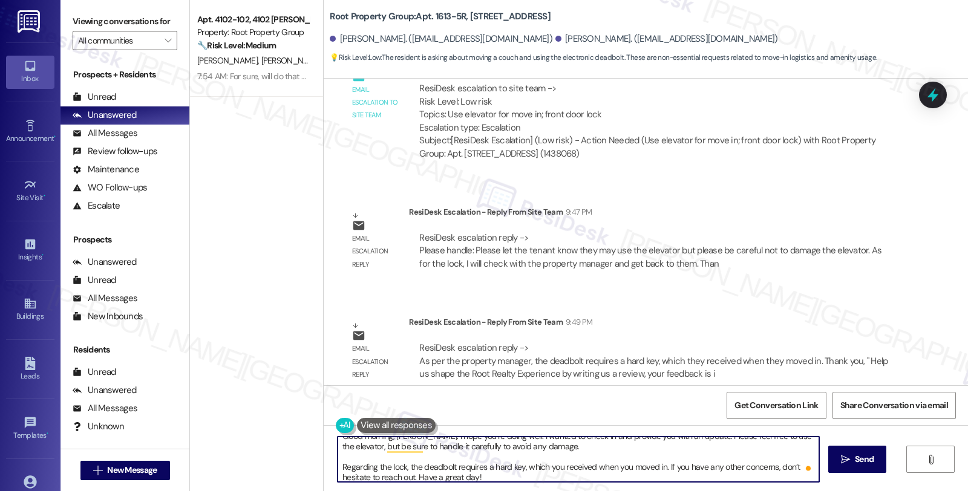
click at [558, 475] on textarea "Good morning, Anthony. I hope you’re doing well. I wanted to check in and provi…" at bounding box center [577, 459] width 481 height 45
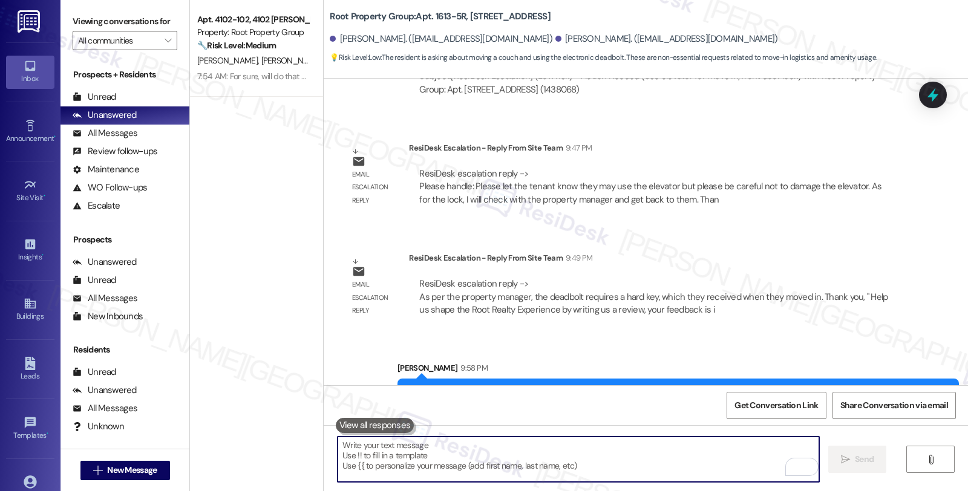
scroll to position [1254, 0]
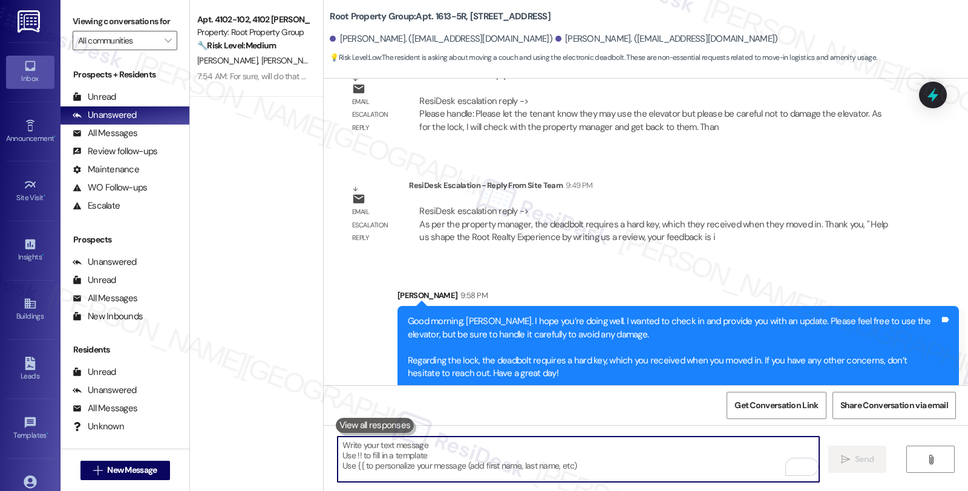
scroll to position [1814, 0]
